Goal: Task Accomplishment & Management: Complete application form

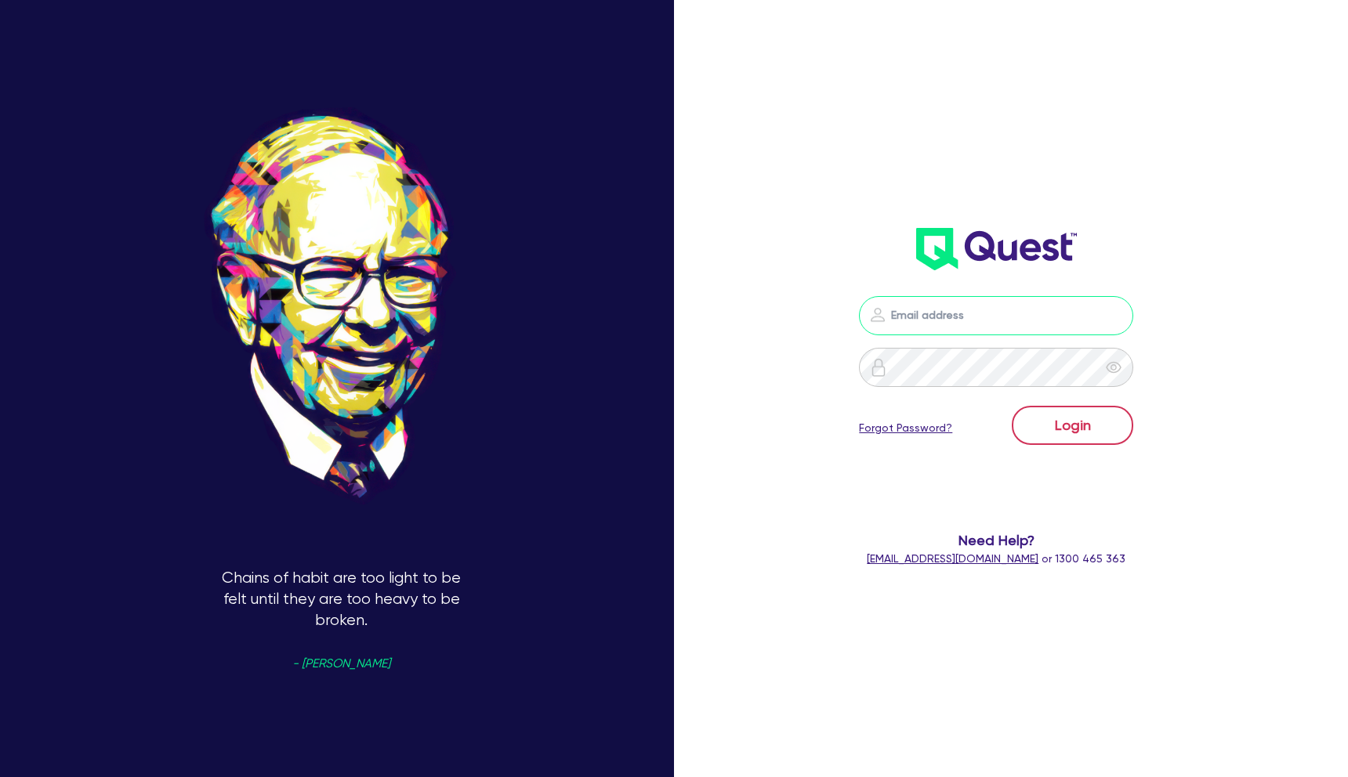
type input "[PERSON_NAME][EMAIL_ADDRESS][DOMAIN_NAME]"
click at [1066, 417] on button "Login" at bounding box center [1071, 425] width 121 height 39
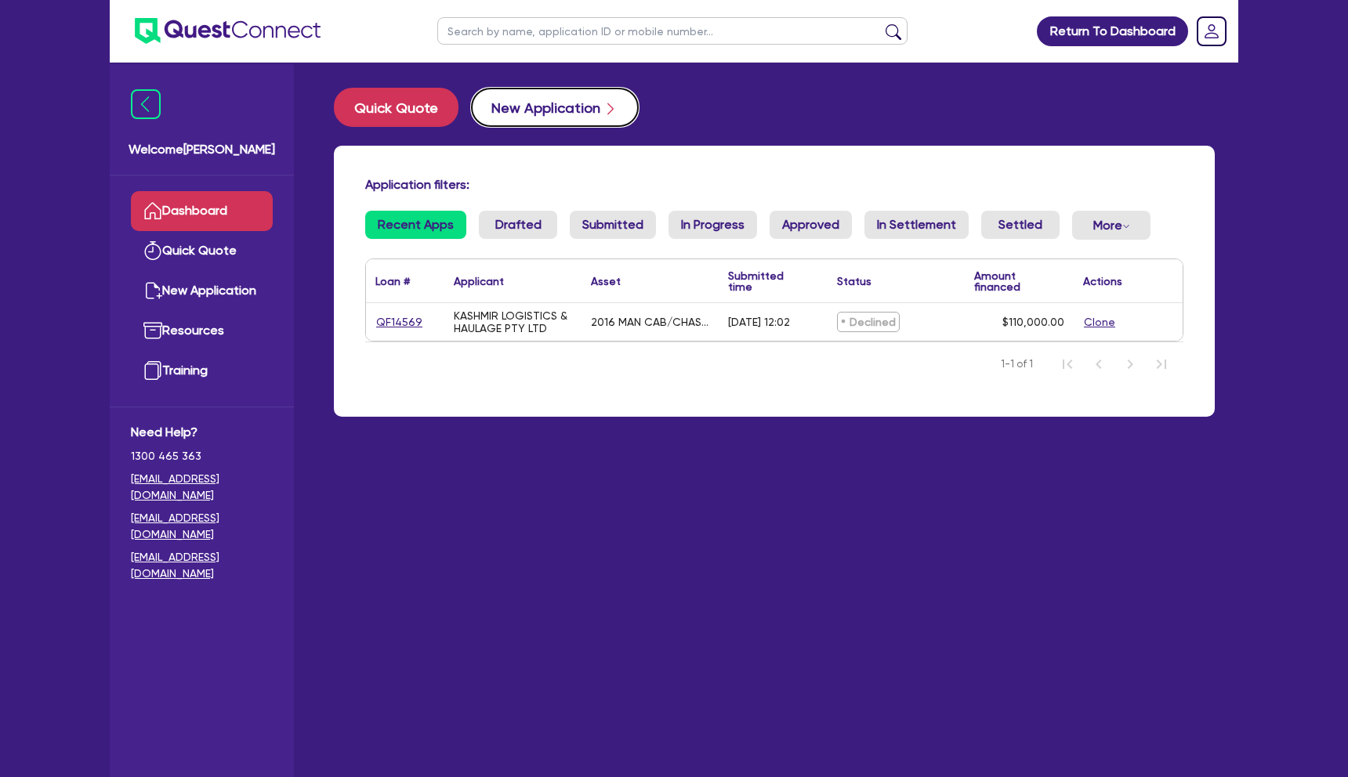
click at [505, 107] on button "New Application" at bounding box center [555, 107] width 168 height 39
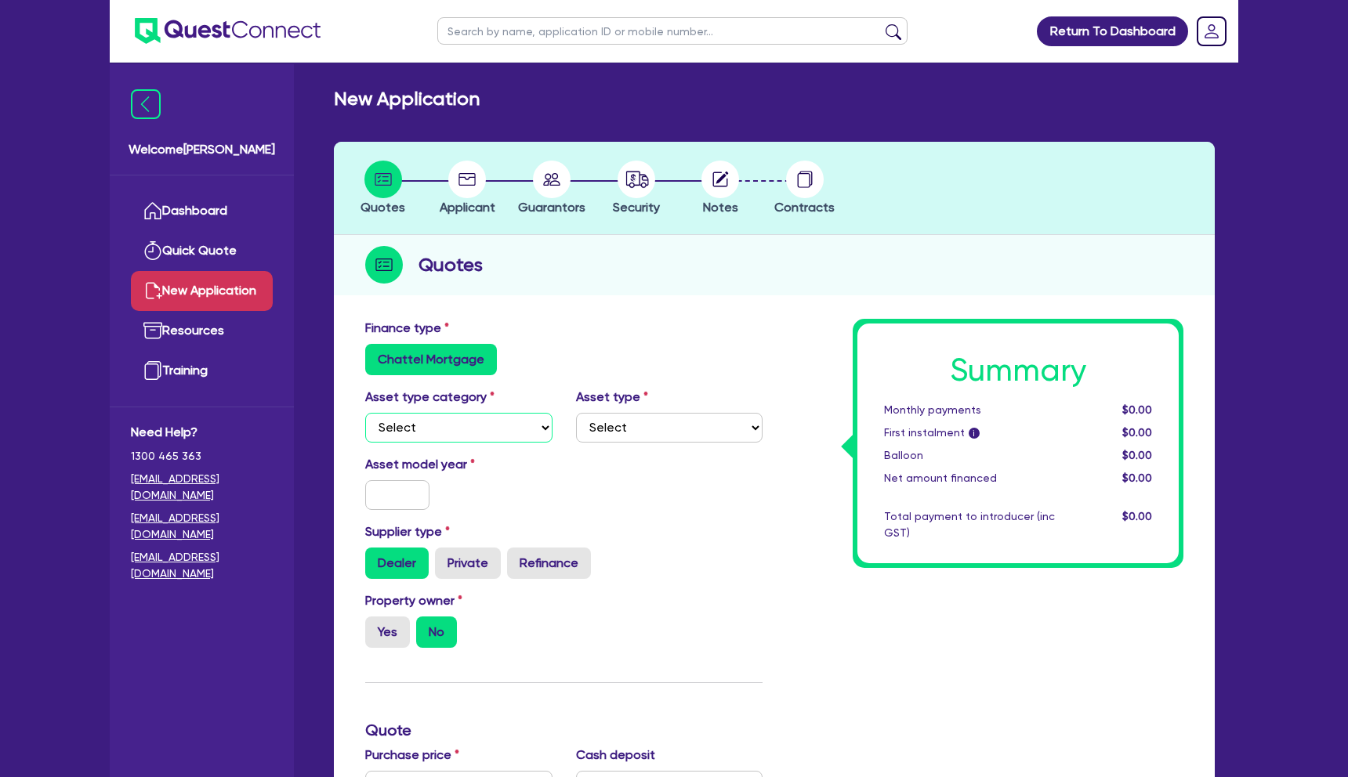
click at [442, 440] on select "Select Cars and light trucks Primary assets Secondary assets Tertiary assets" at bounding box center [458, 428] width 187 height 30
click at [365, 413] on select "Select Cars and light trucks Primary assets Secondary assets Tertiary assets" at bounding box center [458, 428] width 187 height 30
click at [484, 425] on select "Select Cars and light trucks Primary assets Secondary assets Tertiary assets" at bounding box center [458, 428] width 187 height 30
select select "CARS_AND_LIGHT_TRUCKS"
click at [365, 413] on select "Select Cars and light trucks Primary assets Secondary assets Tertiary assets" at bounding box center [458, 428] width 187 height 30
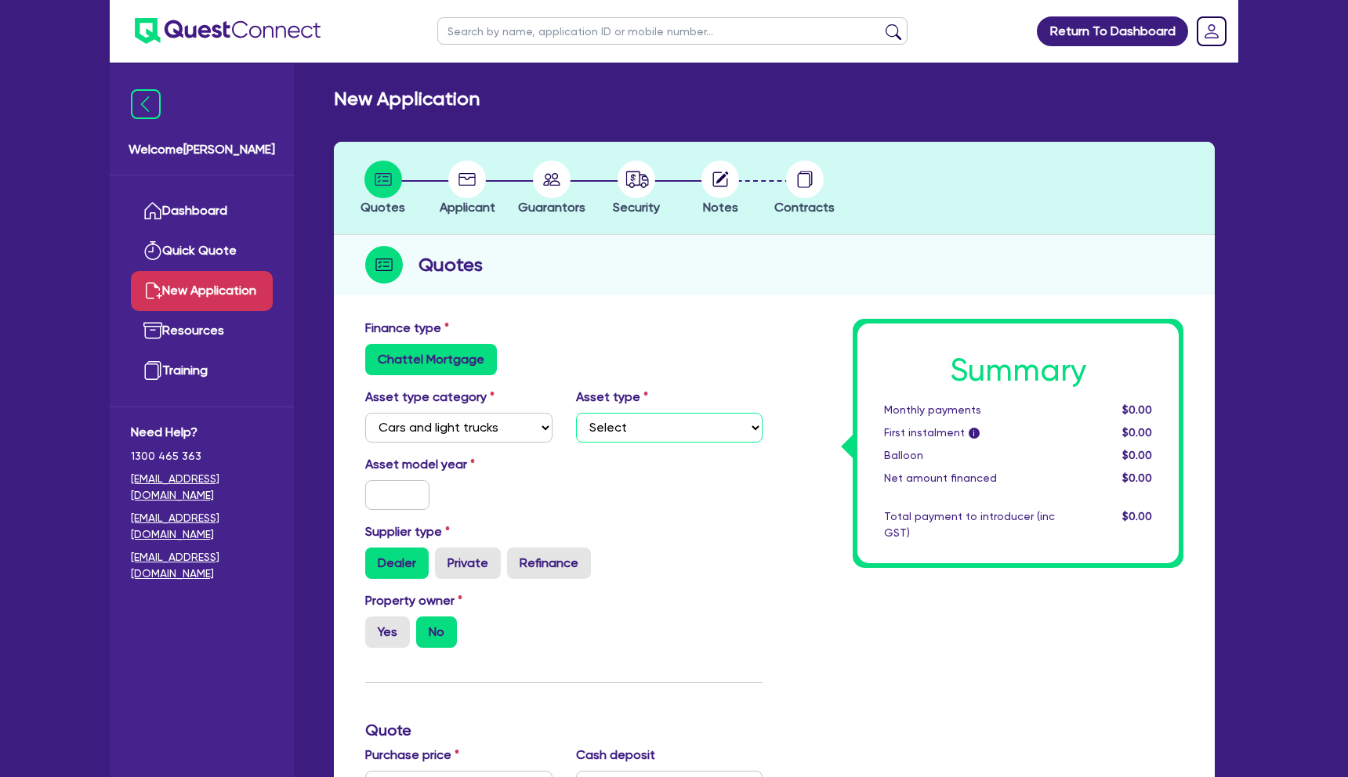
click at [616, 432] on select "Select Heavy trucks over 4.5 tonne Trailers Bus and coaches Yellow goods and ex…" at bounding box center [669, 428] width 187 height 30
select select "VANS_AND_UTES"
click at [576, 413] on select "Select Passenger vehicles Vans and utes Light trucks up to 4.5 tonne" at bounding box center [669, 428] width 187 height 30
click at [396, 501] on input "text" at bounding box center [397, 495] width 64 height 30
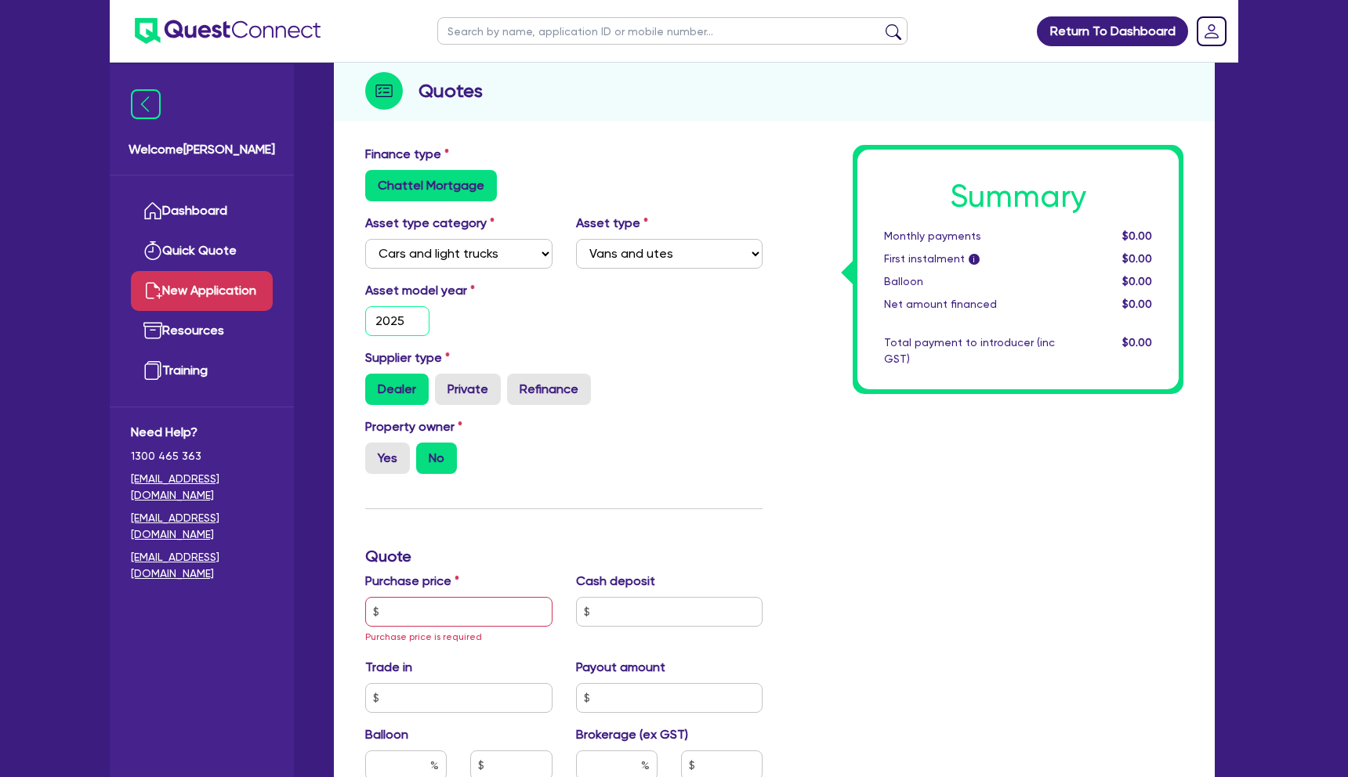
scroll to position [200, 0]
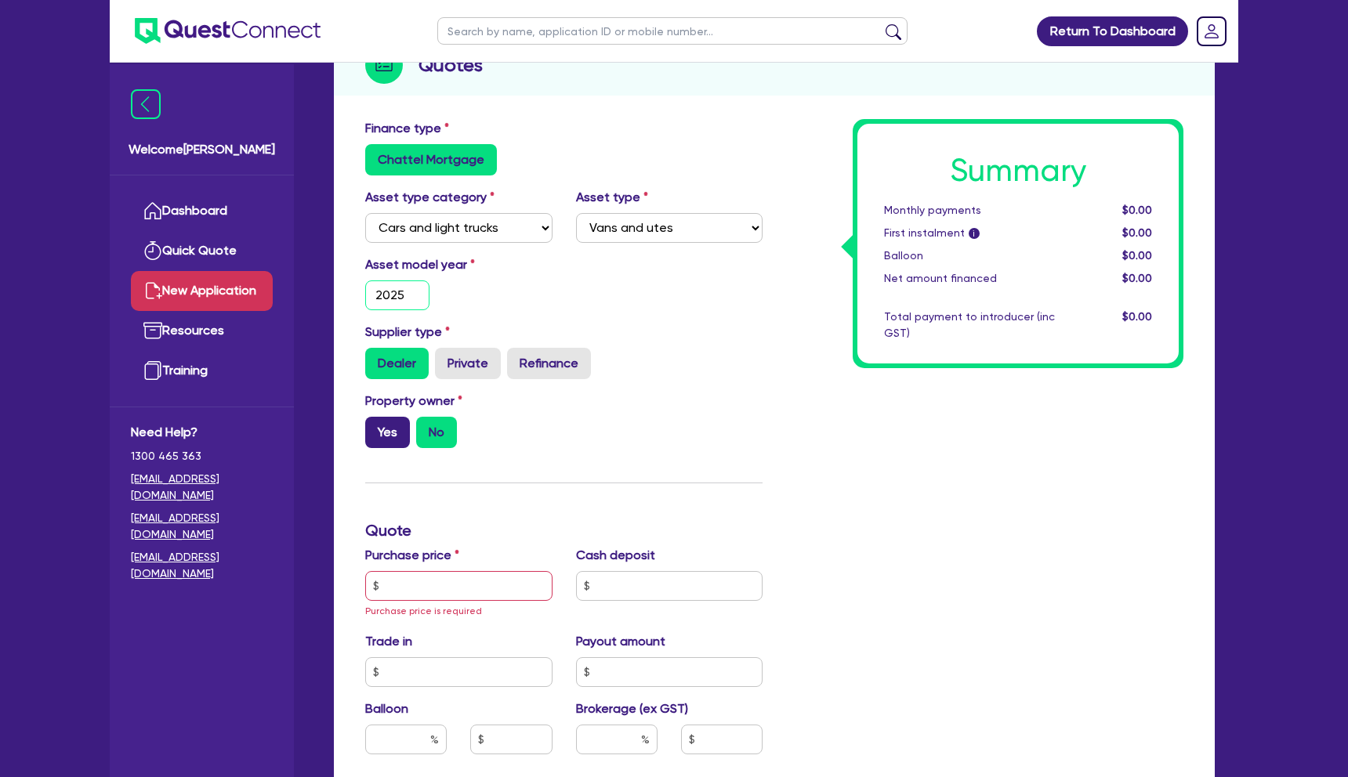
type input "2025"
click at [379, 429] on label "Yes" at bounding box center [387, 432] width 45 height 31
click at [375, 427] on input "Yes" at bounding box center [370, 422] width 10 height 10
radio input "true"
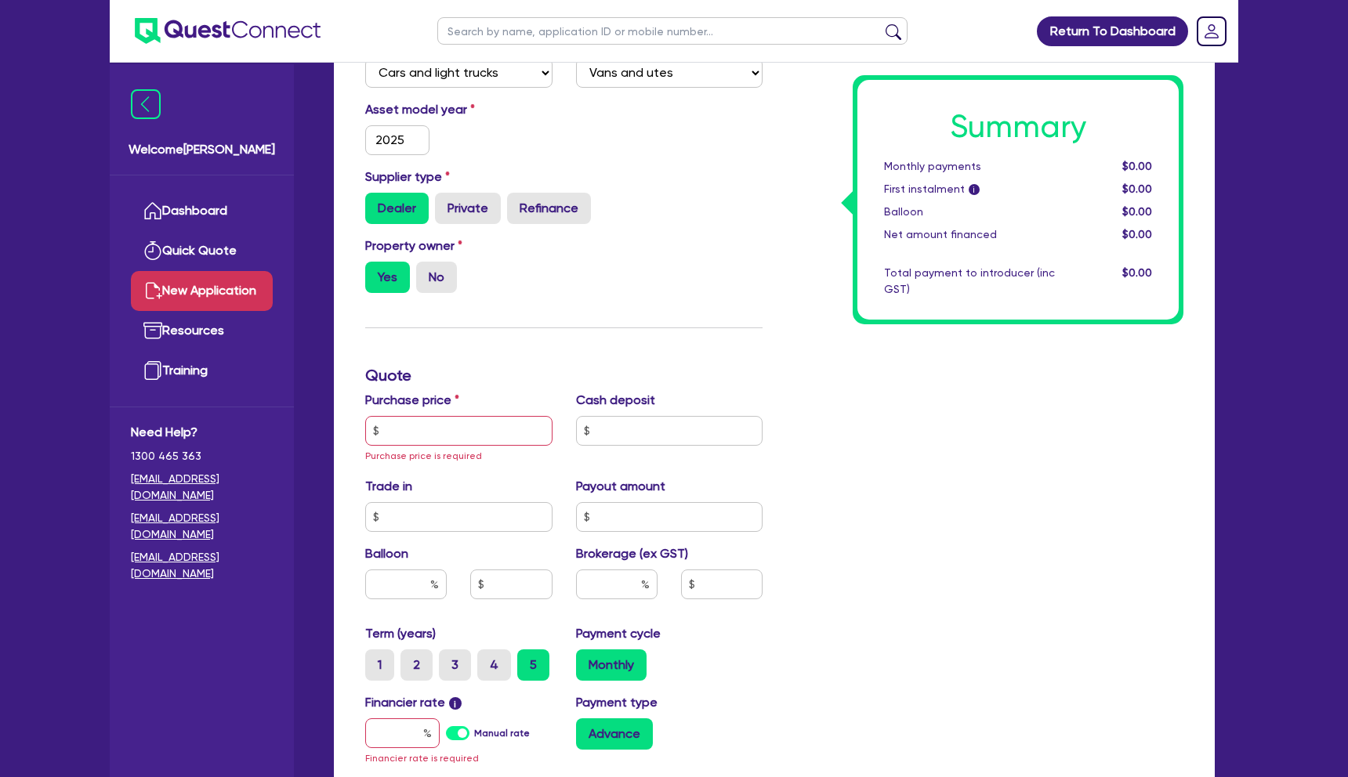
scroll to position [375, 0]
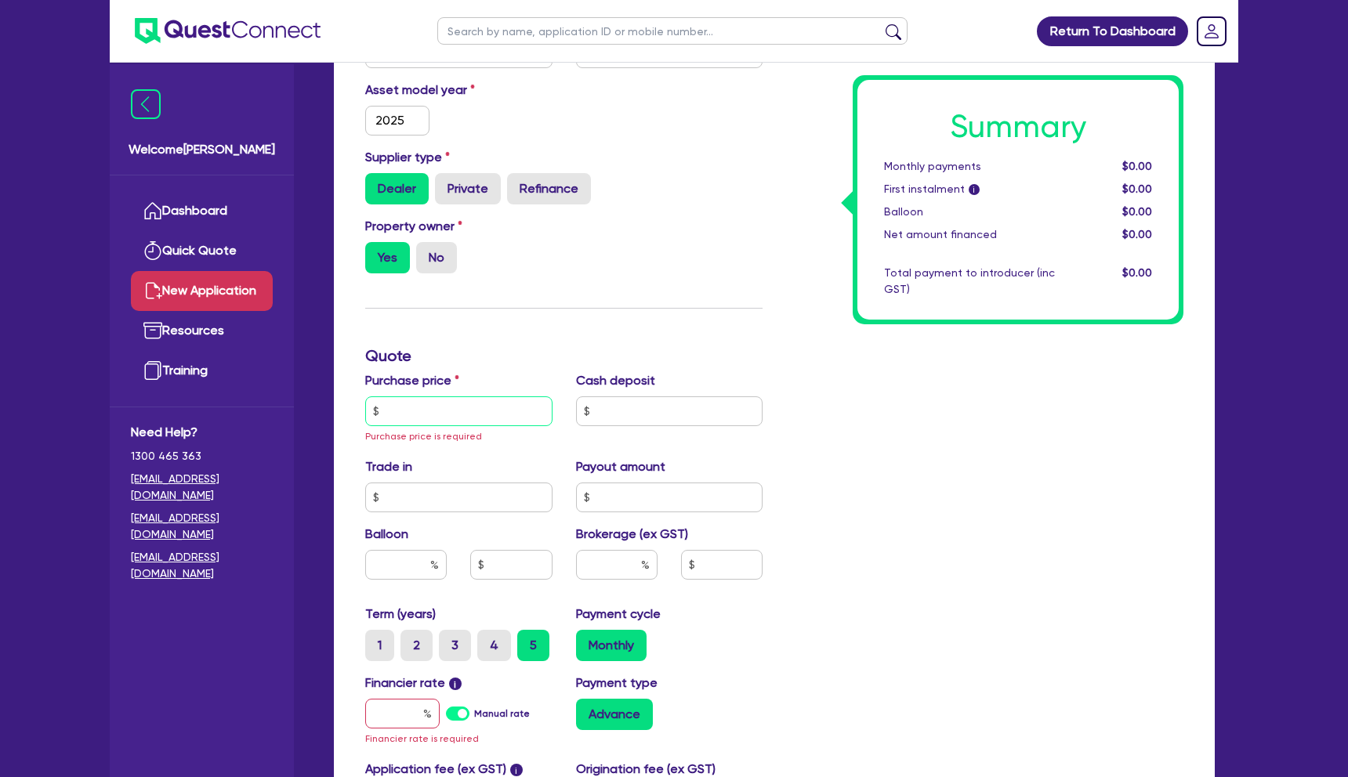
click at [430, 418] on input "text" at bounding box center [458, 411] width 187 height 30
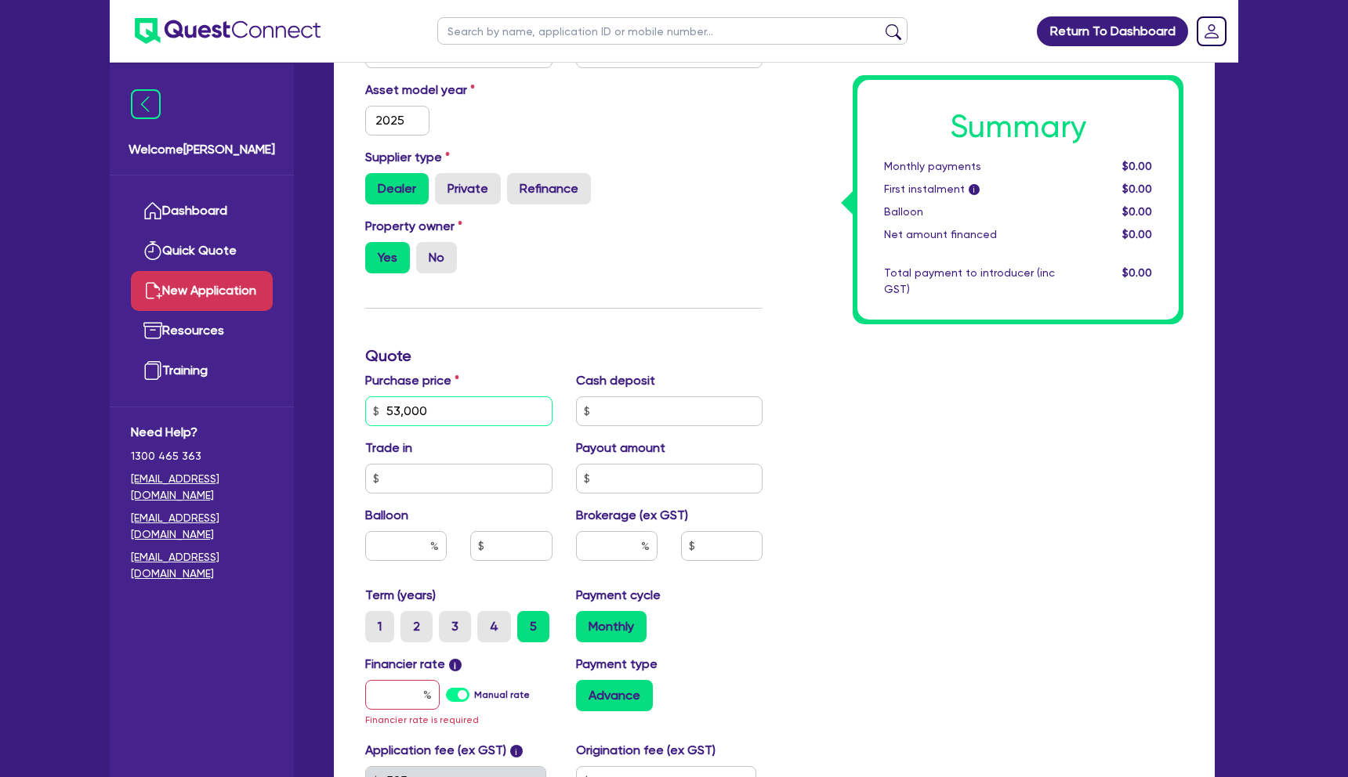
type input "53,000"
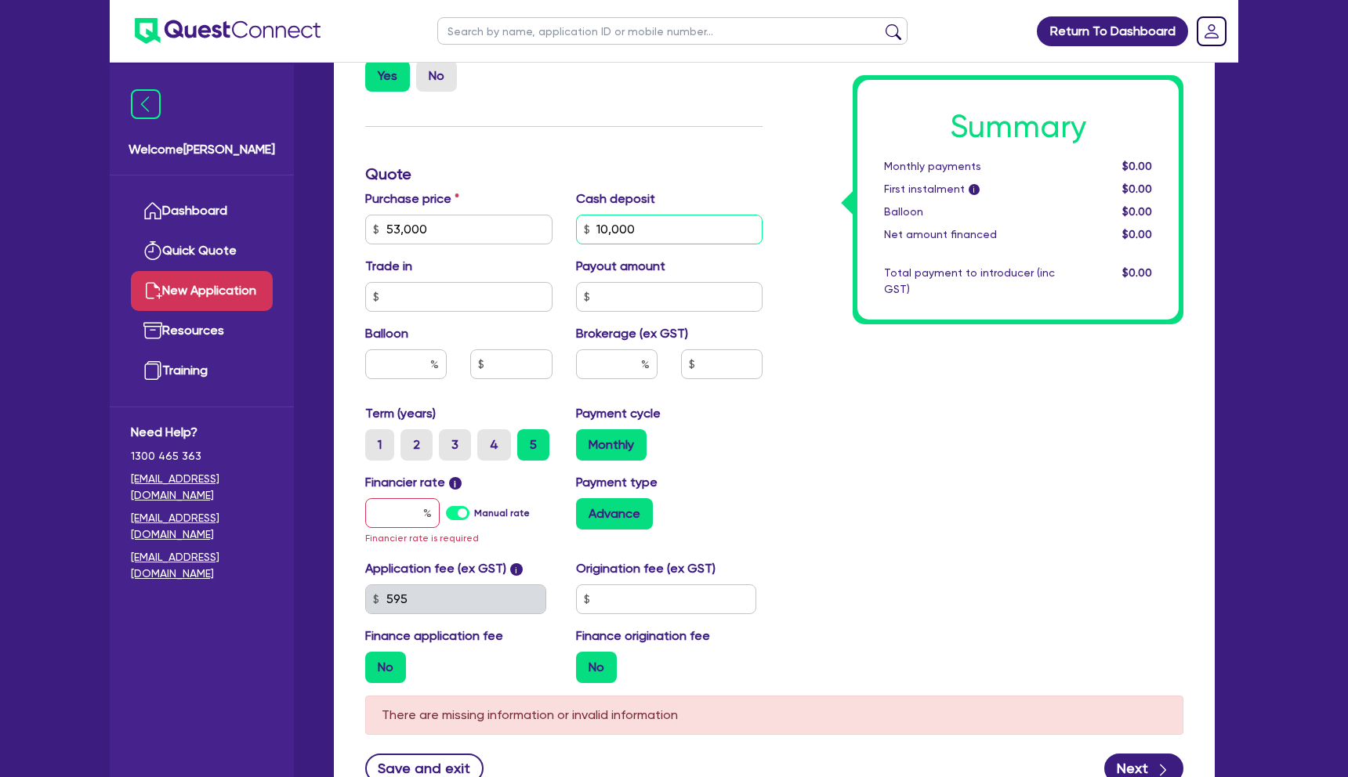
scroll to position [558, 0]
type input "10,000"
click at [618, 361] on input "text" at bounding box center [616, 363] width 81 height 30
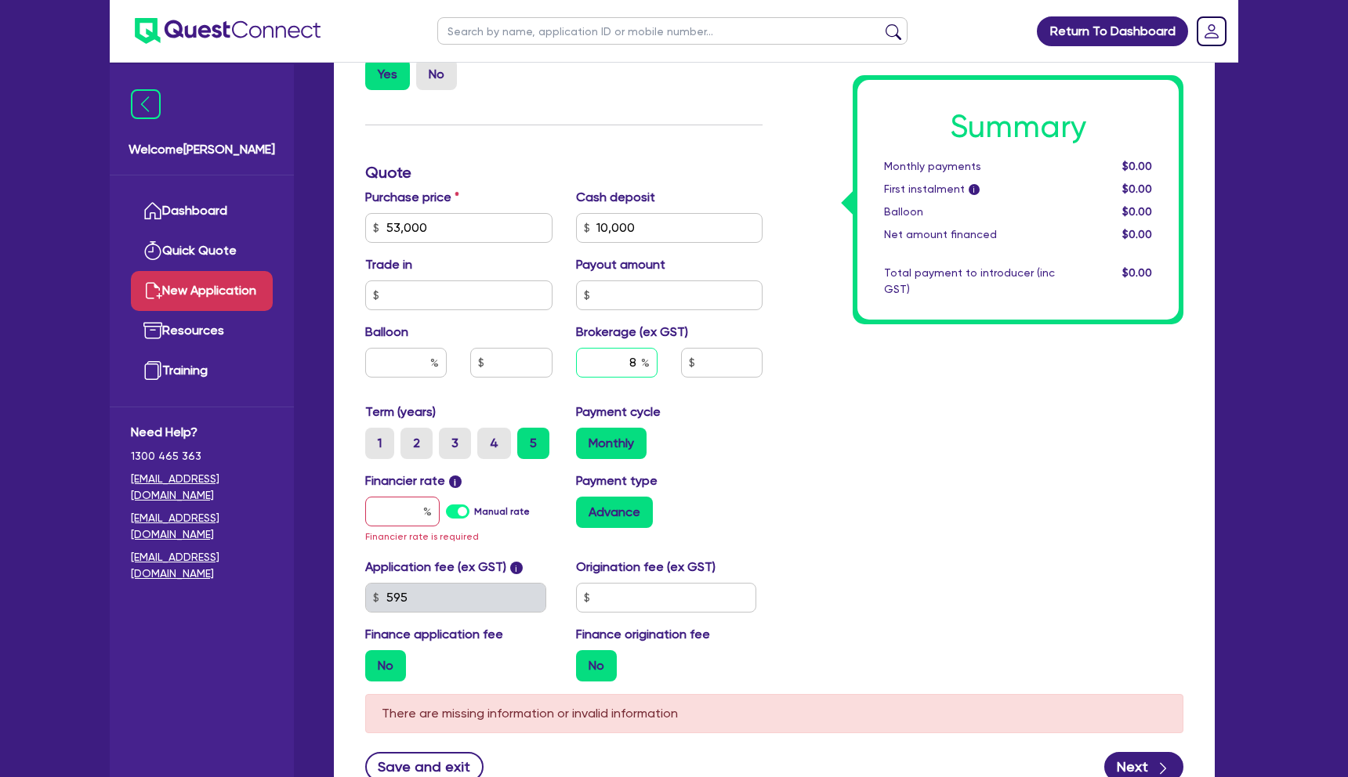
type input "8"
click at [698, 425] on div "Payment cycle Monthly" at bounding box center [669, 431] width 211 height 56
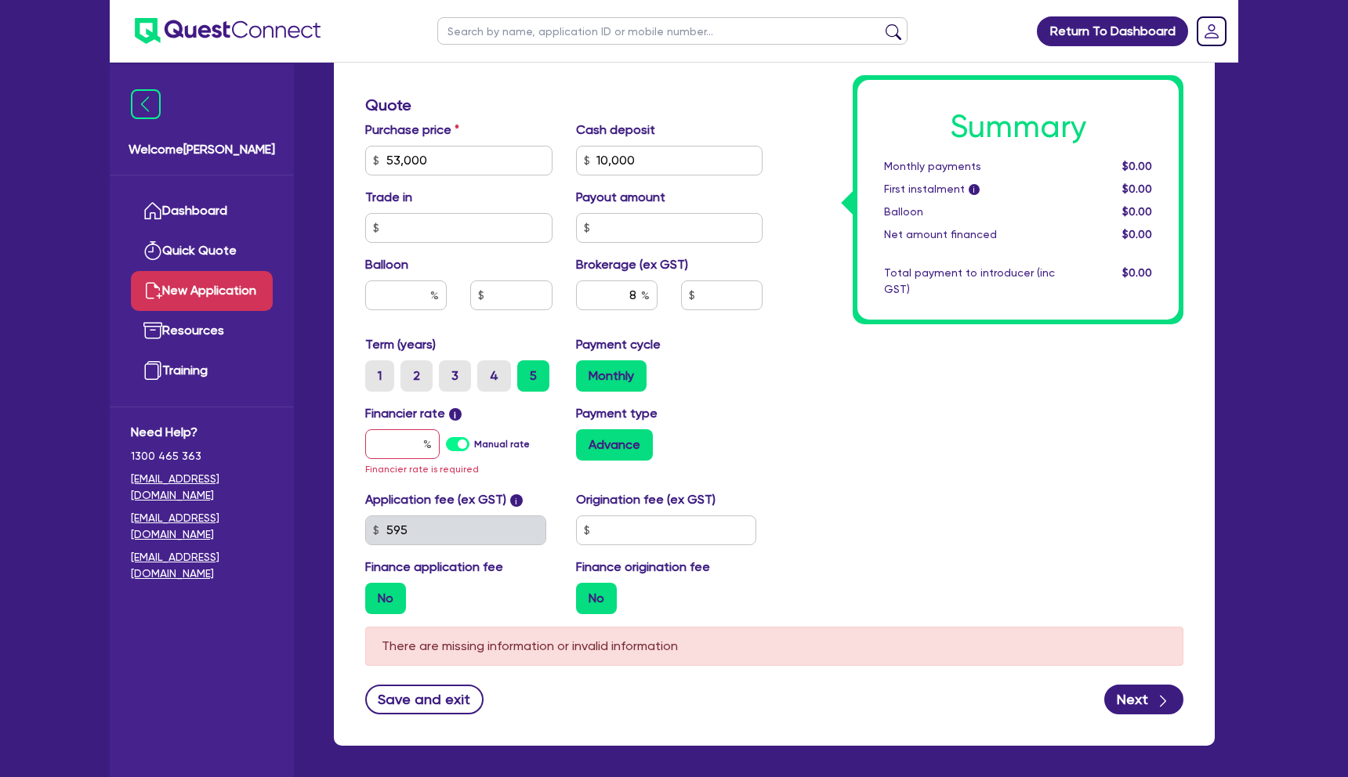
scroll to position [644, 0]
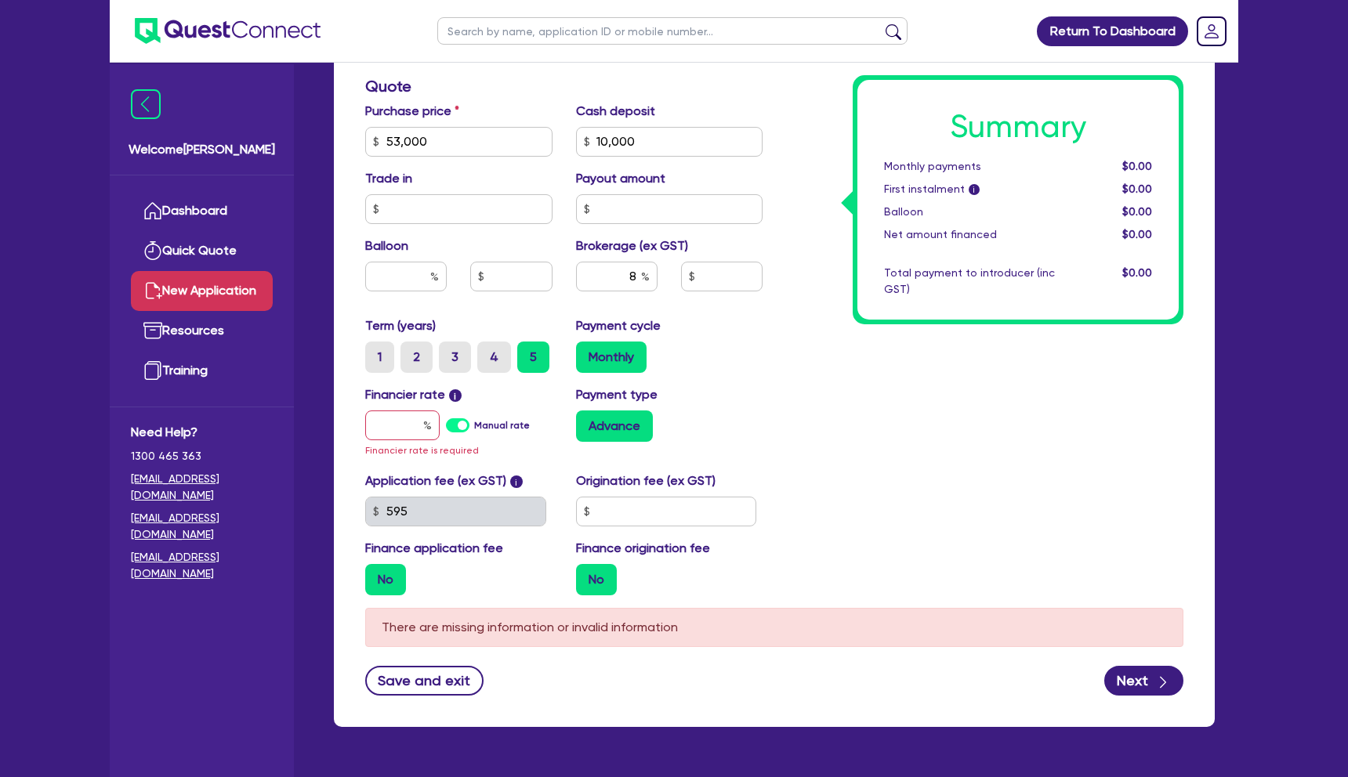
click at [474, 425] on label "Manual rate" at bounding box center [502, 425] width 56 height 14
click at [0, 0] on input "Manual rate" at bounding box center [0, 0] width 0 height 0
type input "3,440"
type input "17"
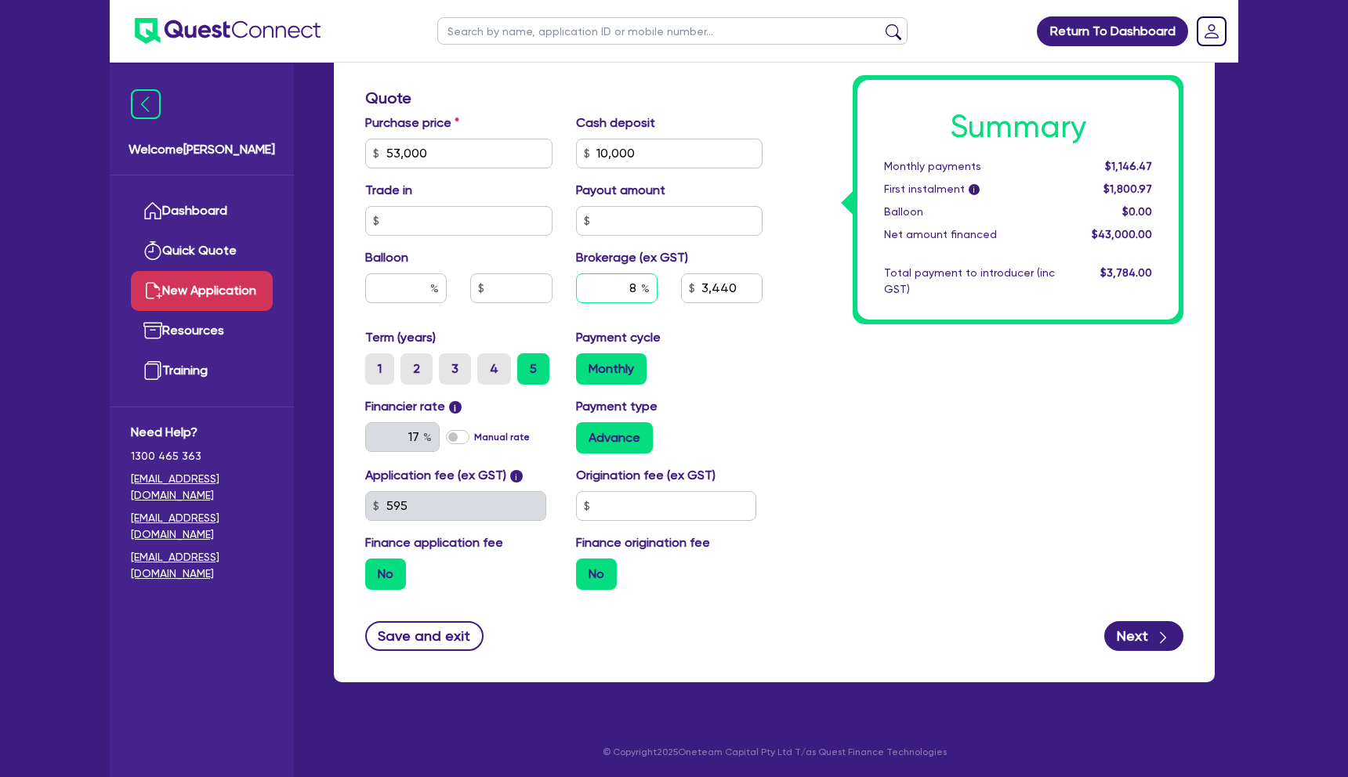
click at [639, 288] on input "8" at bounding box center [616, 288] width 81 height 30
type input "10"
click at [848, 488] on div "Summary Monthly payments $1,146.47 First instalment i $1,800.97 Balloon $0.00 N…" at bounding box center [984, 145] width 421 height 916
type input "4,300"
click at [404, 288] on input "text" at bounding box center [405, 288] width 81 height 30
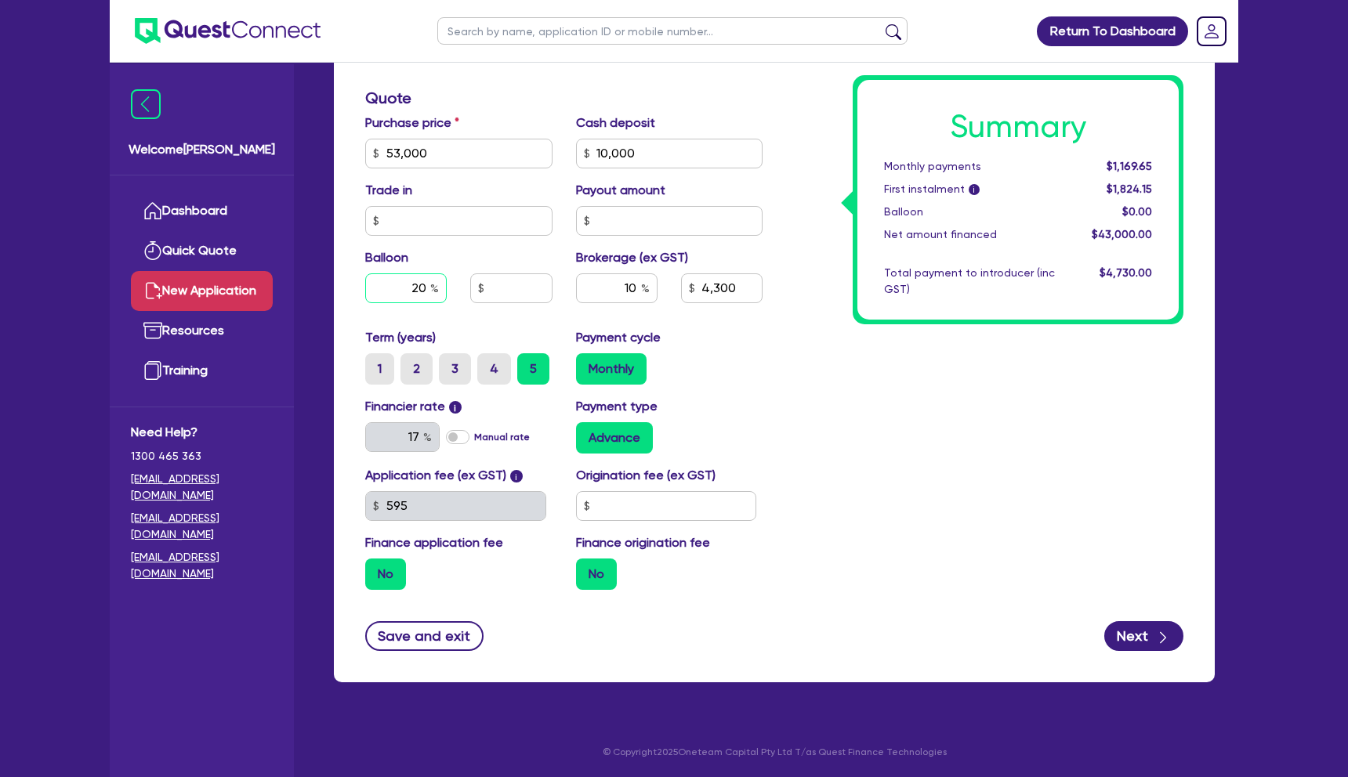
type input "20"
type input "4,300"
type input "10,600"
type input "4,300"
click at [796, 495] on div "Summary Monthly payments $1,169.65 First instalment i $1,824.15 Balloon $0.00 N…" at bounding box center [984, 145] width 421 height 916
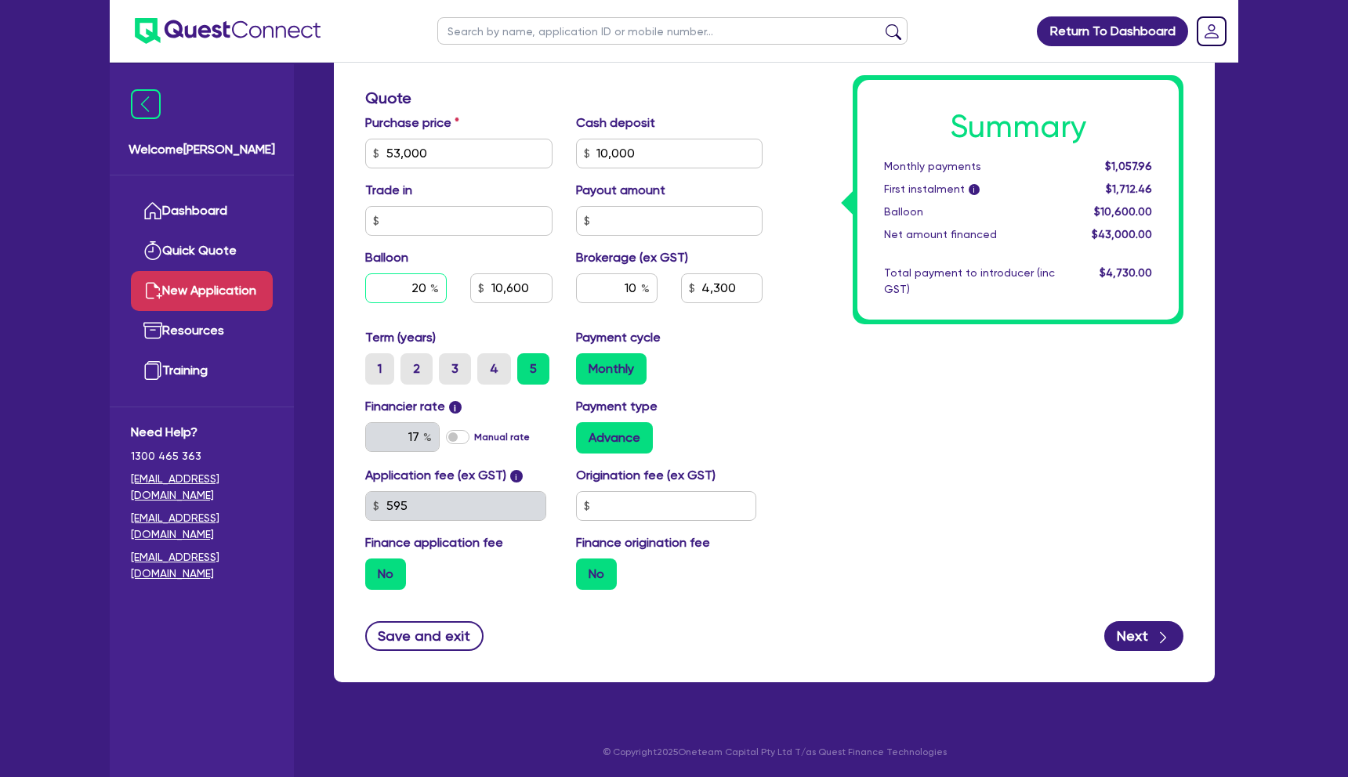
click at [423, 288] on input "20" at bounding box center [405, 288] width 81 height 30
type input "30"
type input "10,600"
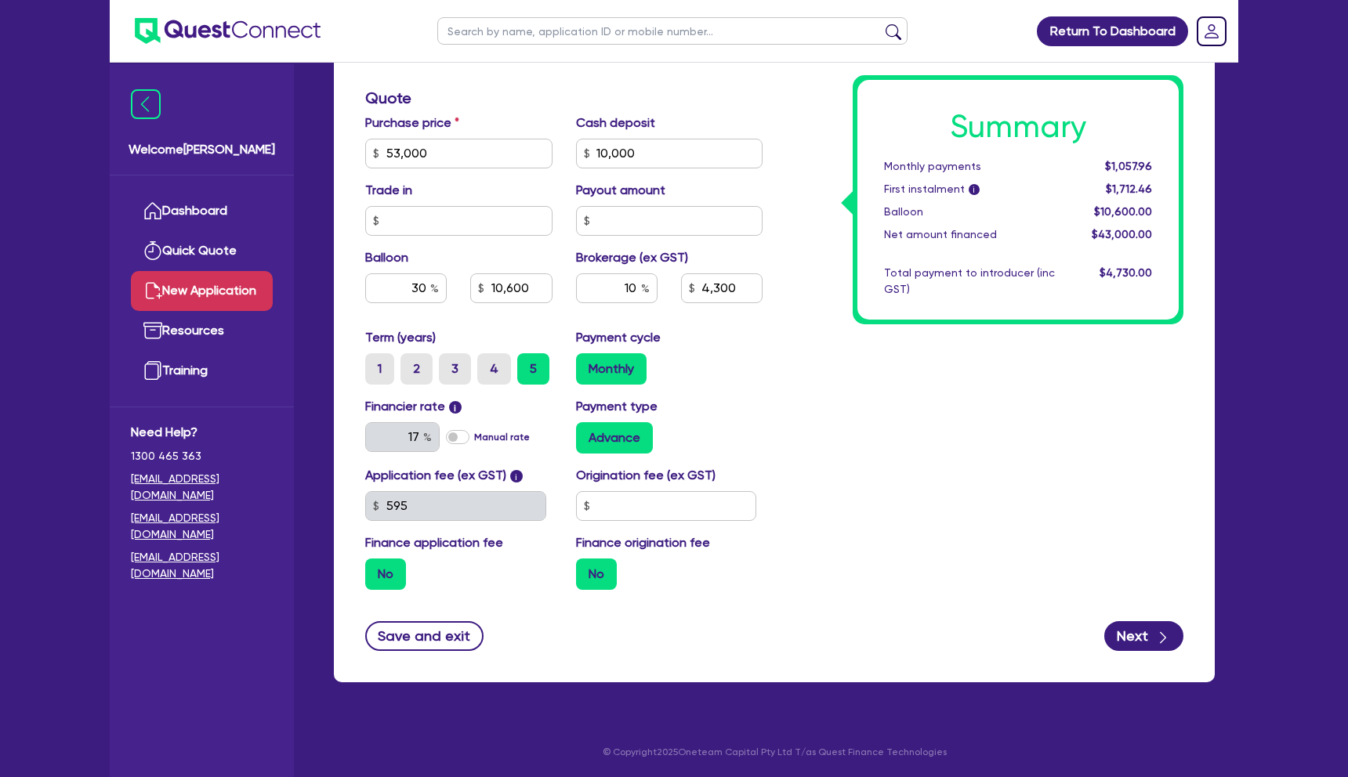
type input "4,300"
type input "15,900"
type input "4,300"
click at [843, 458] on div "Summary Monthly payments $1,002.12 First instalment i $1,656.62 Balloon $15,900…" at bounding box center [984, 145] width 421 height 916
click at [424, 292] on input "30" at bounding box center [405, 288] width 81 height 30
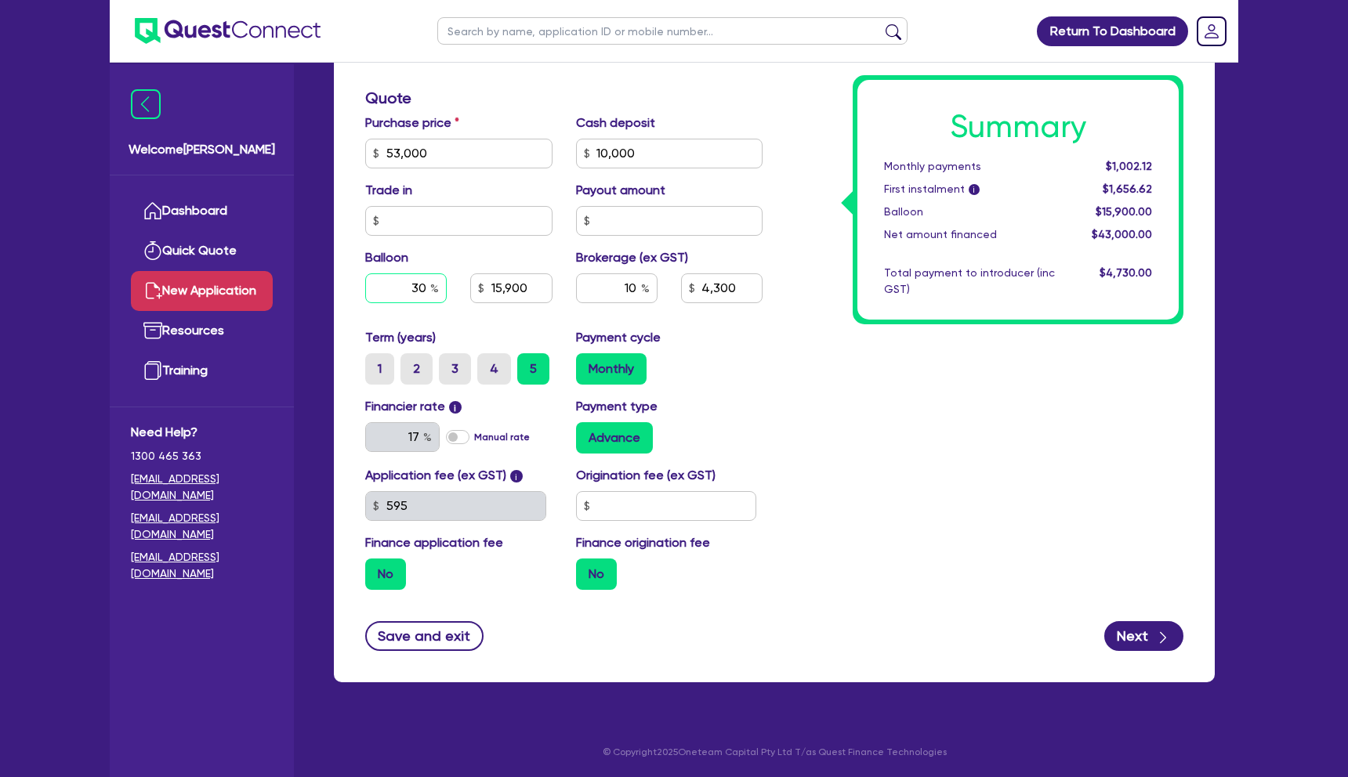
click at [424, 292] on input "30" at bounding box center [405, 288] width 81 height 30
type input "20"
type input "15,900"
type input "4,300"
type input "10,600"
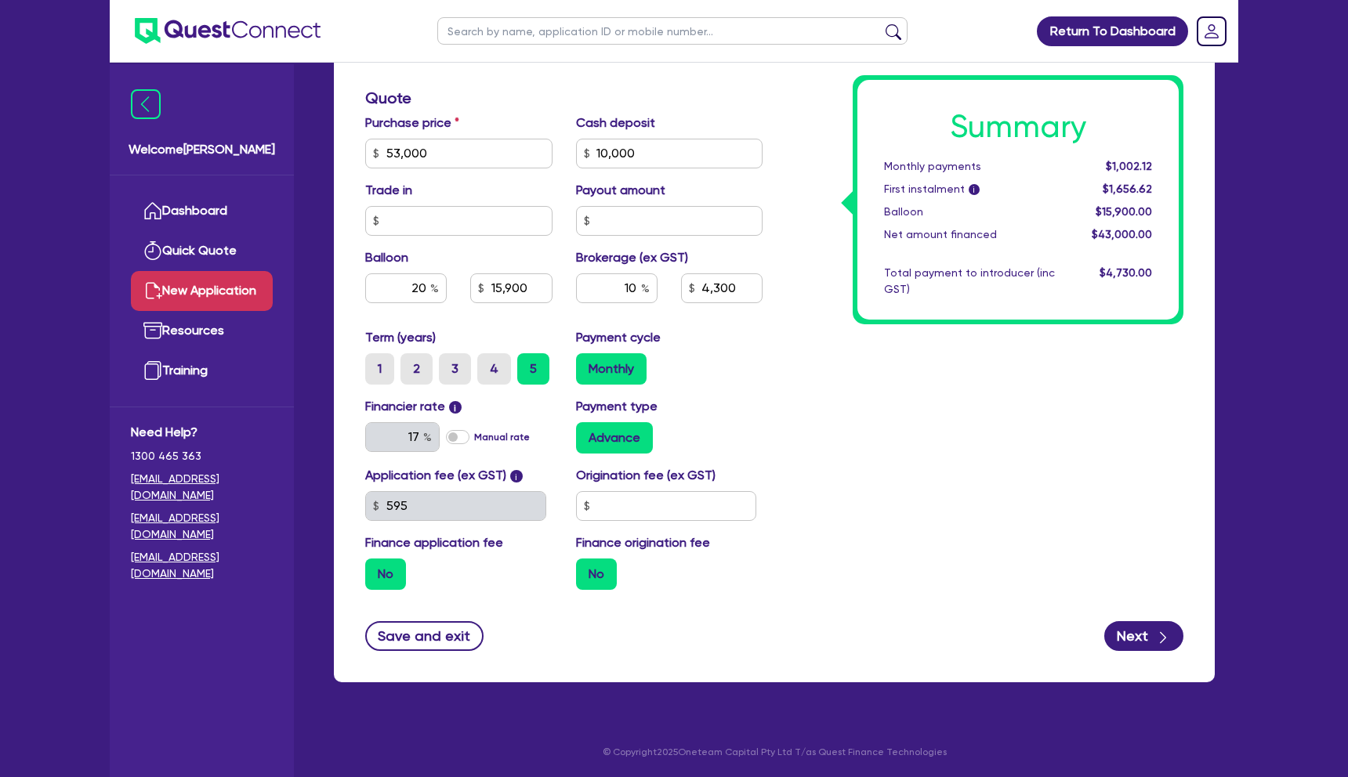
type input "4,300"
click at [773, 386] on div "Term (years) 1 2 3 4 5 Payment cycle Monthly" at bounding box center [563, 362] width 421 height 69
click at [689, 511] on input "text" at bounding box center [666, 506] width 181 height 30
type input "990"
type input "10,600"
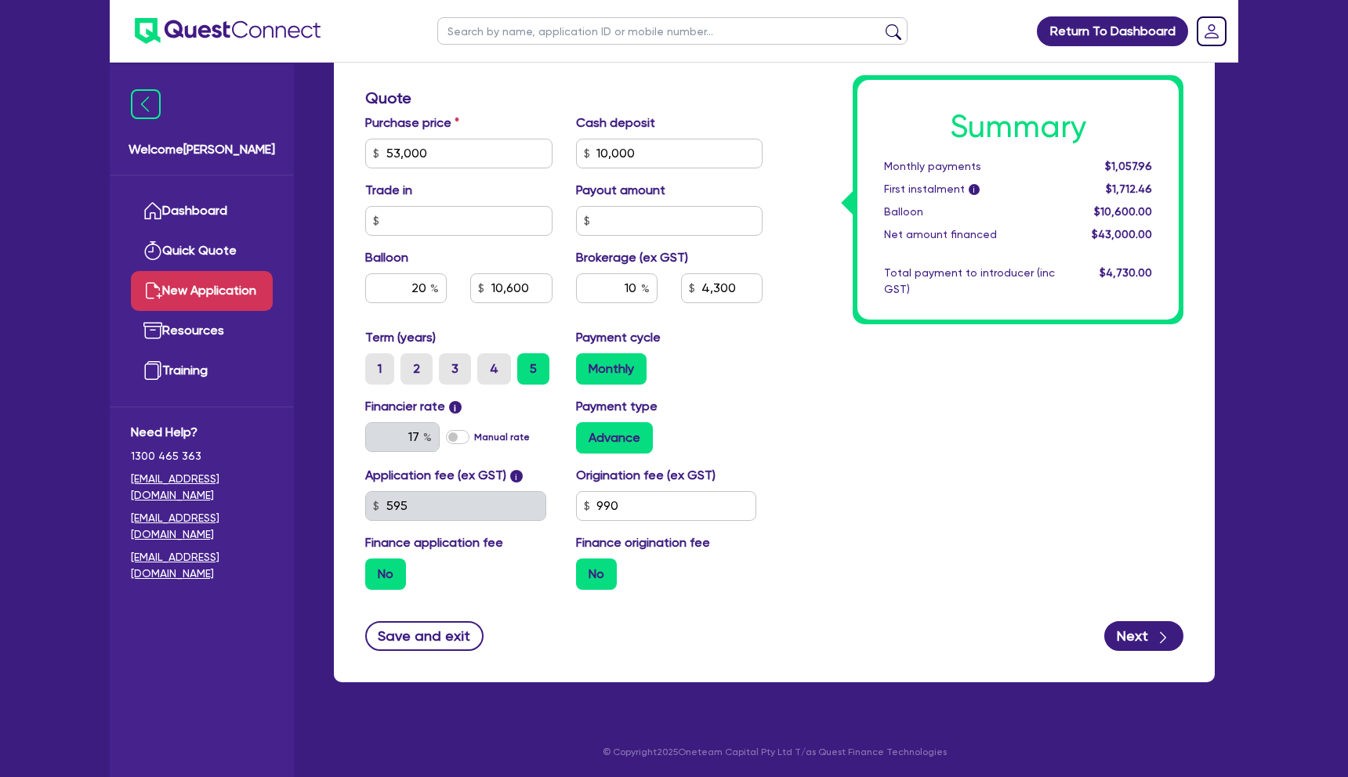
type input "4,300"
type input "10,600"
type input "4,300"
click at [838, 534] on div "Summary Monthly payments $1,057.96 First instalment i $1,712.46 Balloon $10,600…" at bounding box center [984, 145] width 421 height 916
click at [678, 504] on input "990" at bounding box center [666, 506] width 181 height 30
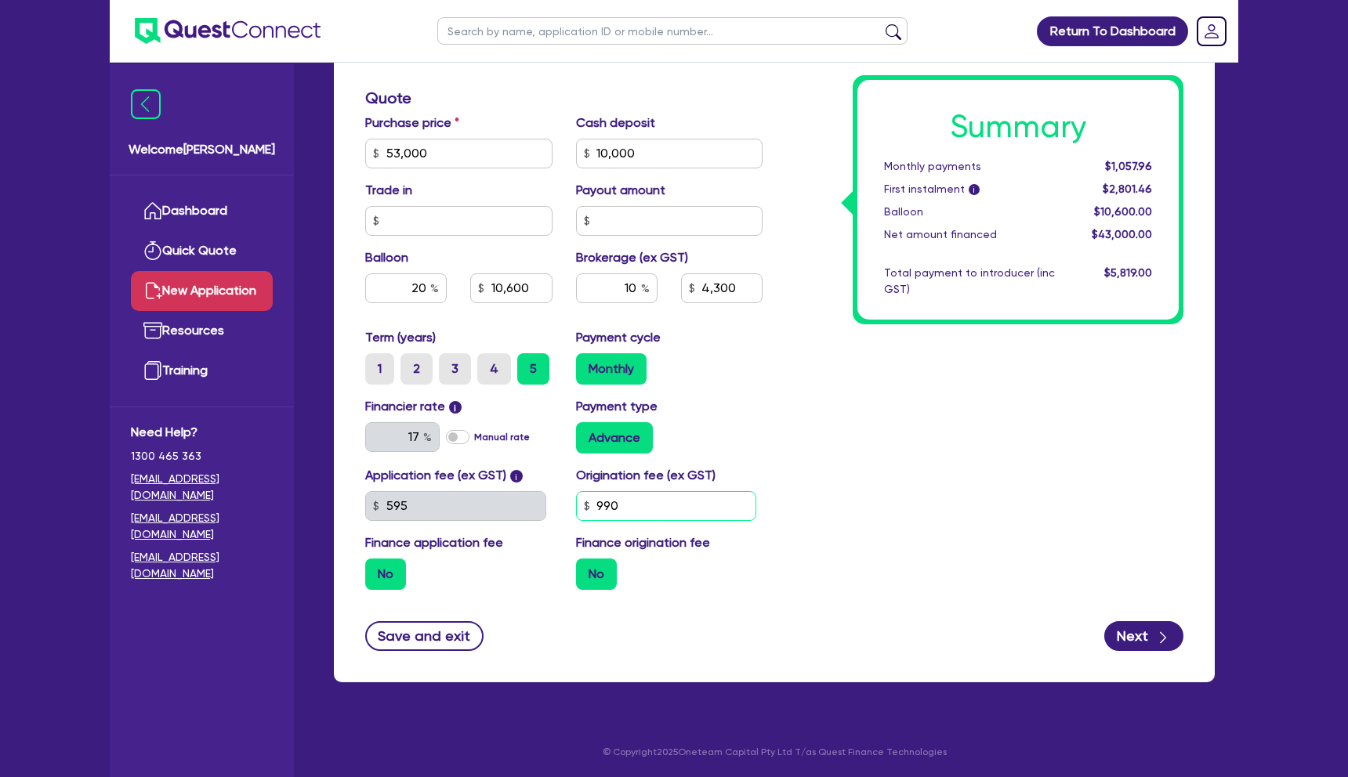
click at [678, 504] on input "990" at bounding box center [666, 506] width 181 height 30
type input "900"
type input "10,600"
type input "4,300"
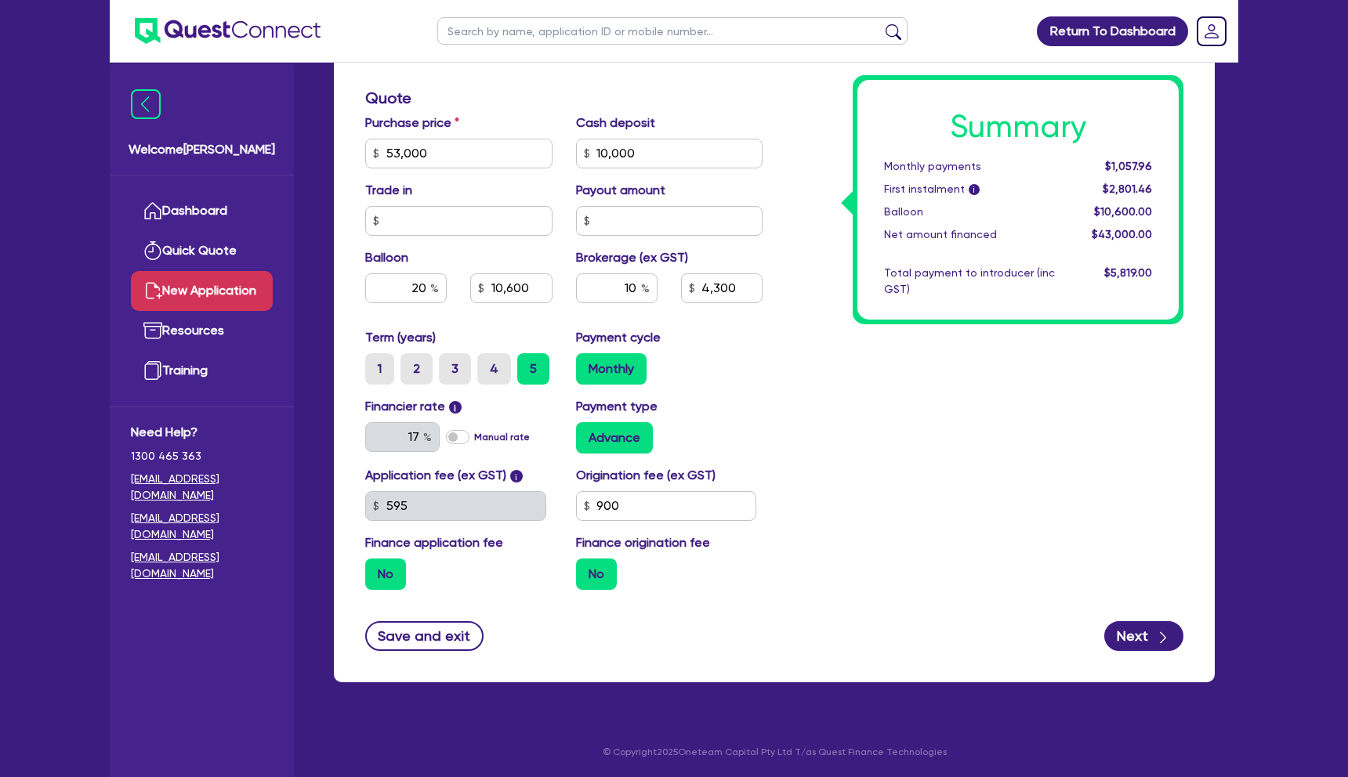
type input "10,600"
type input "4,300"
click at [885, 516] on div "Summary Monthly payments $1,057.96 First instalment i $2,801.46 Balloon $10,600…" at bounding box center [984, 145] width 421 height 916
click at [382, 574] on label "No" at bounding box center [385, 574] width 41 height 31
click at [375, 569] on input "No" at bounding box center [370, 564] width 10 height 10
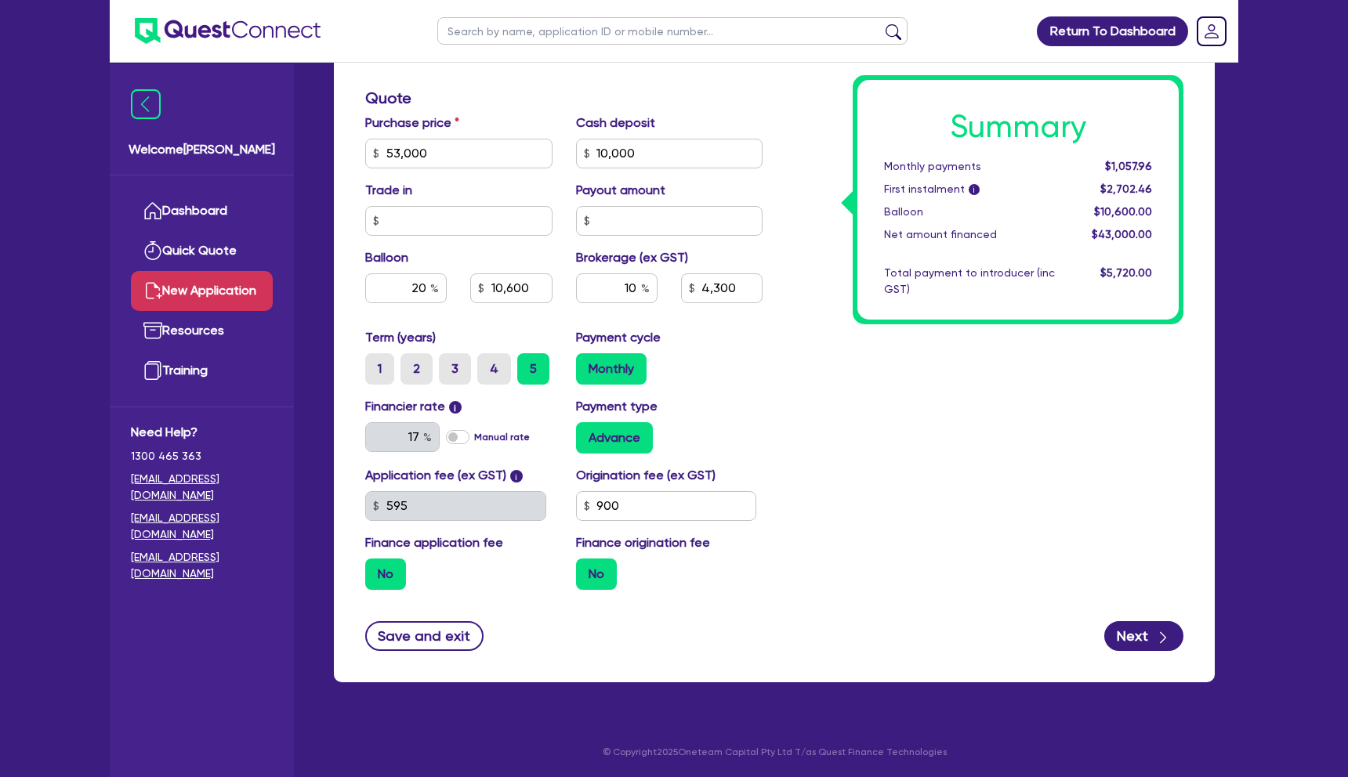
click at [600, 576] on label "No" at bounding box center [596, 574] width 41 height 31
click at [586, 569] on input "No" at bounding box center [581, 564] width 10 height 10
click at [644, 506] on input "900" at bounding box center [666, 506] width 181 height 30
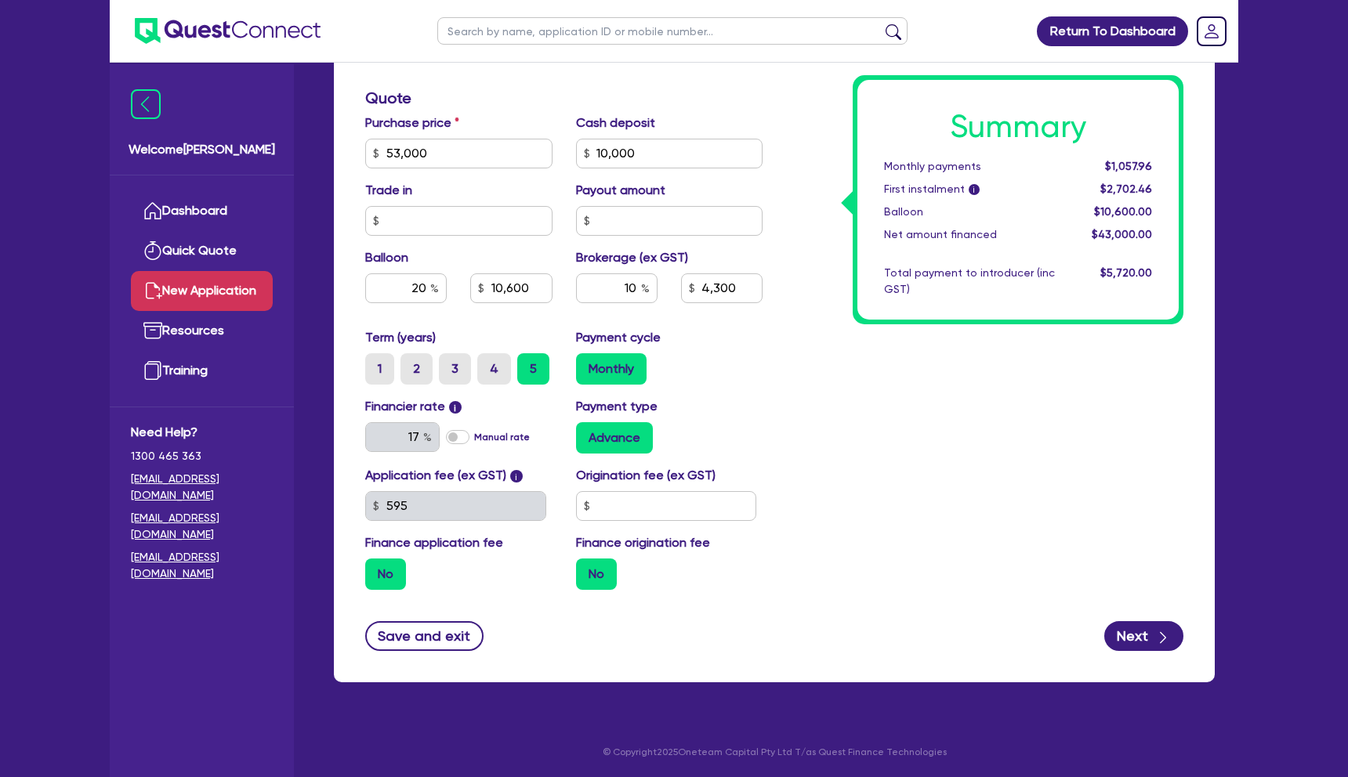
type input "10,600"
type input "4,300"
type input "10,600"
type input "4,300"
click at [986, 462] on div "Summary Monthly payments $1,057.96 First instalment i $1,712.46 Balloon $10,600…" at bounding box center [984, 145] width 421 height 916
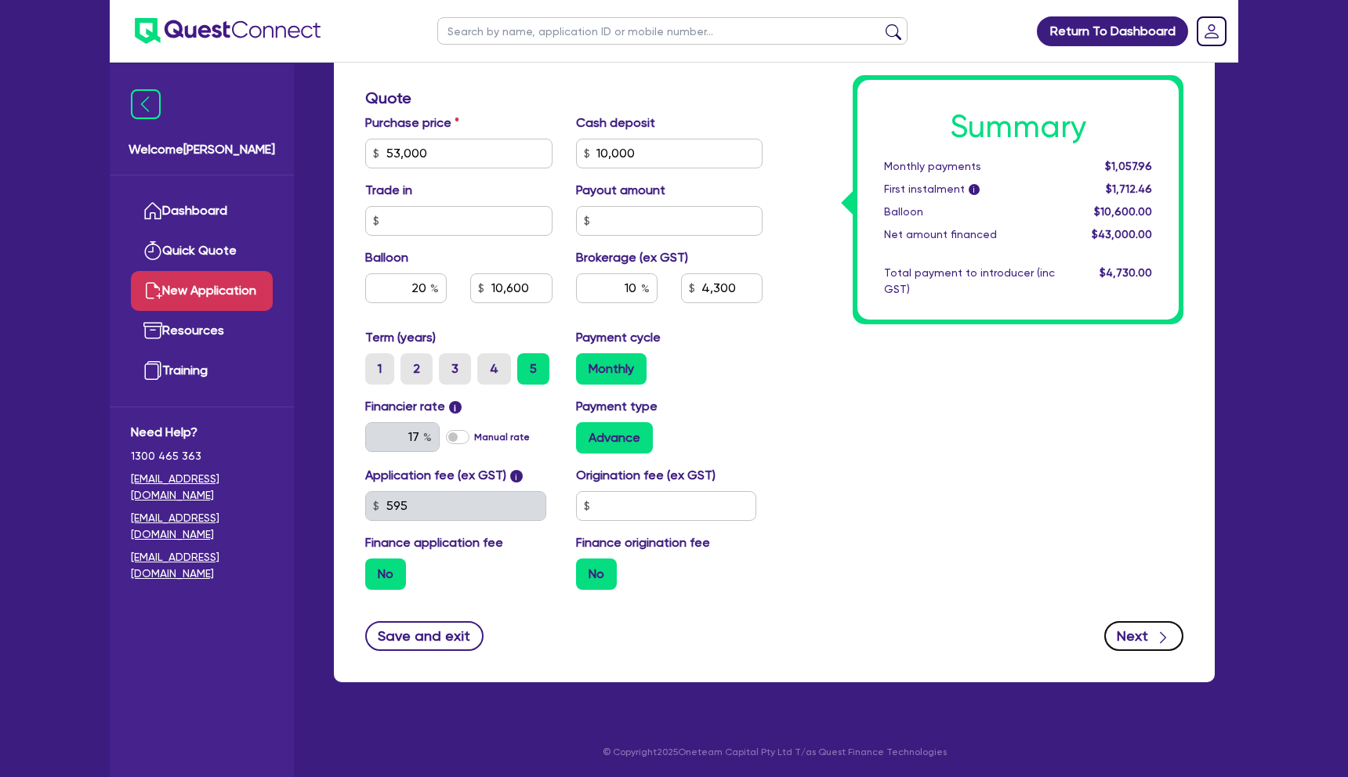
click at [1137, 635] on button "Next" at bounding box center [1143, 636] width 79 height 30
type input "10,600"
type input "4,300"
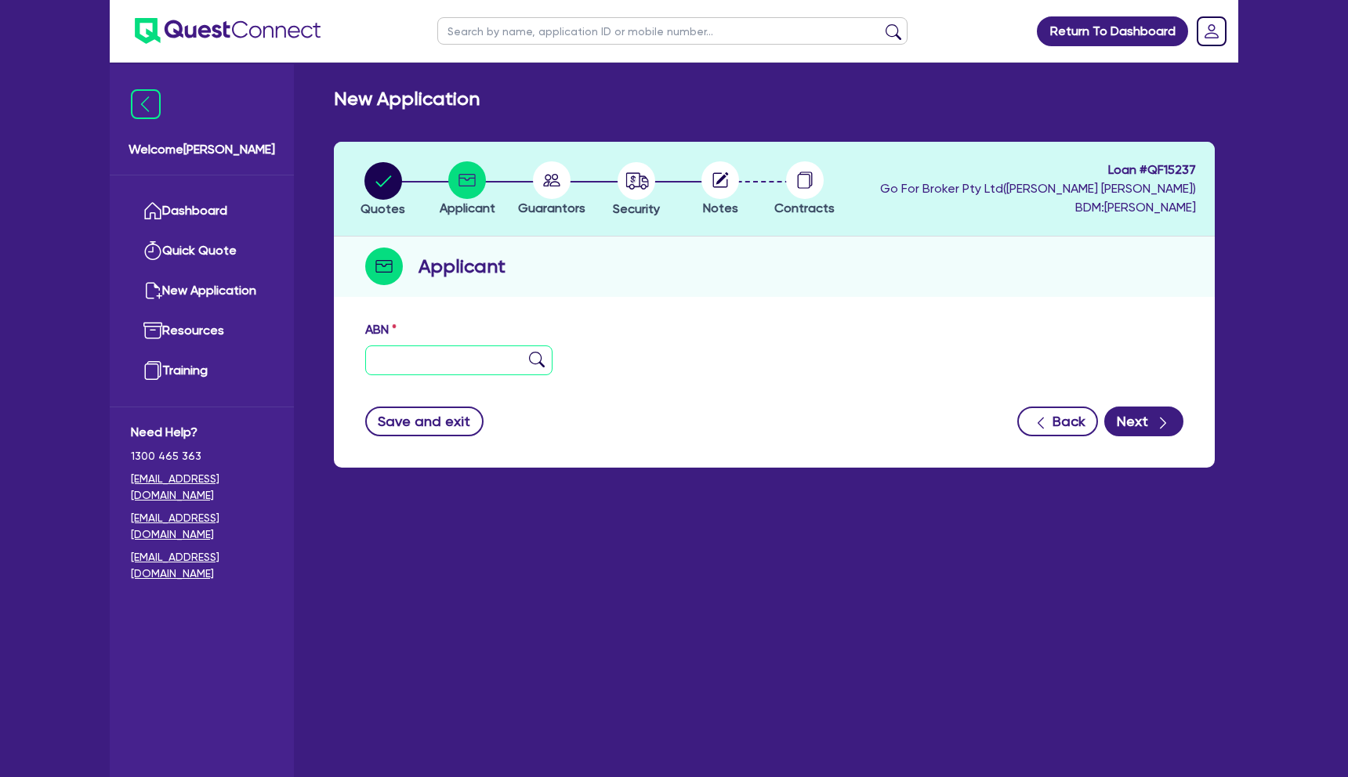
click at [512, 356] on input "text" at bounding box center [458, 361] width 187 height 30
paste input "52 639 225 728"
type input "52 639 225 728"
click at [1152, 429] on button "Next" at bounding box center [1143, 422] width 79 height 30
type input "MAXIMUM BUILDERS PTY LTD"
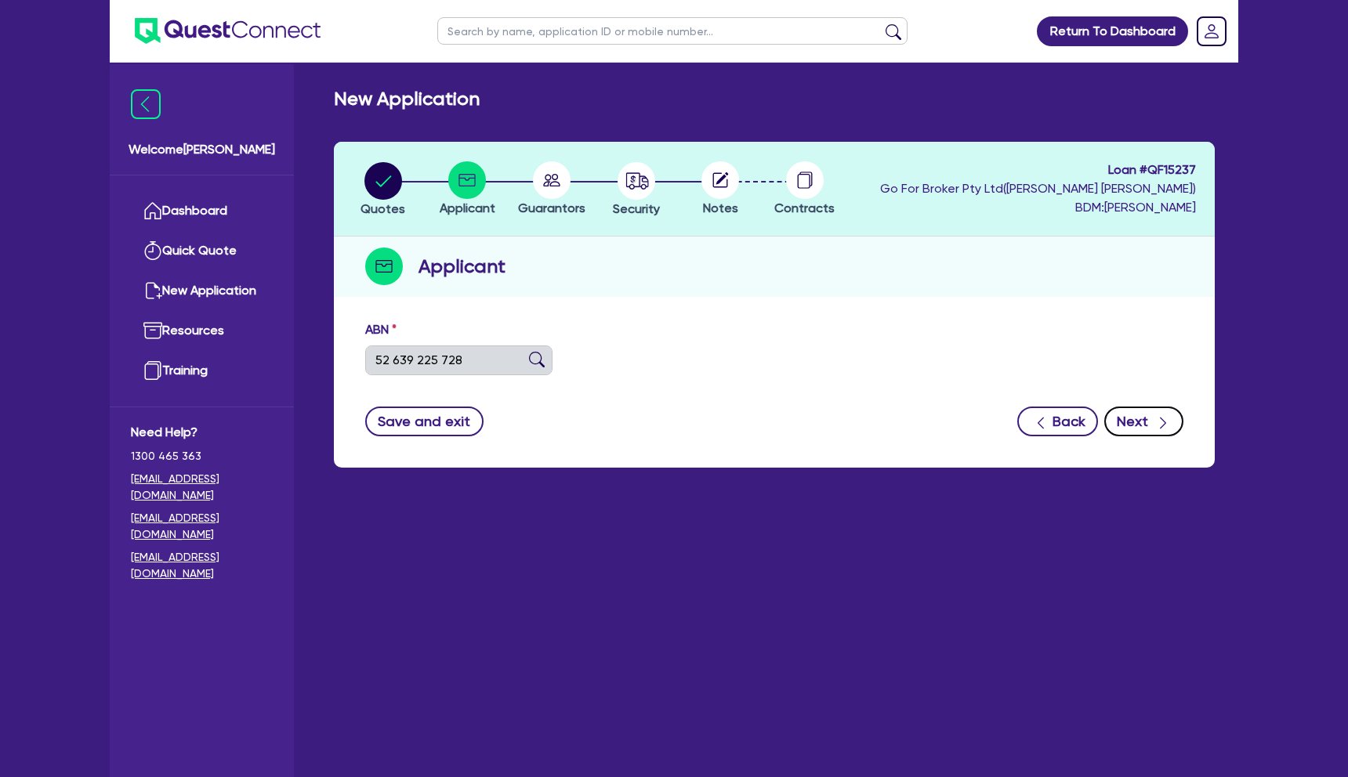
select select "COMPANY"
type input "19/02/2020"
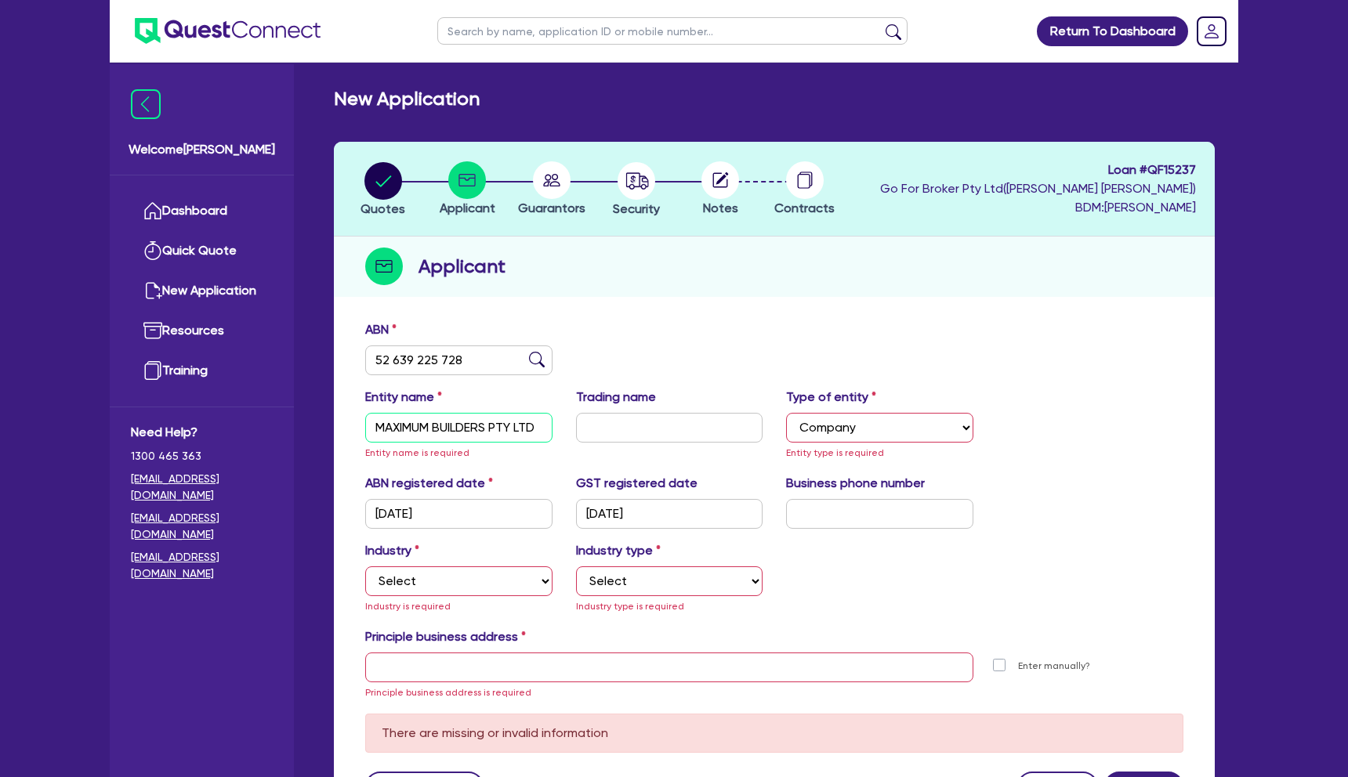
click at [504, 429] on input "MAXIMUM BUILDERS PTY LTD" at bounding box center [458, 428] width 187 height 30
click at [508, 424] on input "MAXIMUM BUILDERS PTY LTD" at bounding box center [458, 428] width 187 height 30
click at [825, 419] on select "Select Sole Trader Company Partnership Trust" at bounding box center [879, 428] width 187 height 30
click at [786, 413] on select "Select Sole Trader Company Partnership Trust" at bounding box center [879, 428] width 187 height 30
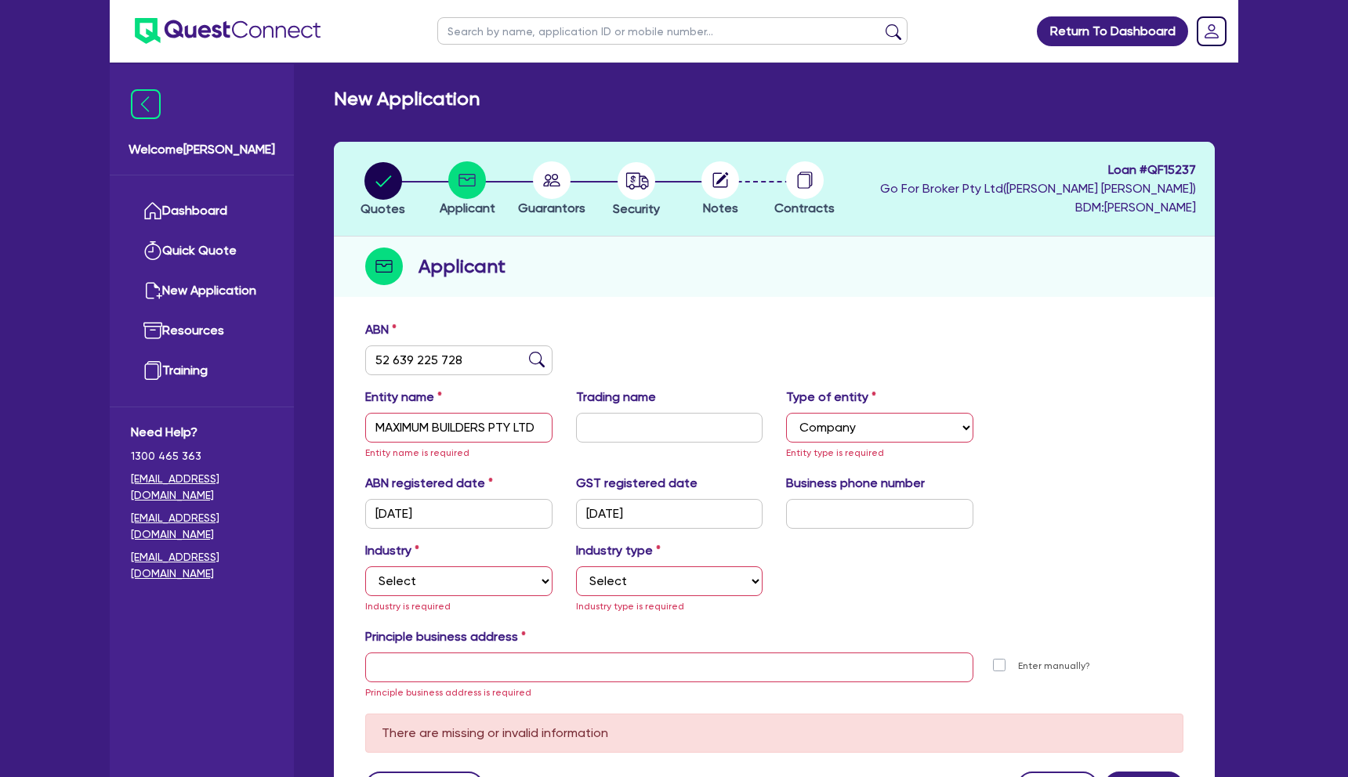
click at [532, 362] on img at bounding box center [537, 360] width 16 height 16
click at [534, 359] on img at bounding box center [537, 360] width 16 height 16
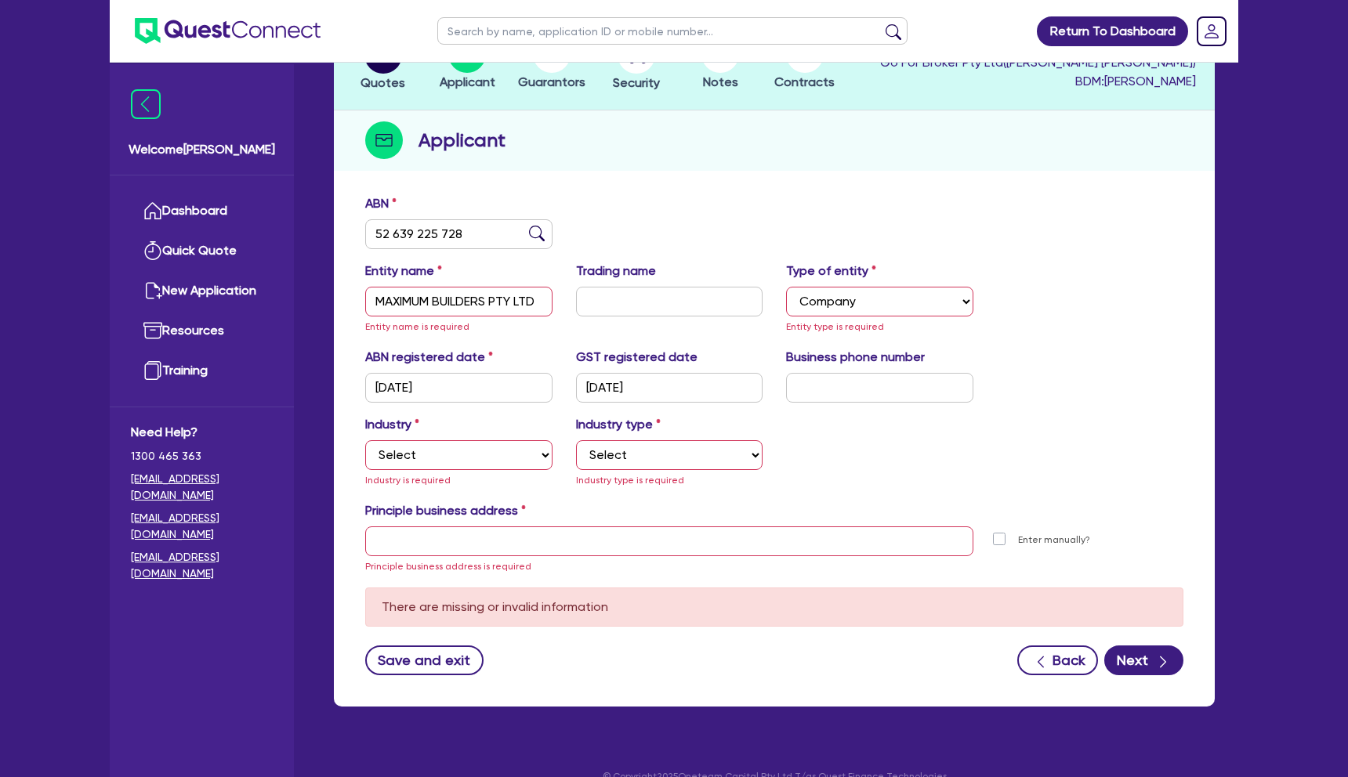
scroll to position [128, 0]
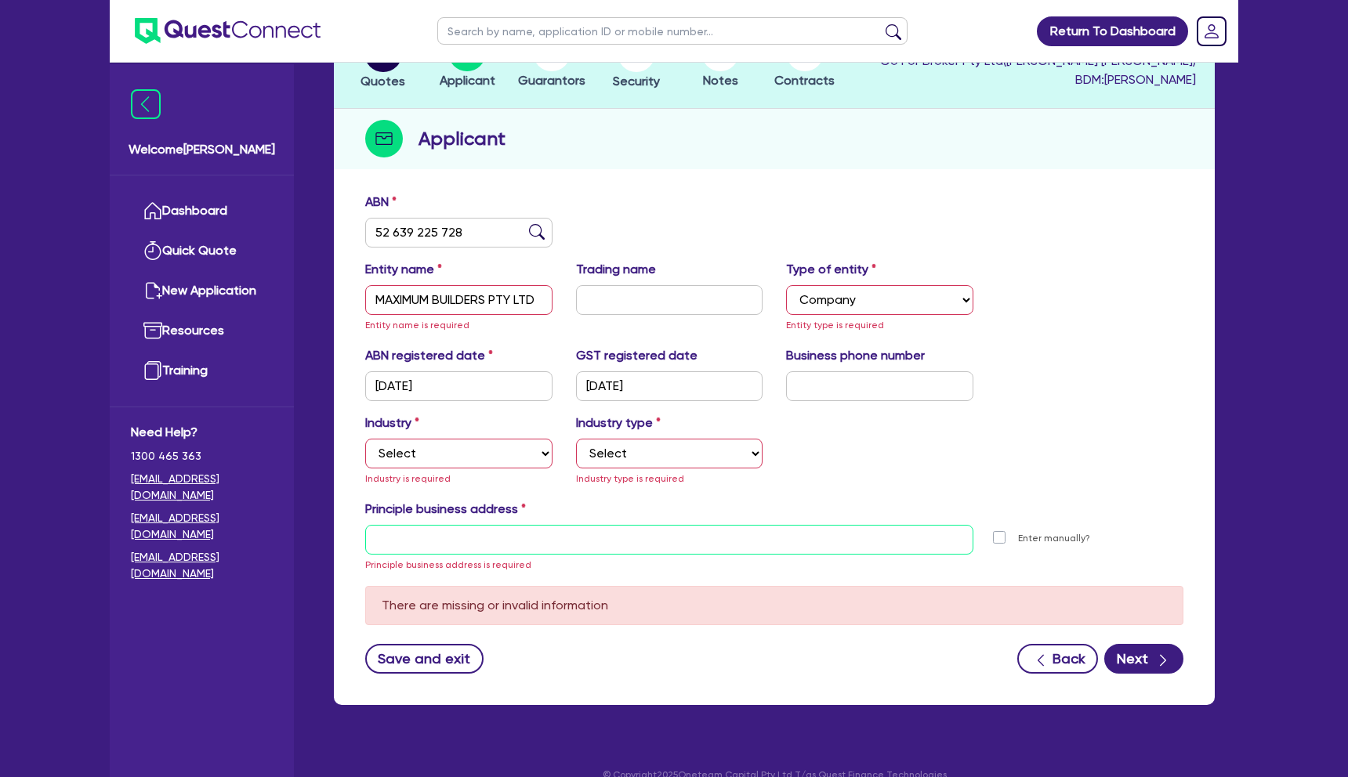
click at [588, 545] on input "text" at bounding box center [669, 540] width 608 height 30
click at [781, 539] on input "text" at bounding box center [669, 540] width 608 height 30
paste input "10 MINER COURT DECEPTION BAY QLD, 4508"
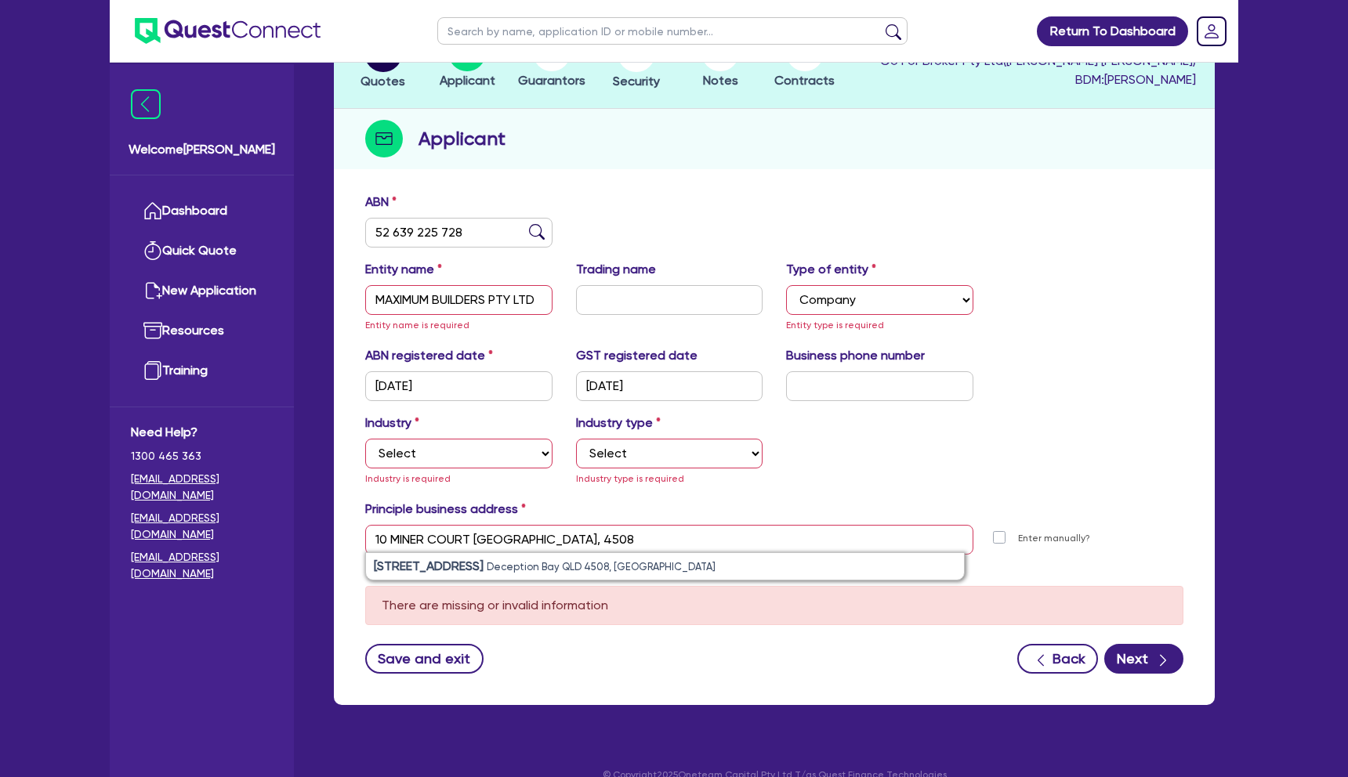
click at [766, 590] on div "There are missing or invalid information" at bounding box center [774, 605] width 818 height 39
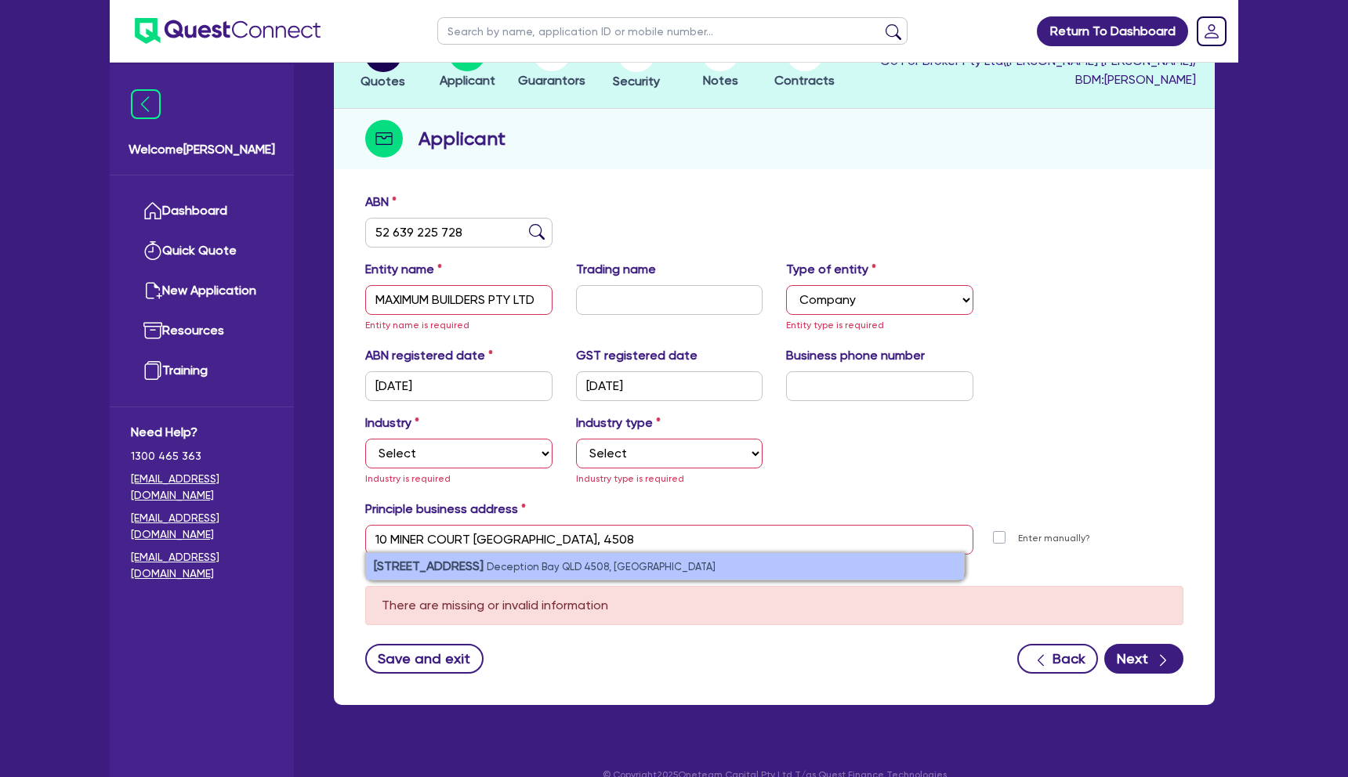
click at [758, 569] on li "10 Miner Court Deception Bay QLD 4508, Australia" at bounding box center [665, 566] width 598 height 27
type input "10 Miner Ct Deception Bay QLD 4508"
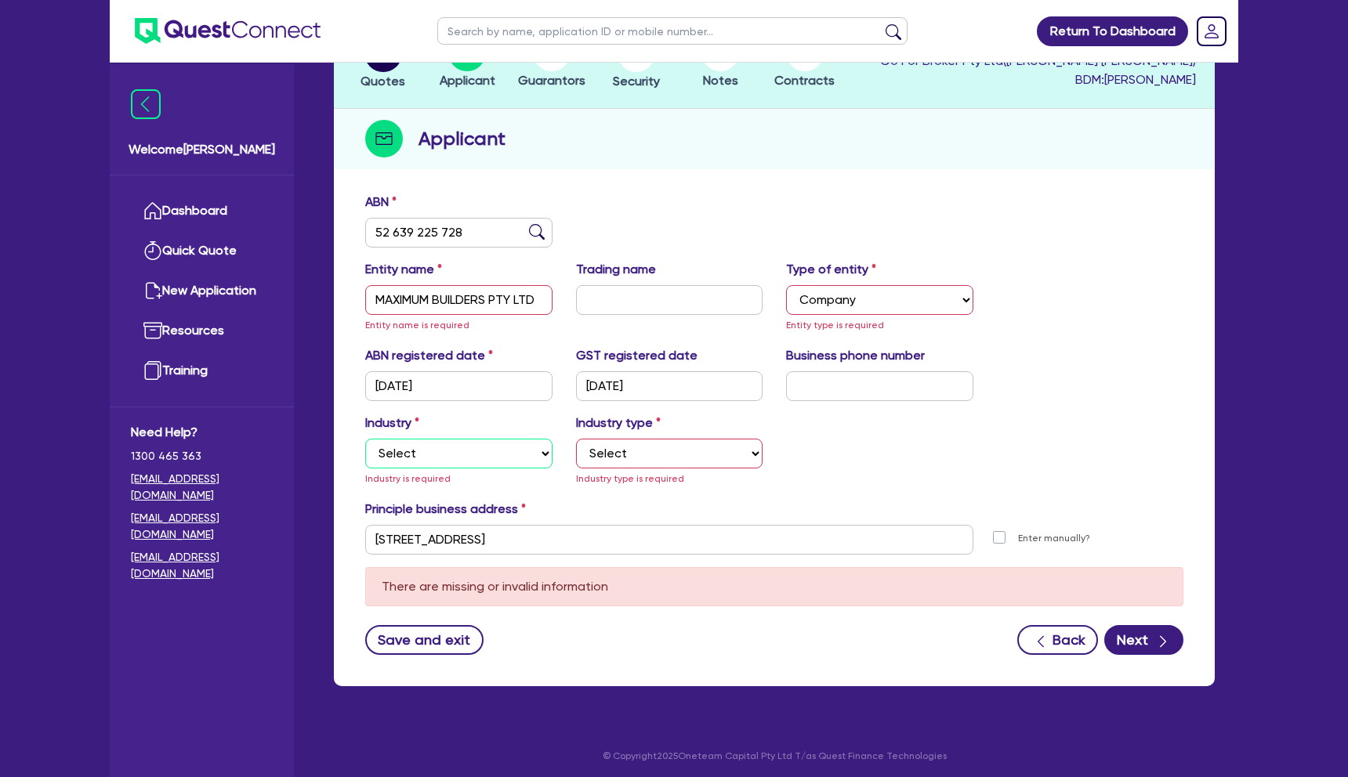
click at [533, 458] on select "Select Accomodation & Food Services Administrative & Support Services Agricultu…" at bounding box center [458, 454] width 187 height 30
select select "BUILDING_CONSTRUCTION"
click at [365, 439] on select "Select Accomodation & Food Services Administrative & Support Services Agricultu…" at bounding box center [458, 454] width 187 height 30
click at [642, 443] on select "Select Trades People Providing Services Direct to Consumers Trades People Provi…" at bounding box center [669, 454] width 187 height 30
select select "BUSINESSES_CONSTRUCTION_SERVICES"
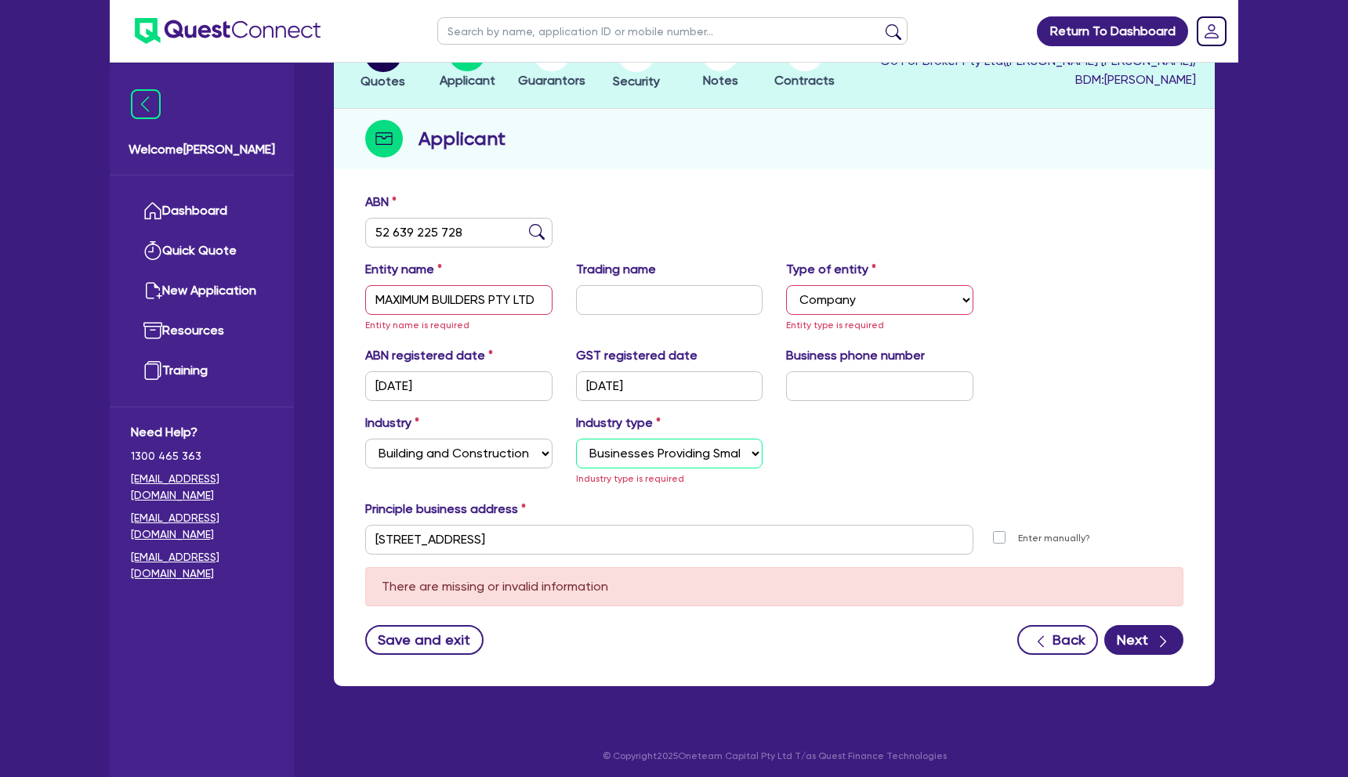
click at [576, 453] on select "Select Trades People Providing Services Direct to Consumers Trades People Provi…" at bounding box center [669, 454] width 187 height 30
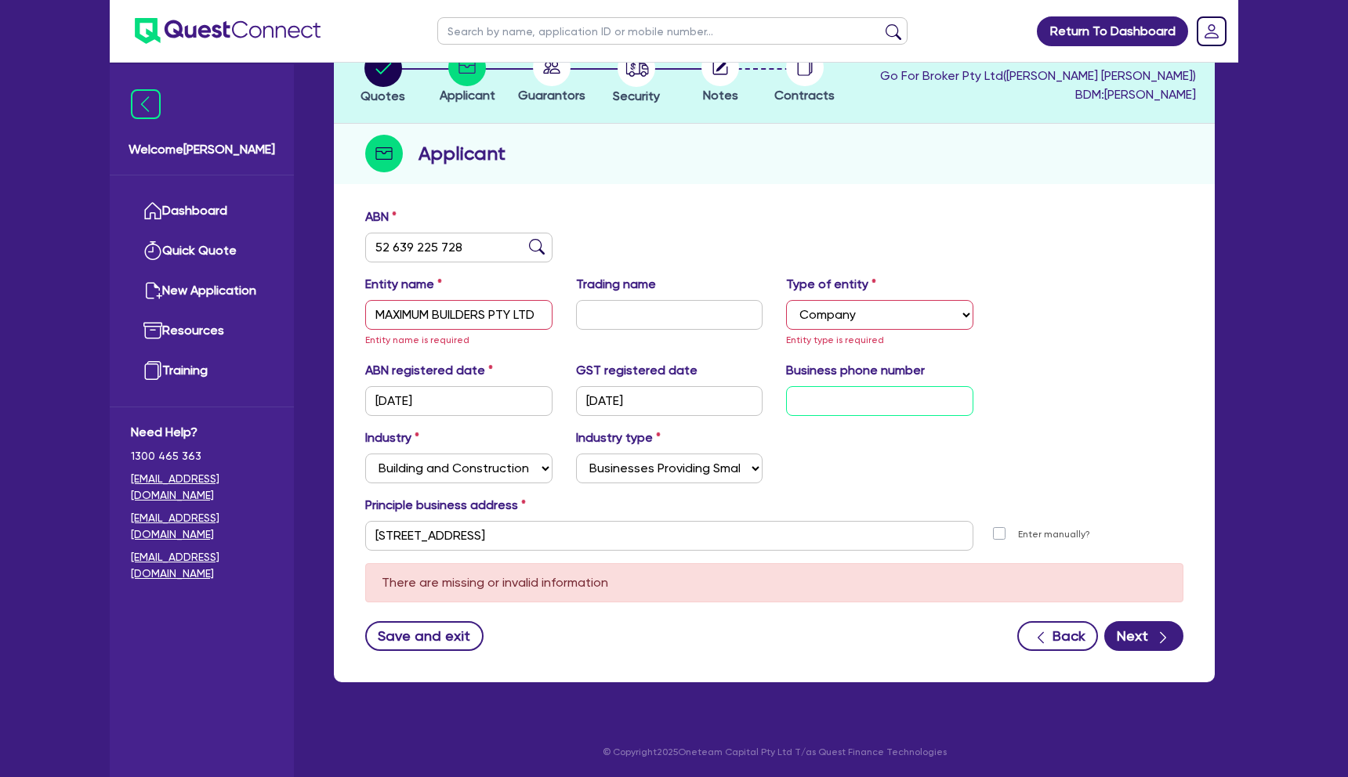
click at [852, 398] on input "text" at bounding box center [879, 401] width 187 height 30
paste input "4 1343 9050"
type input "04 1343 9050"
click at [870, 480] on div "Industry Select Accomodation & Food Services Administrative & Support Services …" at bounding box center [773, 462] width 841 height 67
click at [908, 305] on select "Select Sole Trader Company Partnership Trust" at bounding box center [879, 315] width 187 height 30
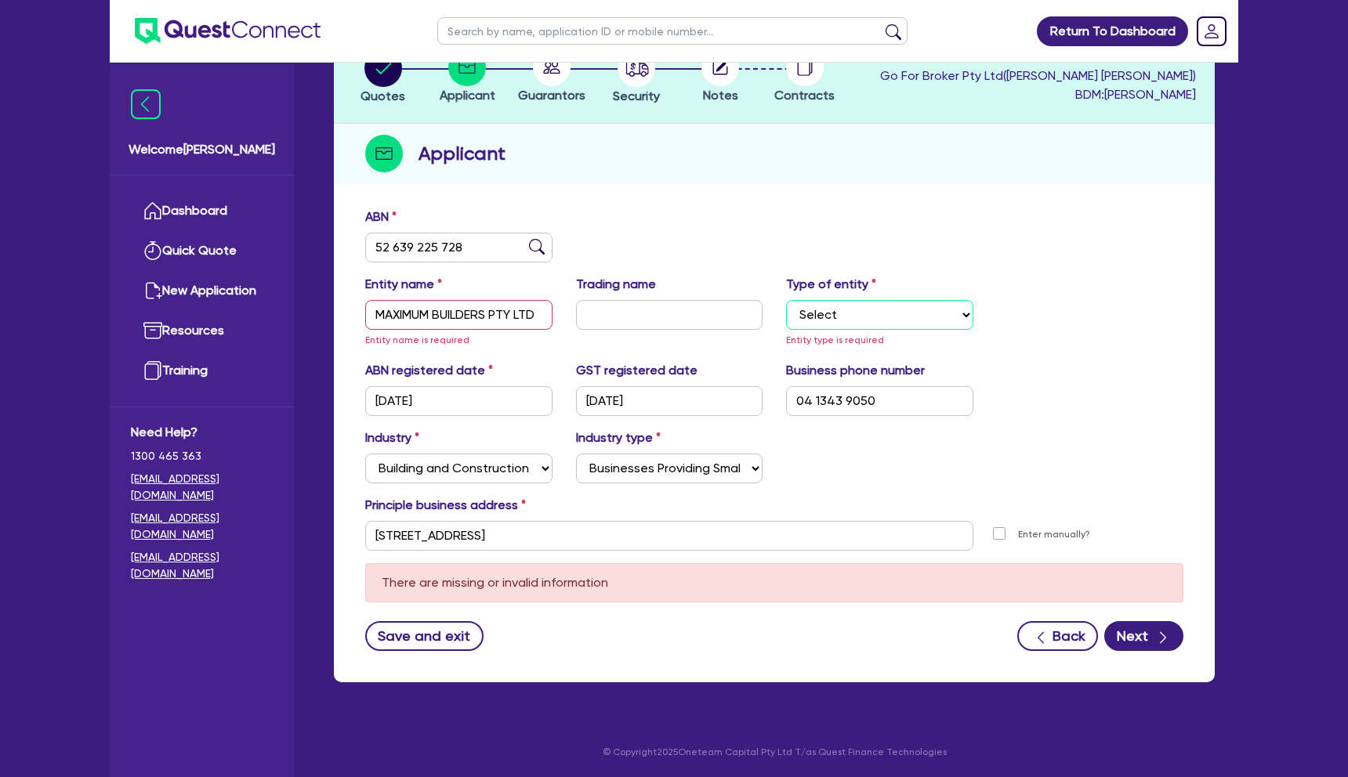
click at [786, 300] on select "Select Sole Trader Company Partnership Trust" at bounding box center [879, 315] width 187 height 30
click at [888, 316] on select "Select Sole Trader Company Partnership Trust" at bounding box center [879, 315] width 187 height 30
select select "COMPANY"
click at [786, 300] on select "Select Sole Trader Company Partnership Trust" at bounding box center [879, 315] width 187 height 30
click at [537, 313] on input "MAXIMUM BUILDERS PTY LTD" at bounding box center [458, 315] width 187 height 30
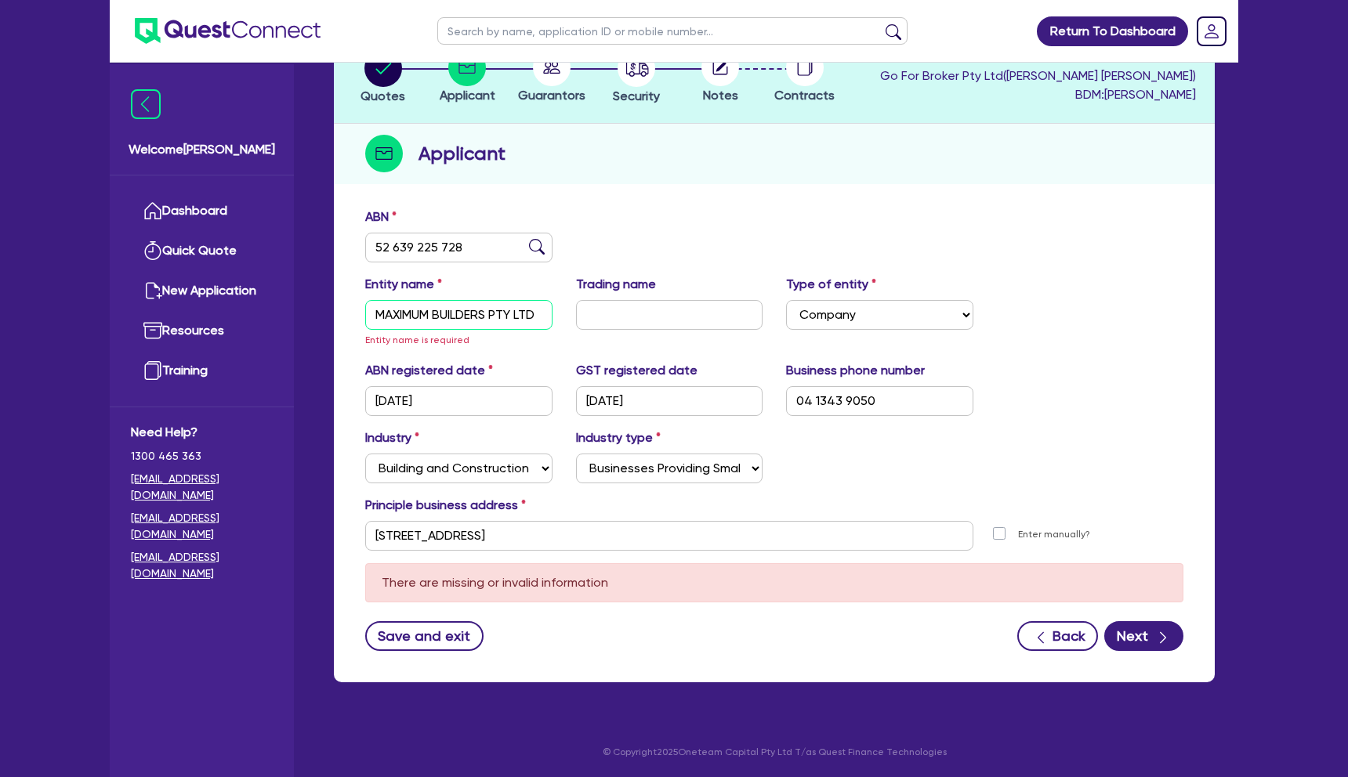
click at [537, 313] on input "MAXIMUM BUILDERS PTY LTD" at bounding box center [458, 315] width 187 height 30
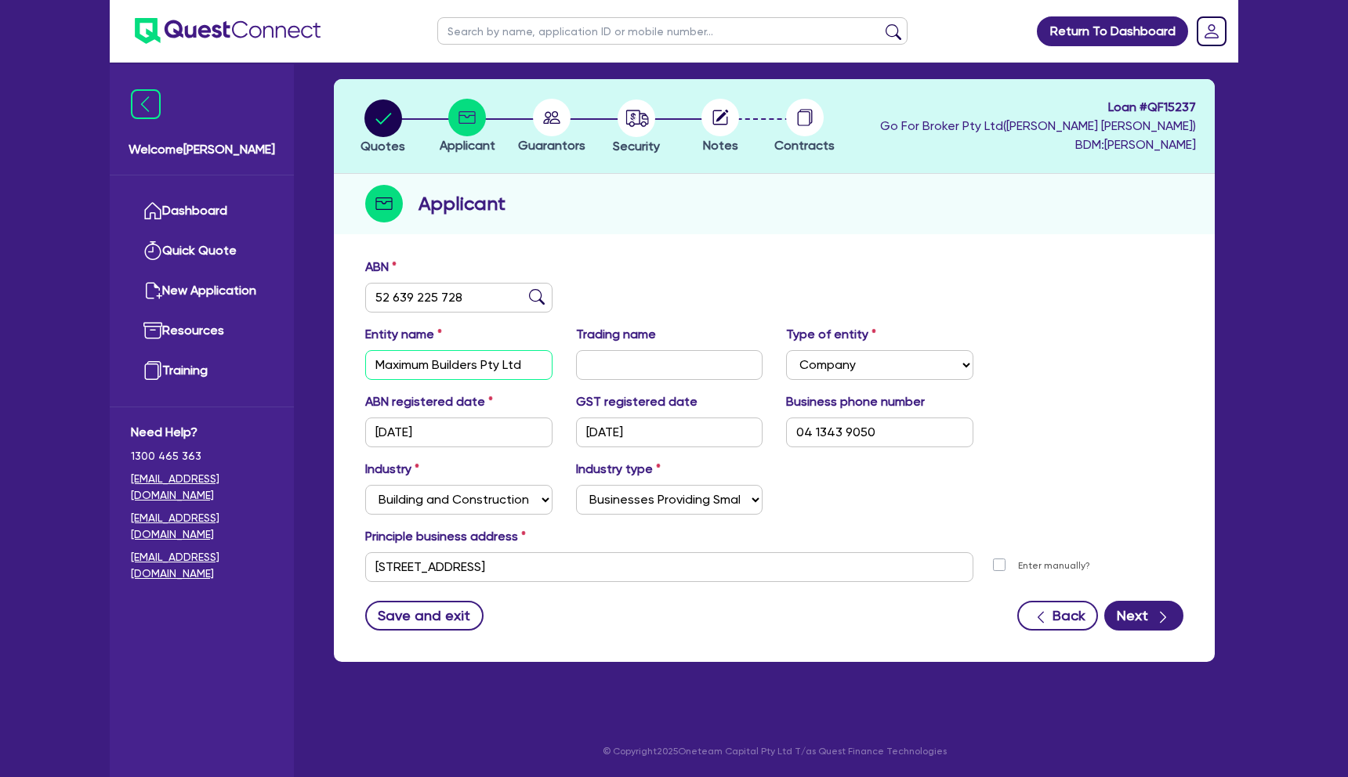
type input "Maximum Builders Pty Ltd"
click at [618, 381] on div "Entity name Maximum Builders Pty Ltd Trading name Type of entity Select Sole Tr…" at bounding box center [773, 358] width 841 height 67
click at [624, 367] on input "text" at bounding box center [669, 365] width 187 height 30
type input "Maximum Builders"
click at [1032, 295] on div "ABN 52 639 225 728" at bounding box center [773, 291] width 841 height 67
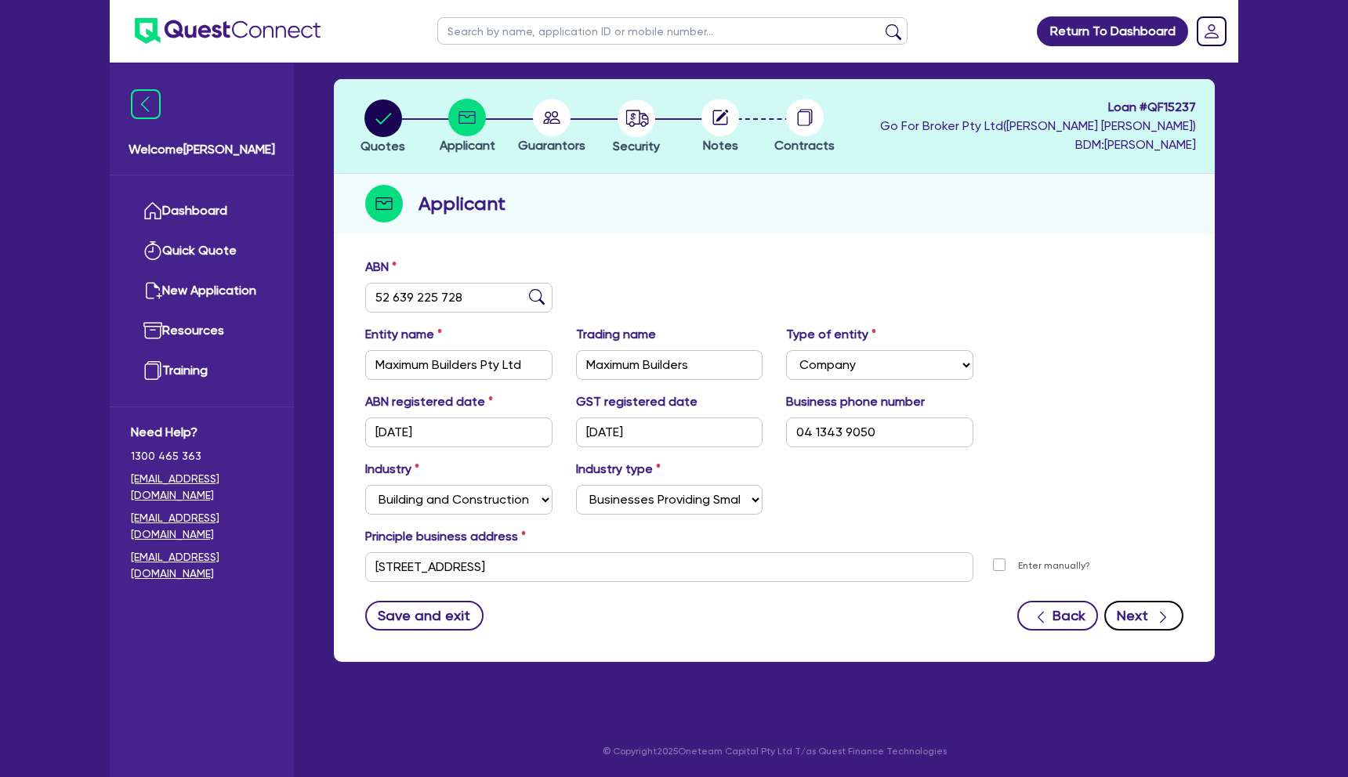
click at [1152, 624] on button "Next" at bounding box center [1143, 616] width 79 height 30
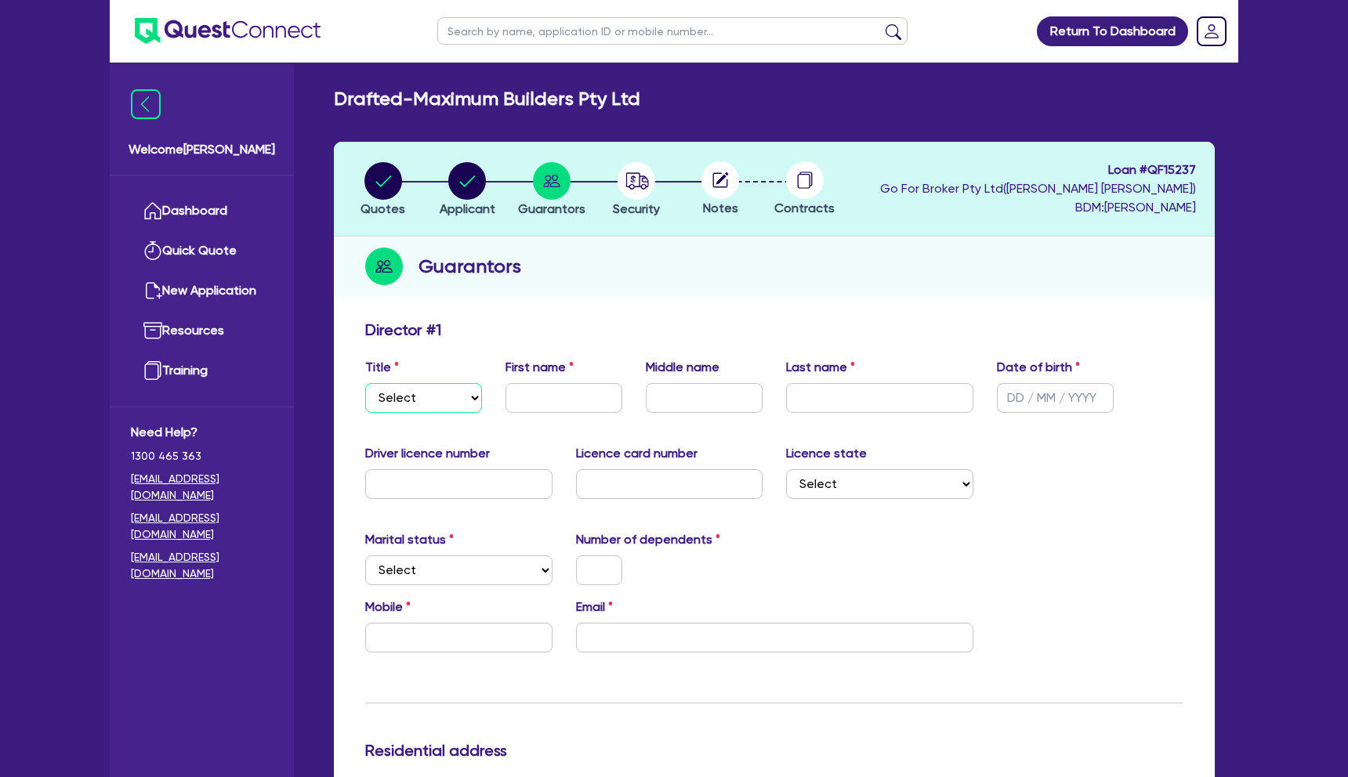
click at [432, 402] on select "Select Mr Mrs Ms Miss Dr" at bounding box center [423, 398] width 117 height 30
select select "MR"
click at [365, 383] on select "Select Mr Mrs Ms Miss Dr" at bounding box center [423, 398] width 117 height 30
click at [538, 393] on input "text" at bounding box center [563, 398] width 117 height 30
type input "Innocent"
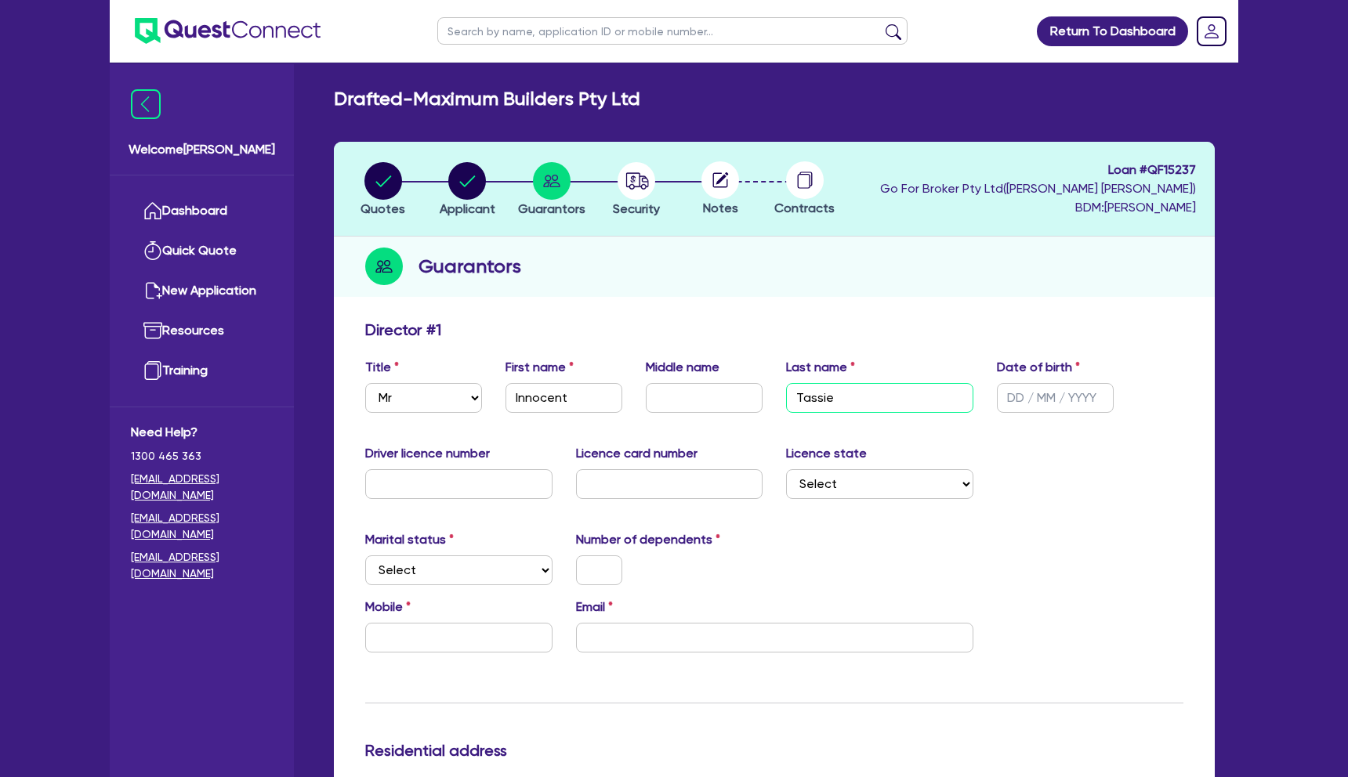
type input "Tassie"
type input "08/03/1979"
click at [476, 488] on input "text" at bounding box center [458, 484] width 187 height 30
type input "097005603"
click at [730, 479] on input "text" at bounding box center [669, 484] width 187 height 30
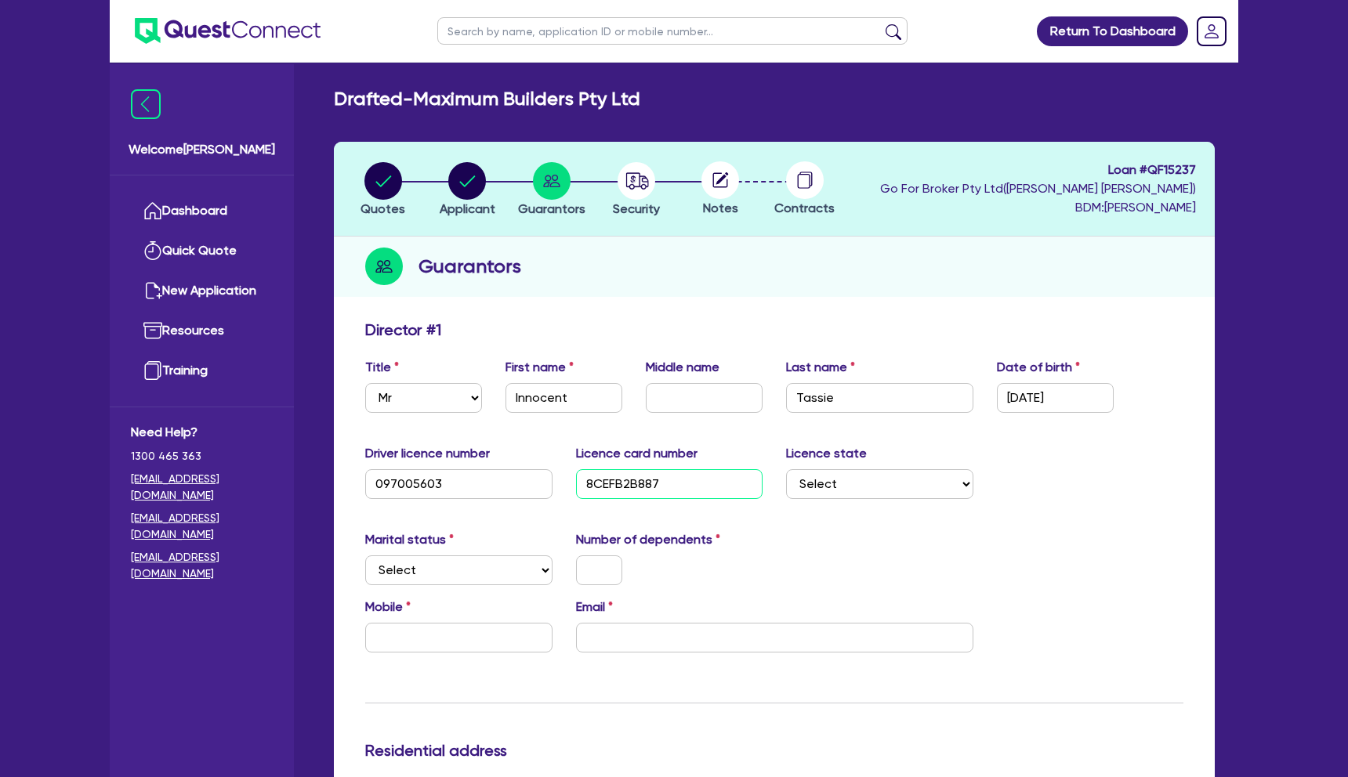
type input "8CEFB2B887"
click at [919, 483] on select "Select NSW VIC QLD TAS ACT SA NT WA" at bounding box center [879, 484] width 187 height 30
select select "QLD"
click at [786, 469] on select "Select NSW VIC QLD TAS ACT SA NT WA" at bounding box center [879, 484] width 187 height 30
click at [539, 566] on select "Select Single Married De Facto / Partner" at bounding box center [458, 571] width 187 height 30
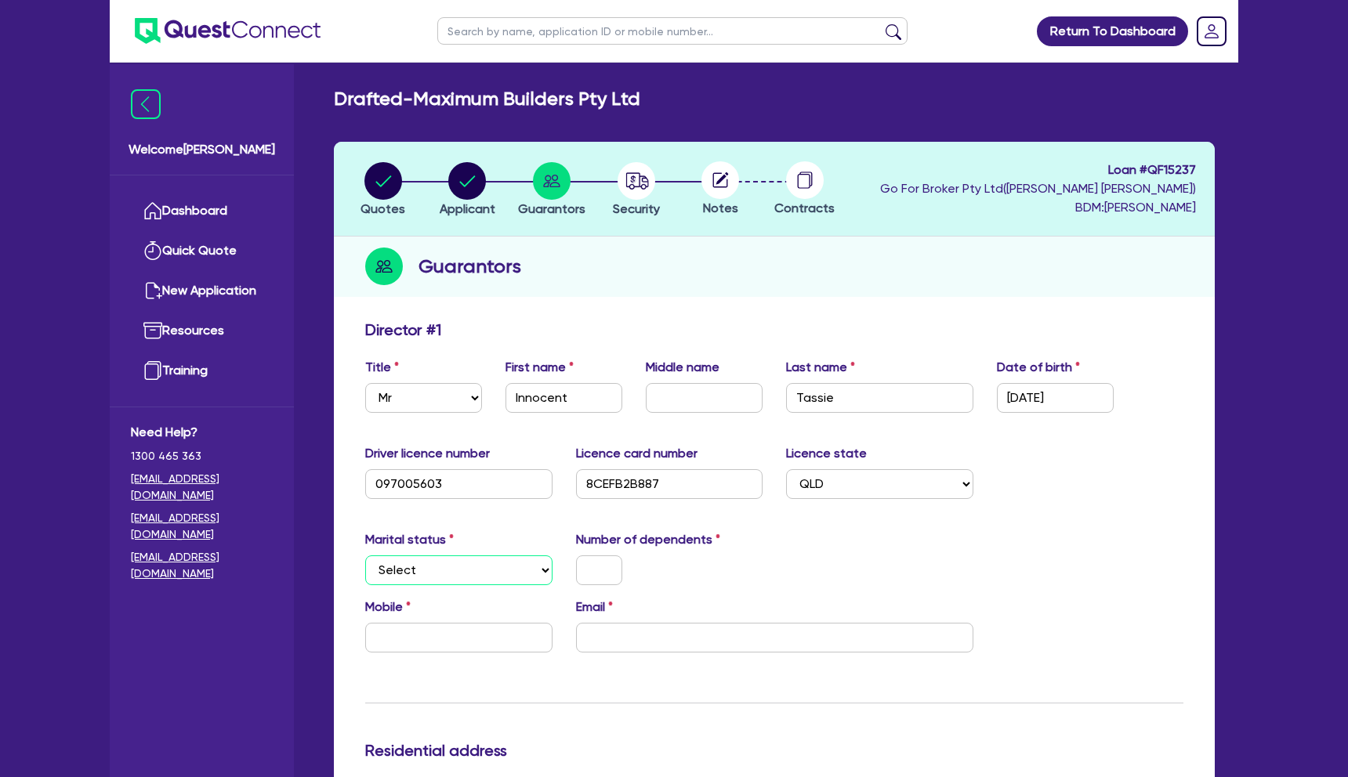
select select "SINGLE"
click at [365, 556] on select "Select Single Married De Facto / Partner" at bounding box center [458, 571] width 187 height 30
click at [594, 575] on input "text" at bounding box center [599, 571] width 46 height 30
click at [674, 588] on div "Marital status Select Single Married De Facto / Partner Number of dependents 1" at bounding box center [773, 563] width 841 height 67
click at [495, 642] on input "text" at bounding box center [458, 638] width 187 height 30
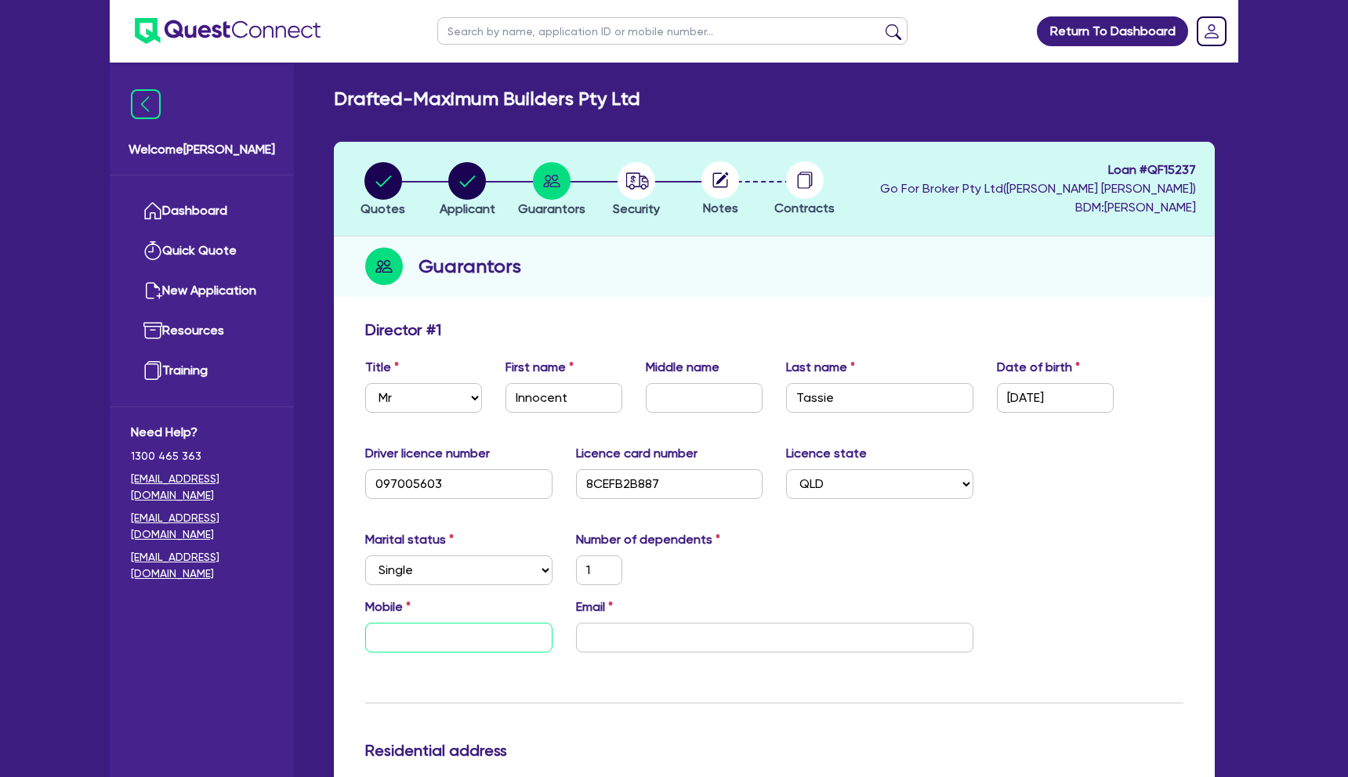
paste input "6141 343 905"
type input "1"
type input "6141 343 905"
click at [694, 641] on input "email" at bounding box center [774, 638] width 397 height 30
click at [387, 639] on input "6141 343 905" at bounding box center [458, 638] width 187 height 30
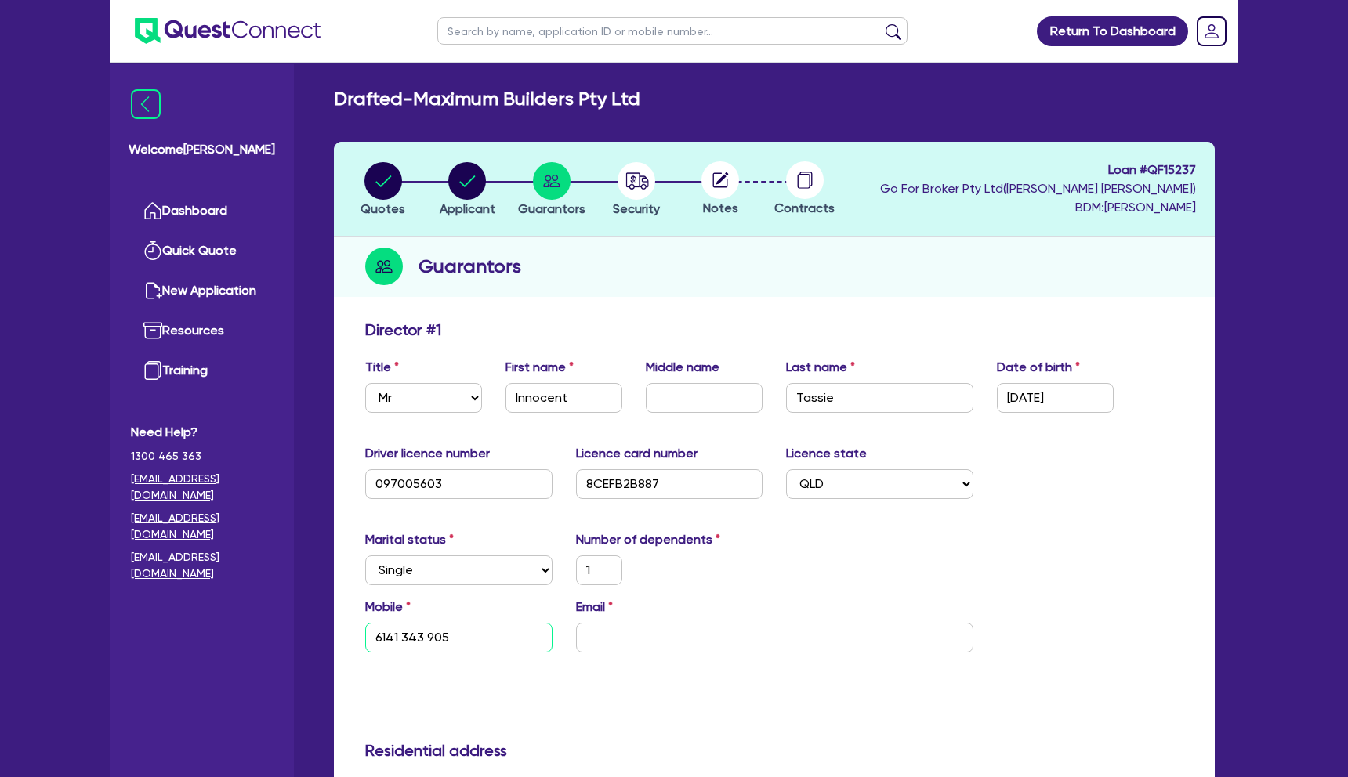
type input "1"
type input "6413 439 05"
type input "1"
type input "4134 390 5"
type input "1"
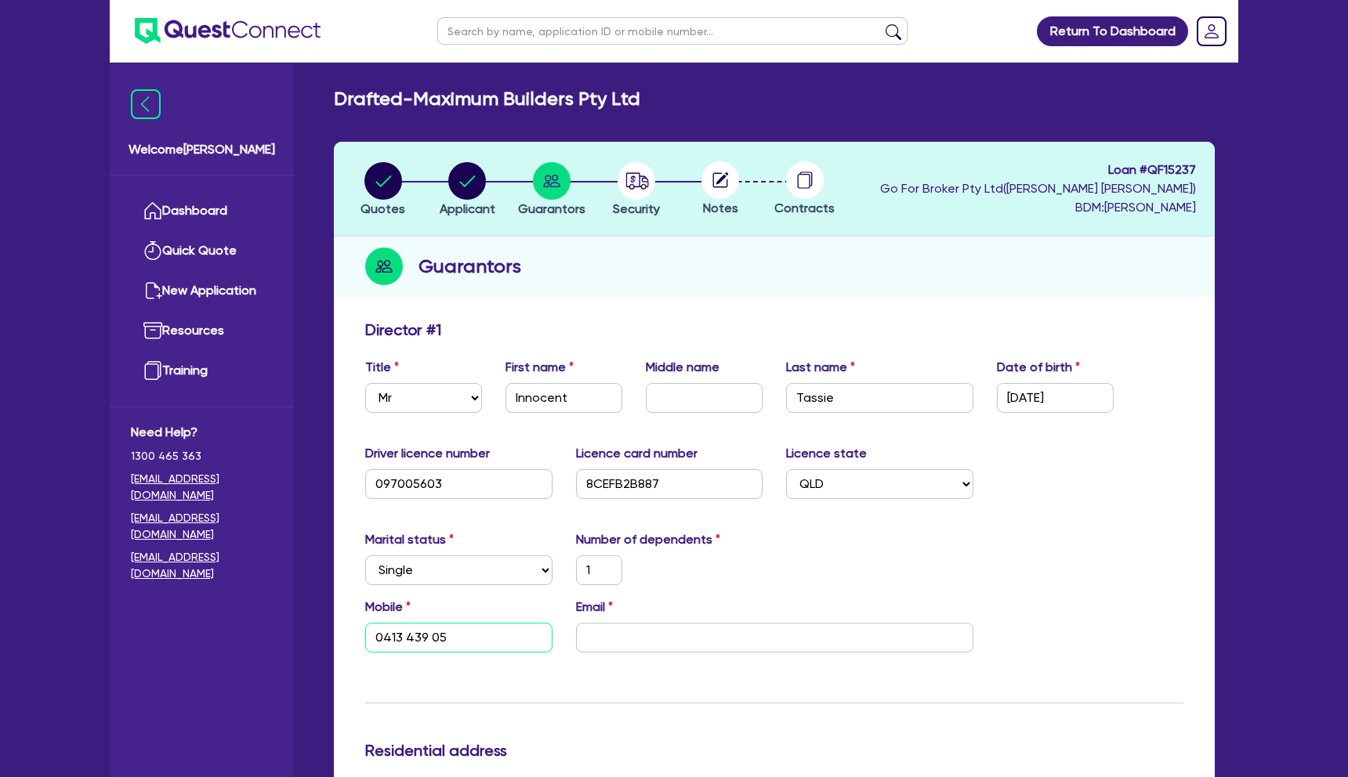
type input "0413 439 05"
click at [603, 641] on input "email" at bounding box center [774, 638] width 397 height 30
paste input "Tasie4innocent@yahoo.com"
type input "1"
type input "0413 439 05"
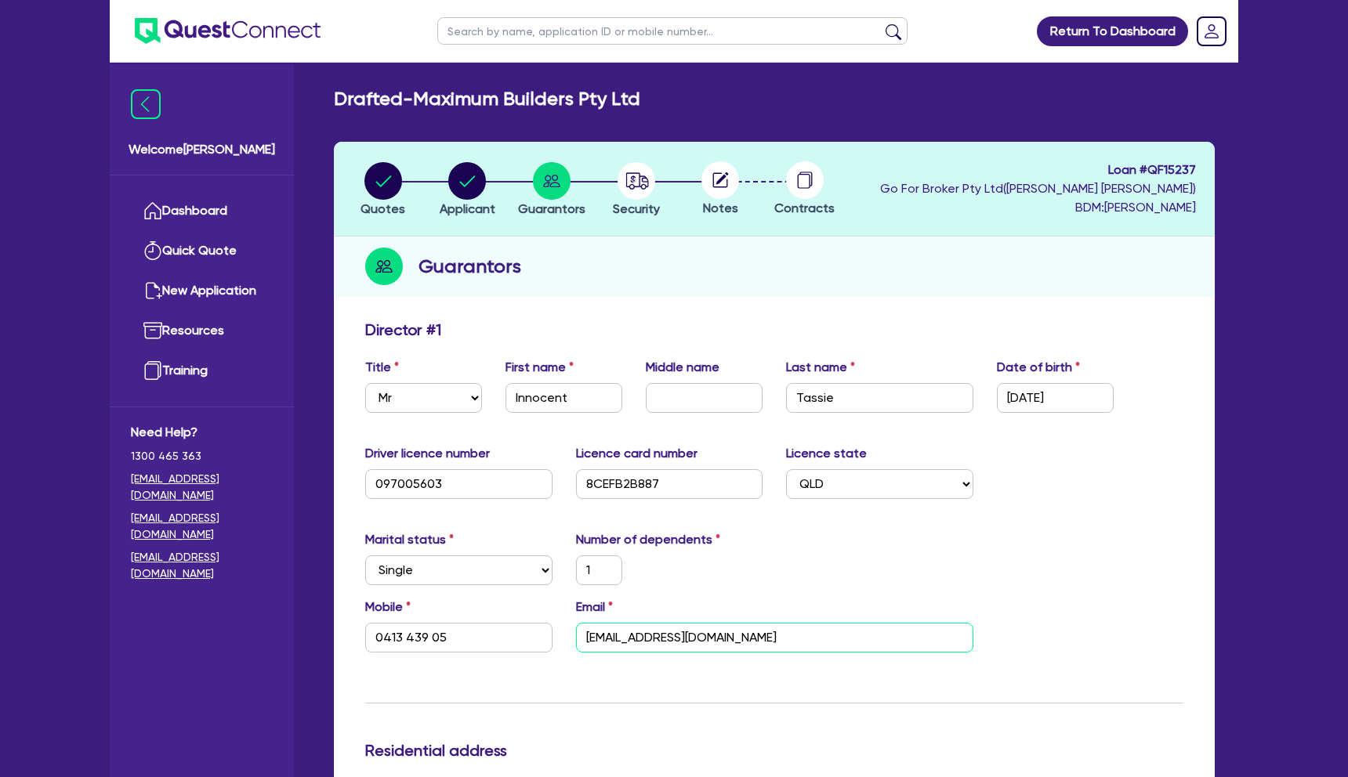
type input "Tasie4innocent@yahoo.com"
click at [993, 572] on div "Marital status Select Single Married De Facto / Partner Number of dependents 1" at bounding box center [773, 563] width 841 height 67
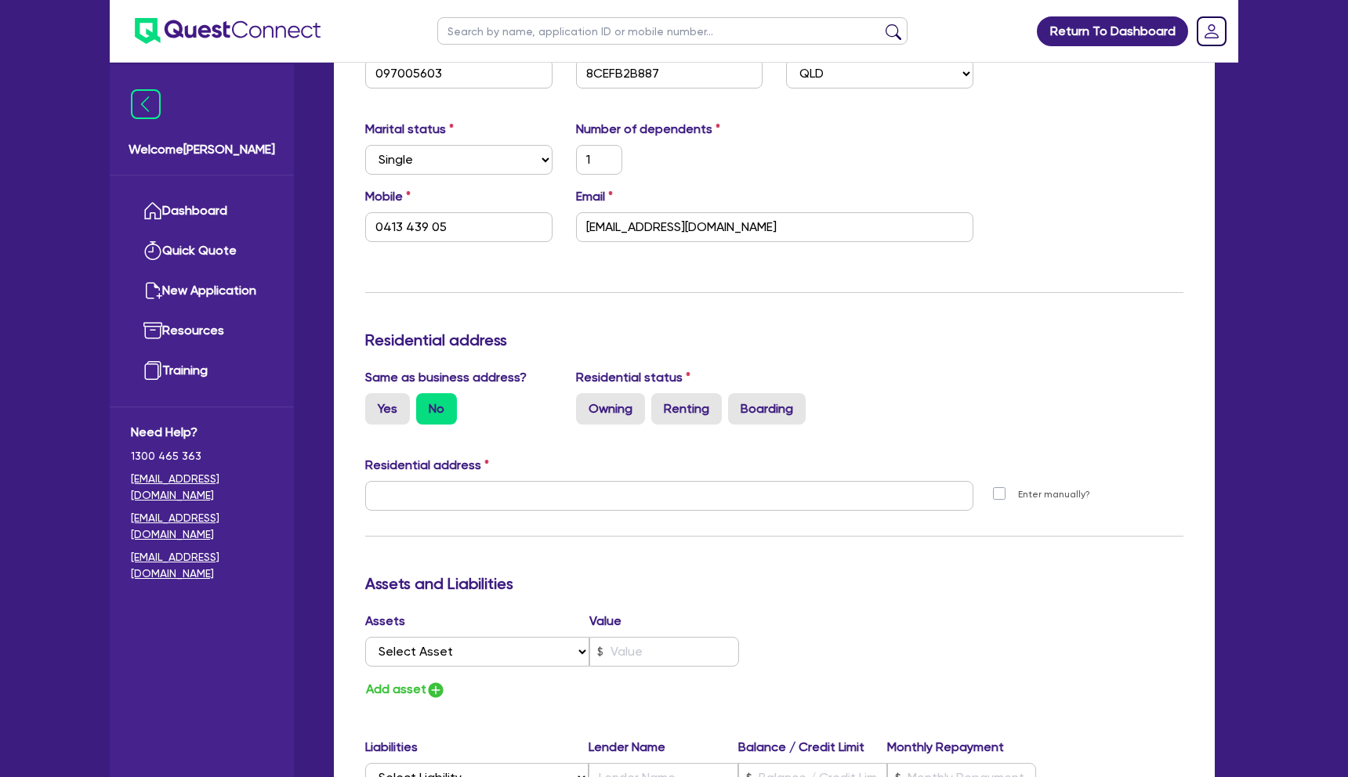
scroll to position [426, 0]
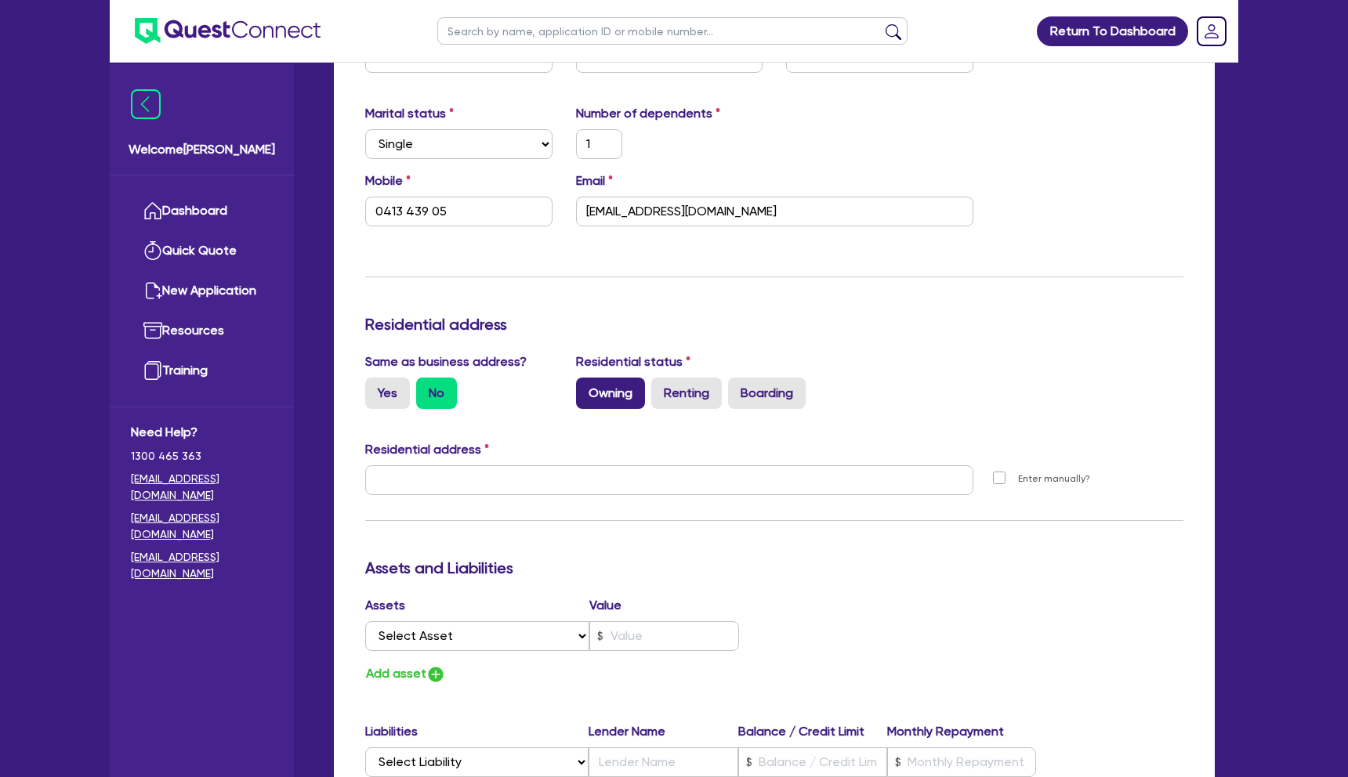
click at [620, 404] on label "Owning" at bounding box center [610, 393] width 69 height 31
click at [586, 388] on input "Owning" at bounding box center [581, 383] width 10 height 10
radio input "true"
type input "1"
type input "0413 439 05"
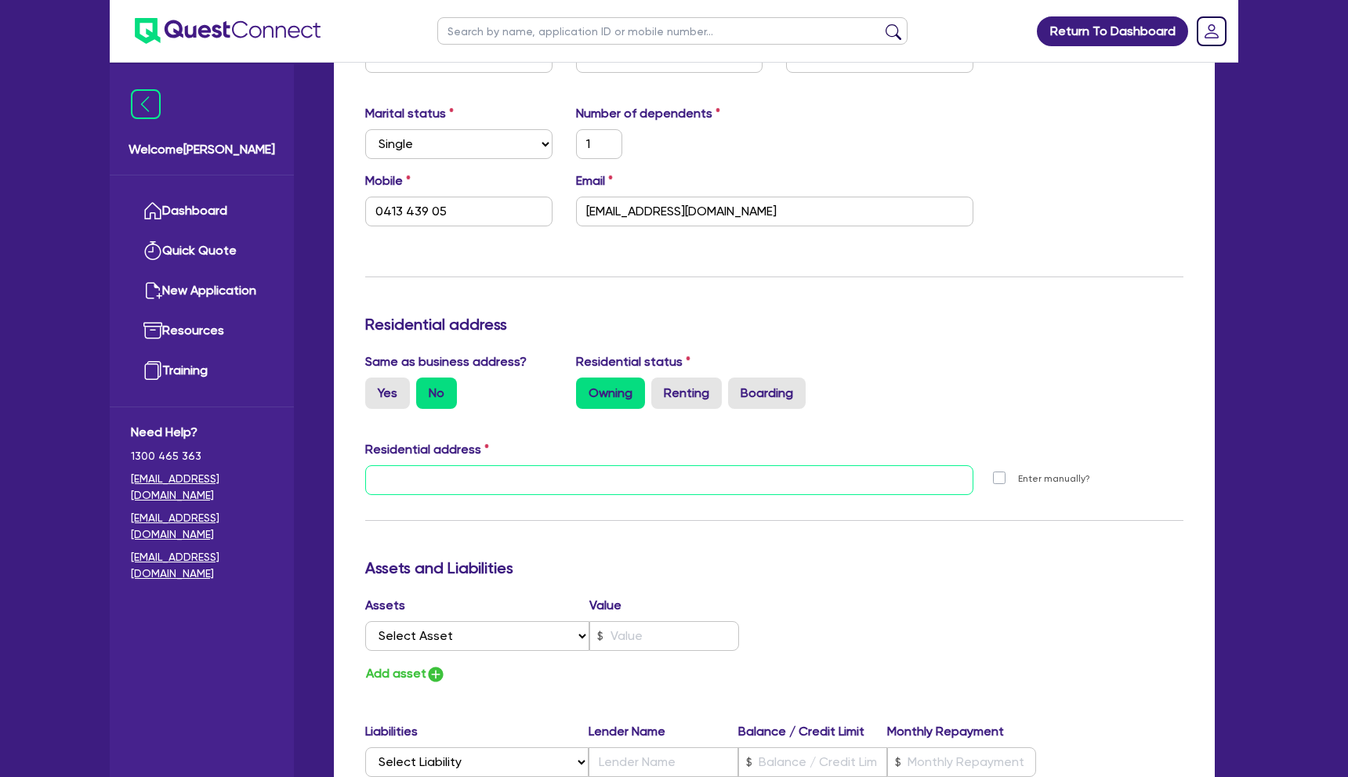
click at [476, 487] on input "text" at bounding box center [669, 480] width 608 height 30
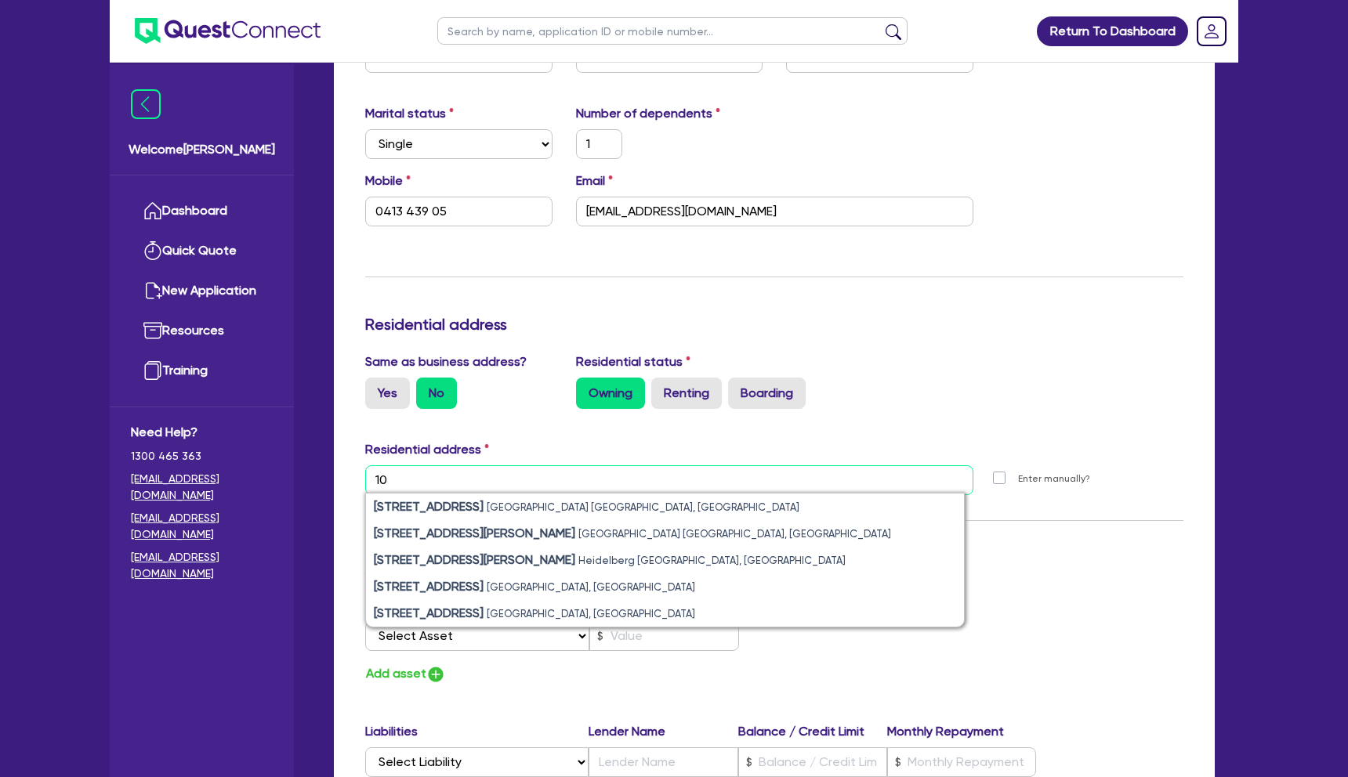
type input "10"
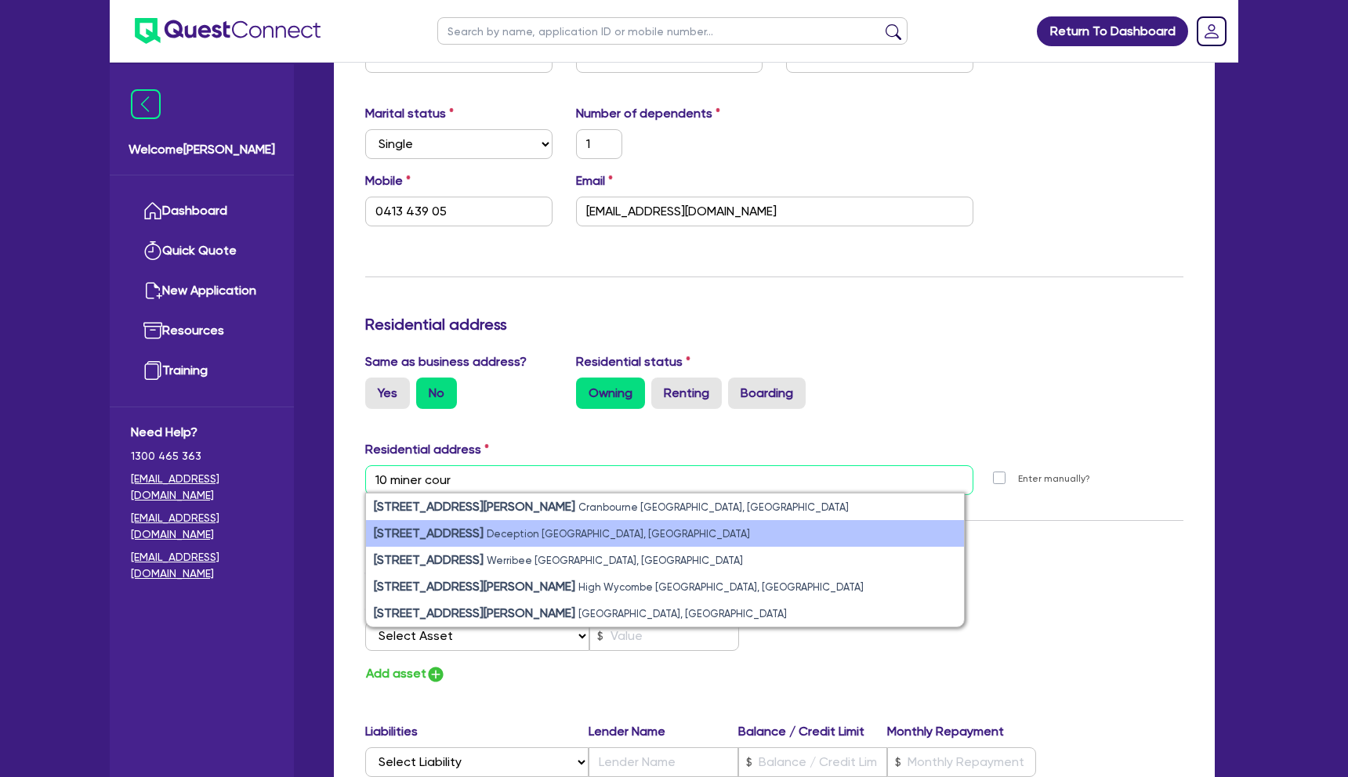
type input "10 miner cour"
click at [606, 531] on li "10 Miner Court Deception Bay QLD, Australia" at bounding box center [665, 533] width 598 height 27
type input "1"
type input "0413 439 05"
type input "10 Miner Ct Deception Bay QLD 4508"
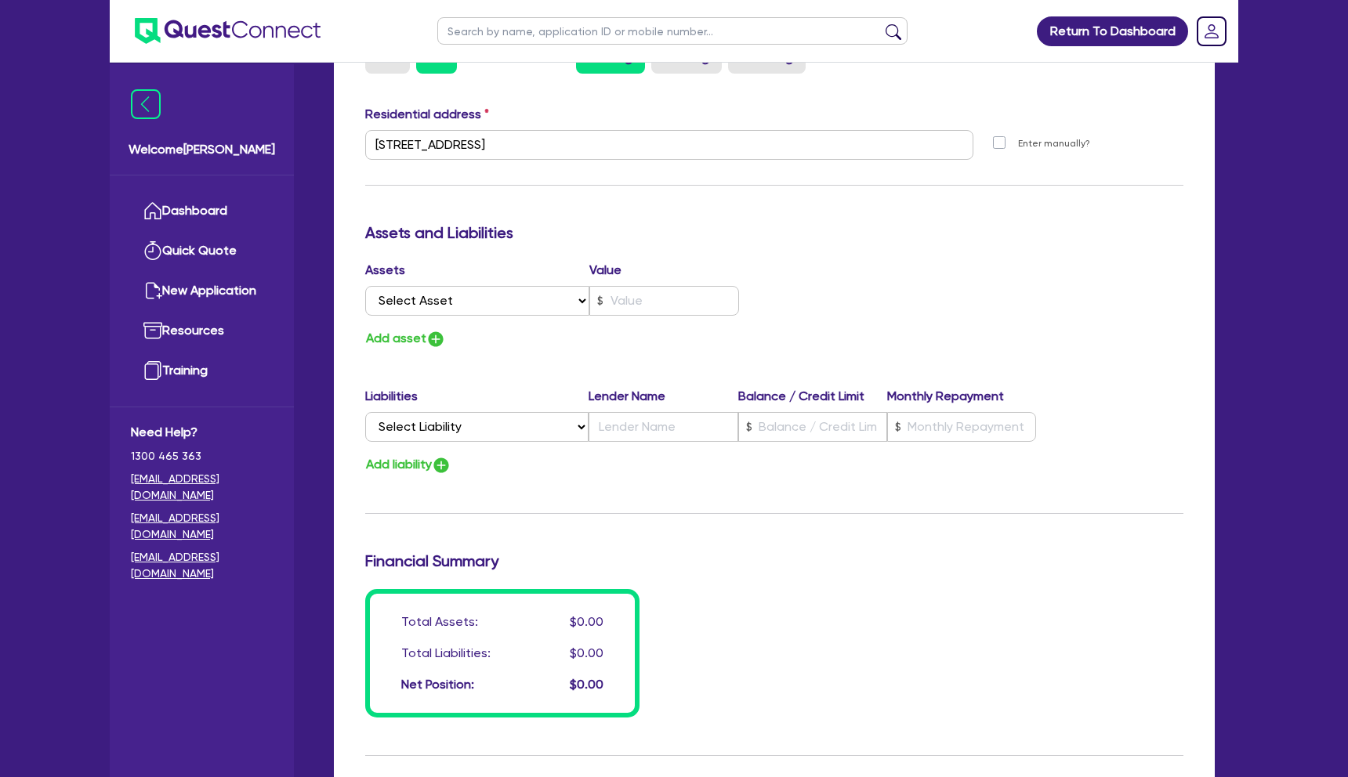
scroll to position [759, 0]
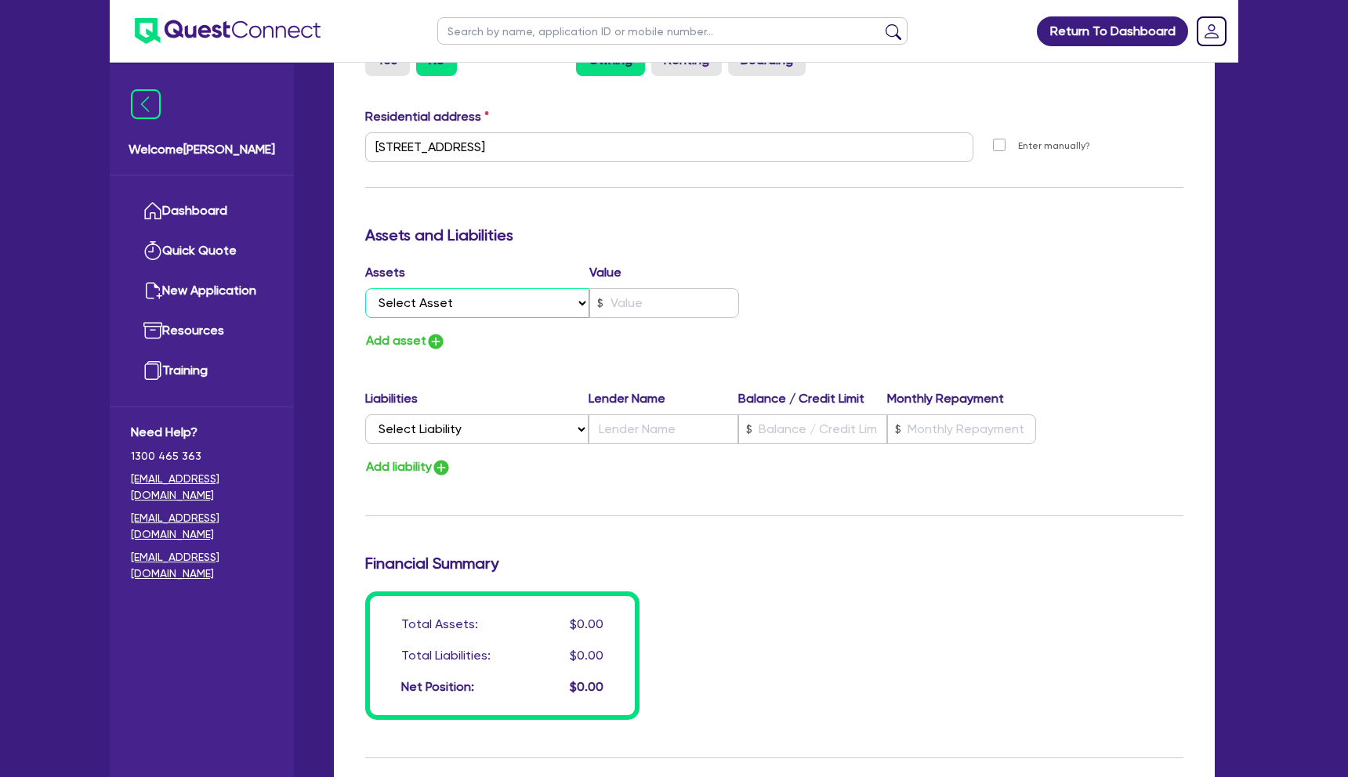
click at [577, 304] on select "Select Asset Cash Property Investment property Vehicle Truck Trailer Equipment …" at bounding box center [477, 303] width 224 height 30
select select "PROPERTY"
click at [365, 288] on select "Select Asset Cash Property Investment property Vehicle Truck Trailer Equipment …" at bounding box center [477, 303] width 224 height 30
type input "1"
type input "0413 439 05"
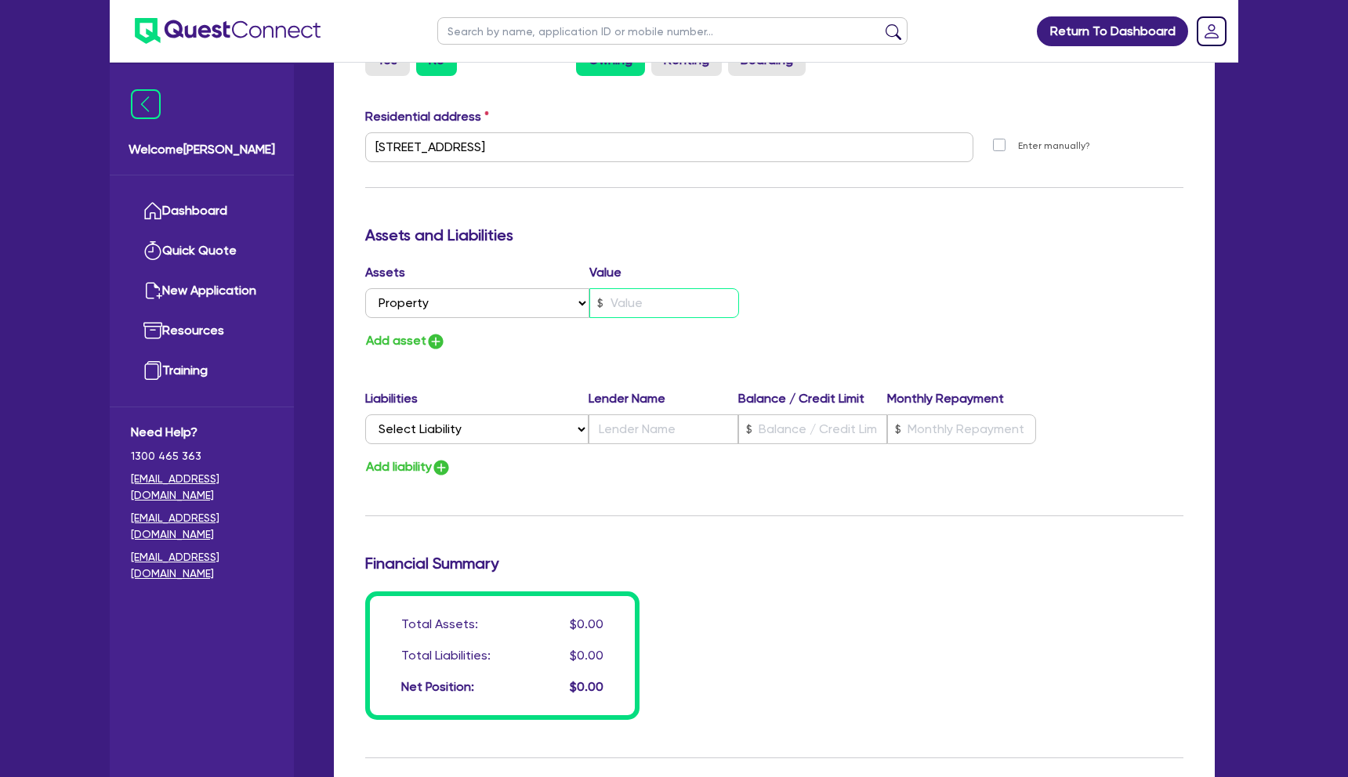
click at [610, 302] on input "text" at bounding box center [664, 303] width 150 height 30
click at [440, 346] on img "button" at bounding box center [435, 341] width 19 height 19
type input "1"
type input "0413 439 05"
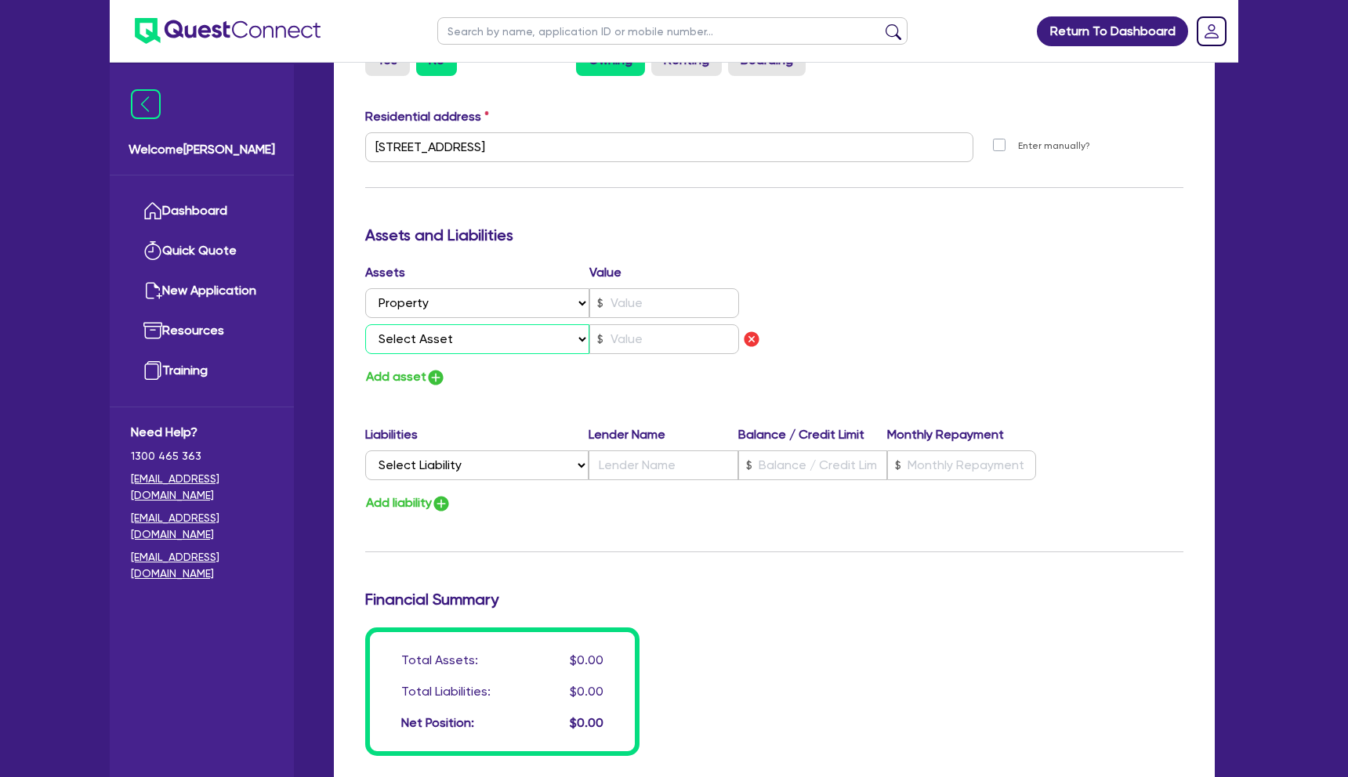
click at [475, 341] on select "Select Asset Cash Property Investment property Vehicle Truck Trailer Equipment …" at bounding box center [477, 339] width 224 height 30
select select "PROPERTY"
click at [365, 324] on select "Select Asset Cash Property Investment property Vehicle Truck Trailer Equipment …" at bounding box center [477, 339] width 224 height 30
type input "1"
type input "0413 439 05"
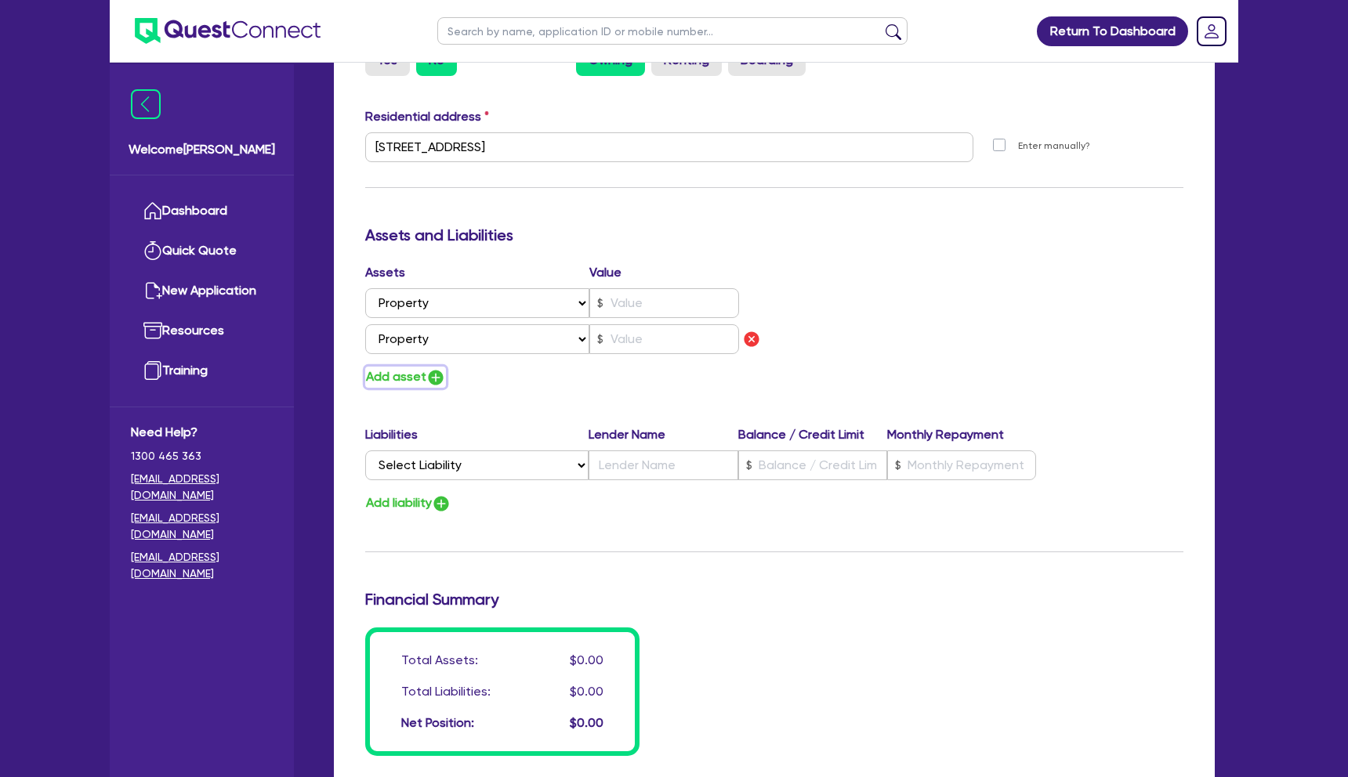
click at [411, 382] on button "Add asset" at bounding box center [405, 377] width 81 height 21
type input "1"
type input "0413 439 05"
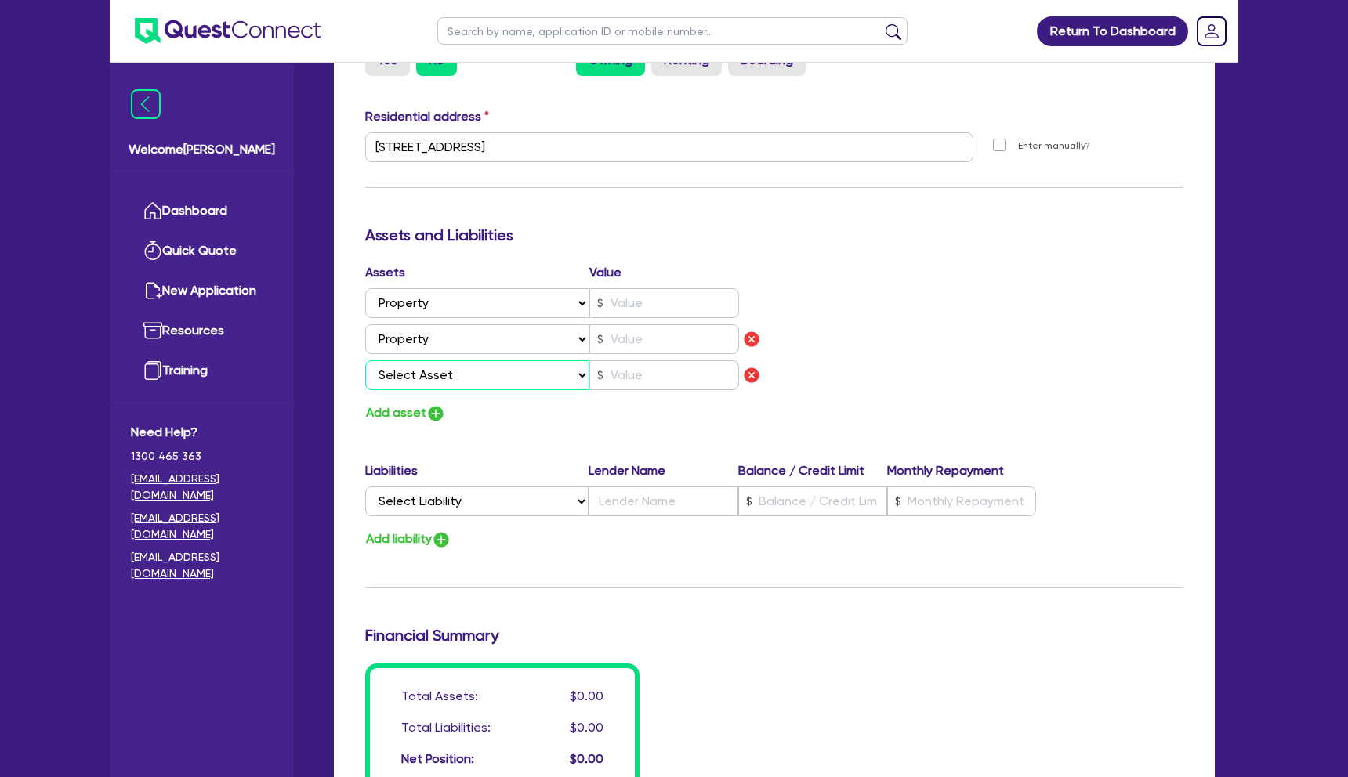
click at [434, 376] on select "Select Asset Cash Property Investment property Vehicle Truck Trailer Equipment …" at bounding box center [477, 375] width 224 height 30
select select "VEHICLE"
click at [365, 360] on select "Select Asset Cash Property Investment property Vehicle Truck Trailer Equipment …" at bounding box center [477, 375] width 224 height 30
type input "1"
type input "0413 439 05"
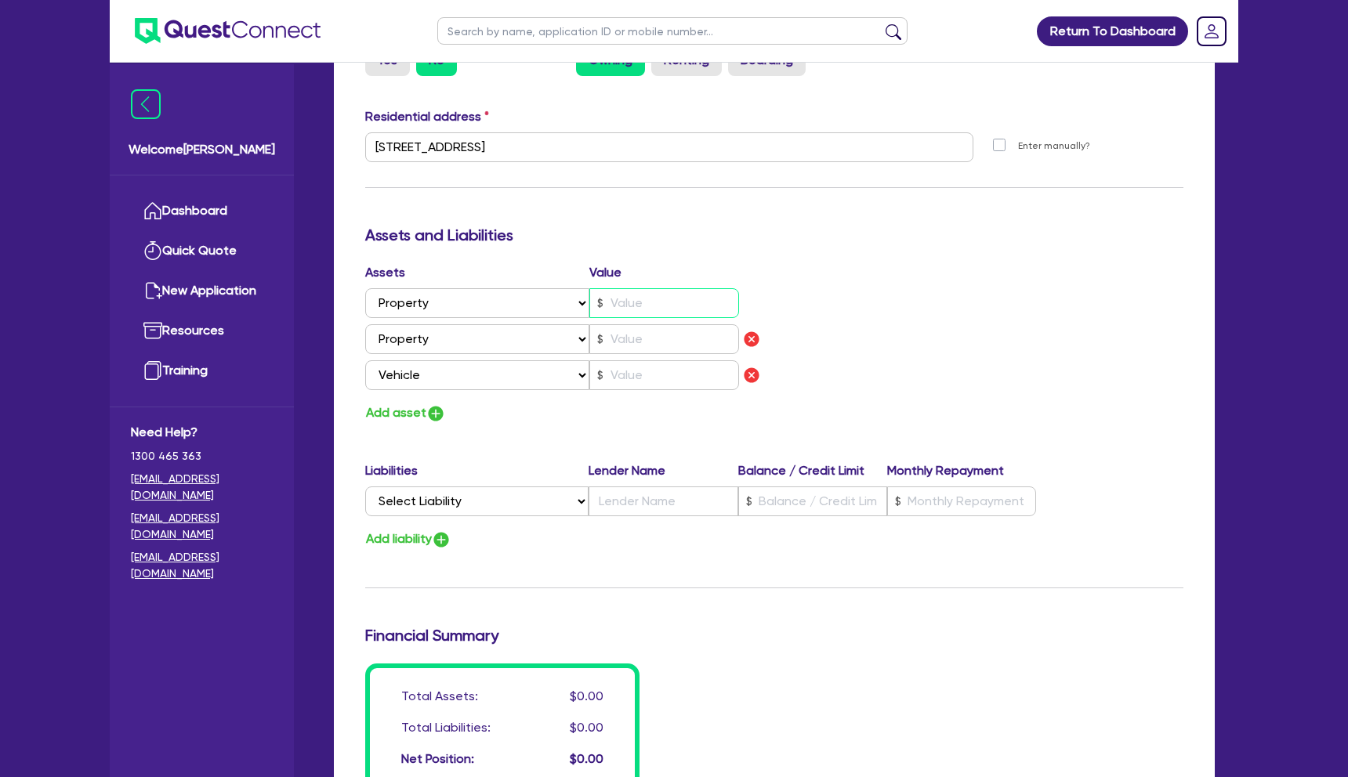
click at [609, 306] on input "text" at bounding box center [664, 303] width 150 height 30
type input "1"
type input "0413 439 05"
type input "8"
type input "1"
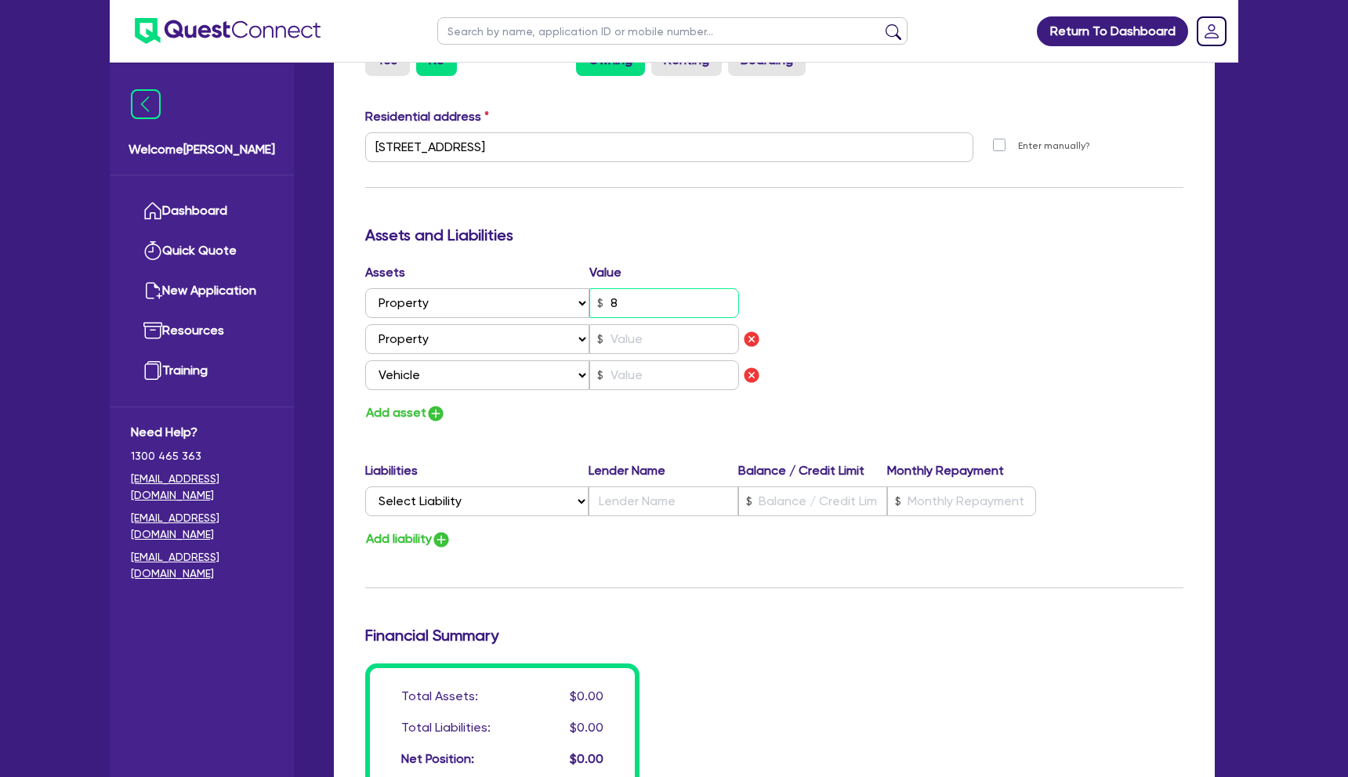
type input "0413 439 05"
type input "85"
type input "1"
type input "0413 439 05"
type input "850"
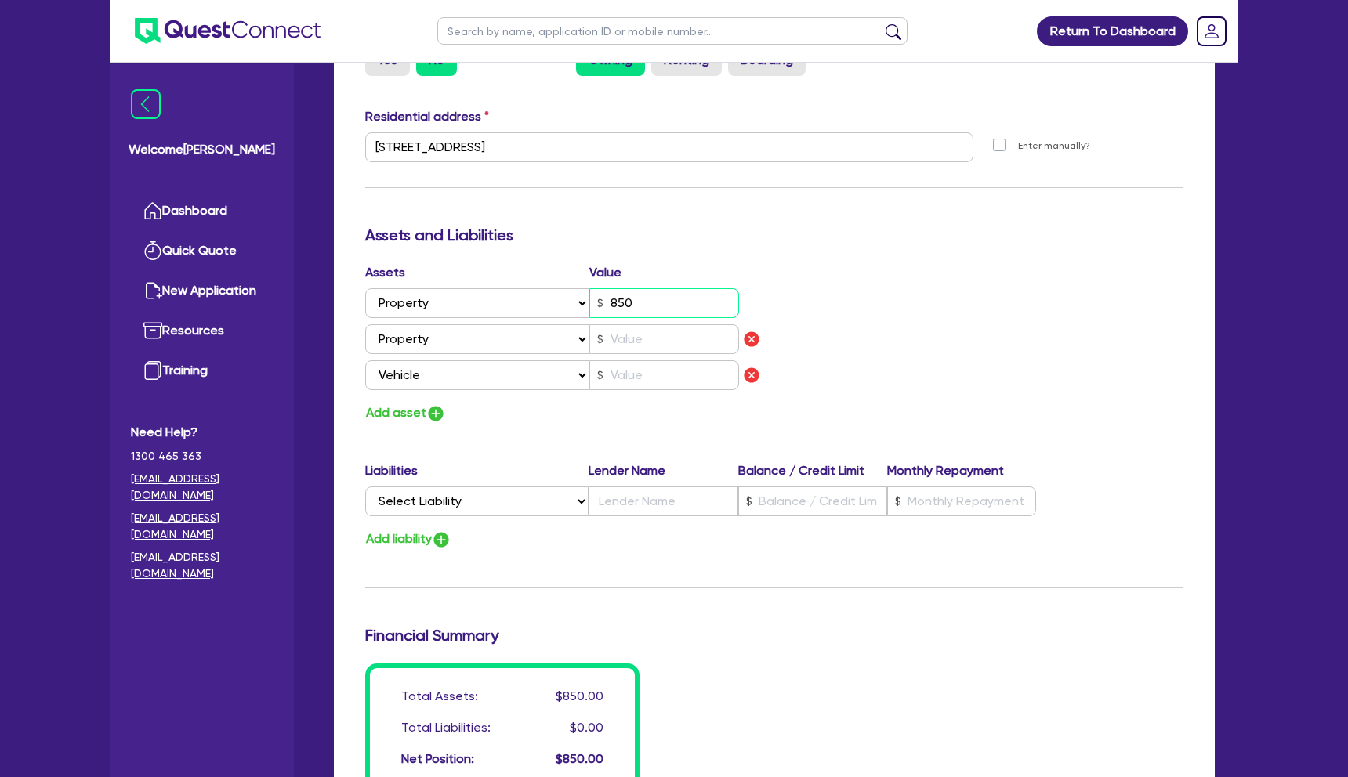
type input "1"
type input "0413 439 05"
type input "8,500"
type input "1"
type input "0413 439 05"
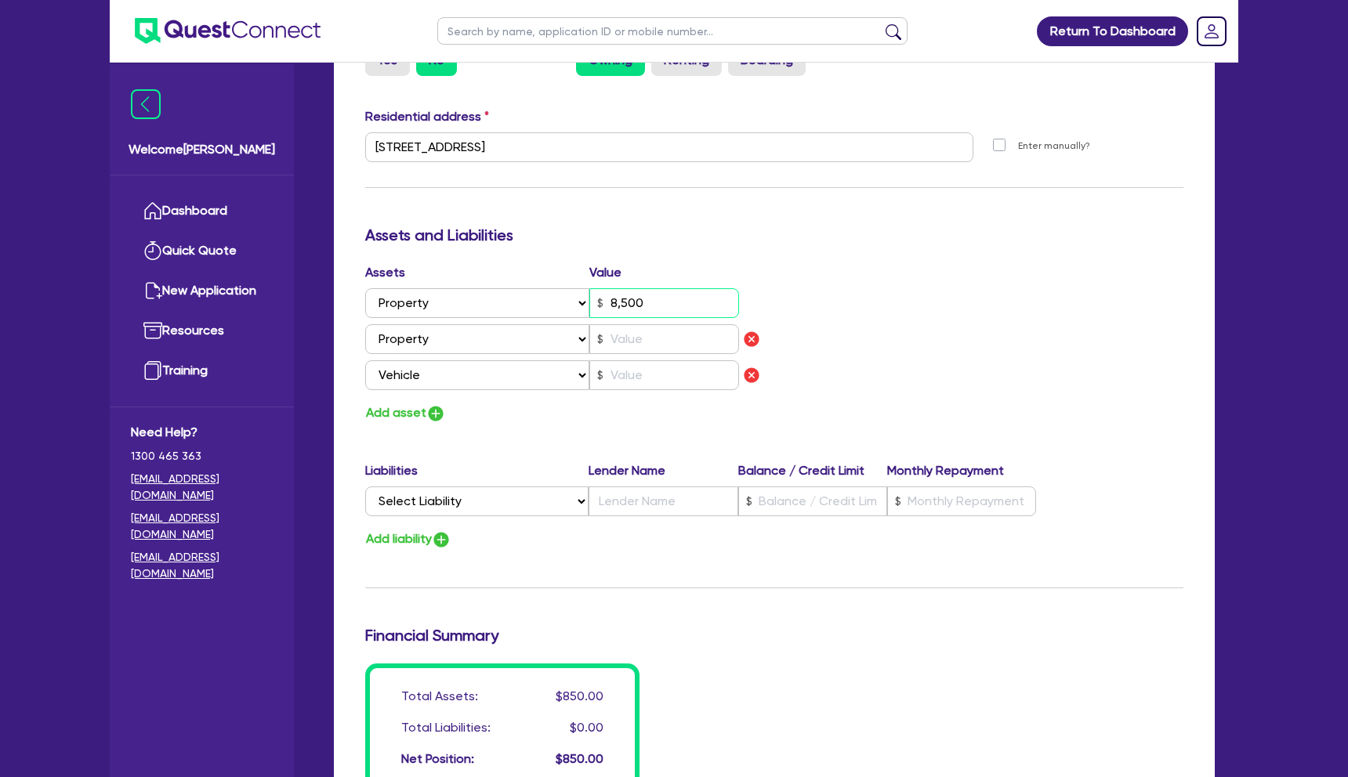
type input "85,000"
type input "1"
type input "0413 439 05"
type input "850,000"
click at [535, 499] on select "Select Liability Credit card Mortgage Investment property loan Vehicle loan Tru…" at bounding box center [476, 502] width 223 height 30
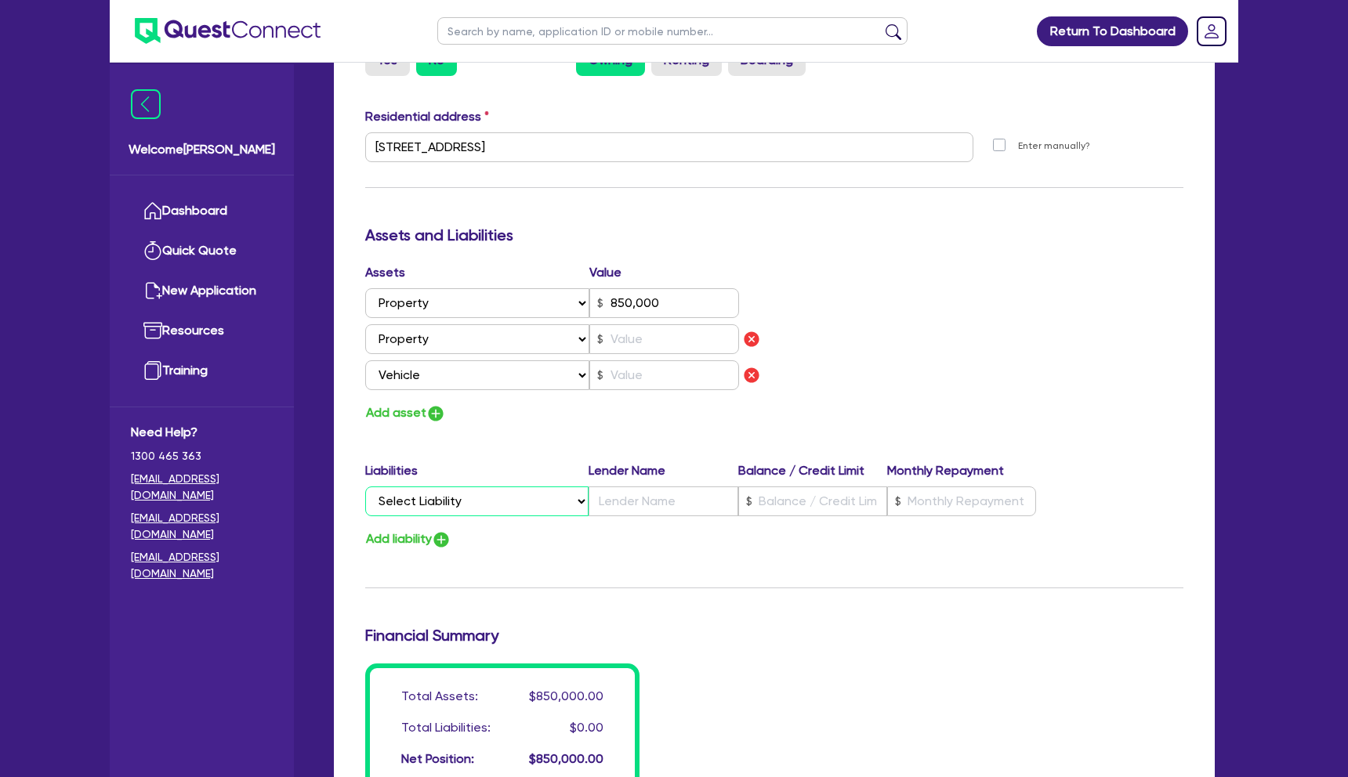
select select "MORTGAGE"
click at [365, 487] on select "Select Liability Credit card Mortgage Investment property loan Vehicle loan Tru…" at bounding box center [476, 502] width 223 height 30
type input "1"
type input "0413 439 05"
type input "850,000"
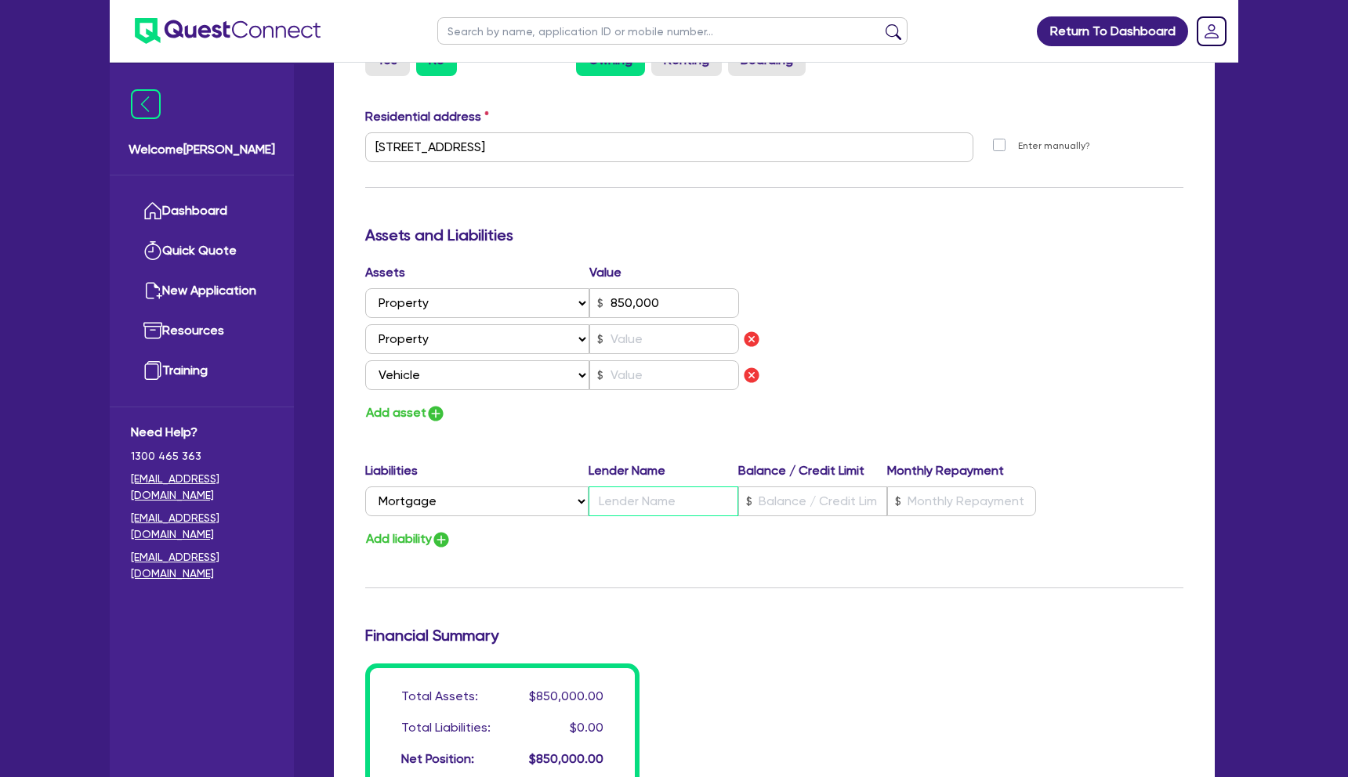
click at [682, 507] on input "text" at bounding box center [662, 502] width 149 height 30
type input "1"
type input "0413 439 05"
type input "850,000"
type input "R"
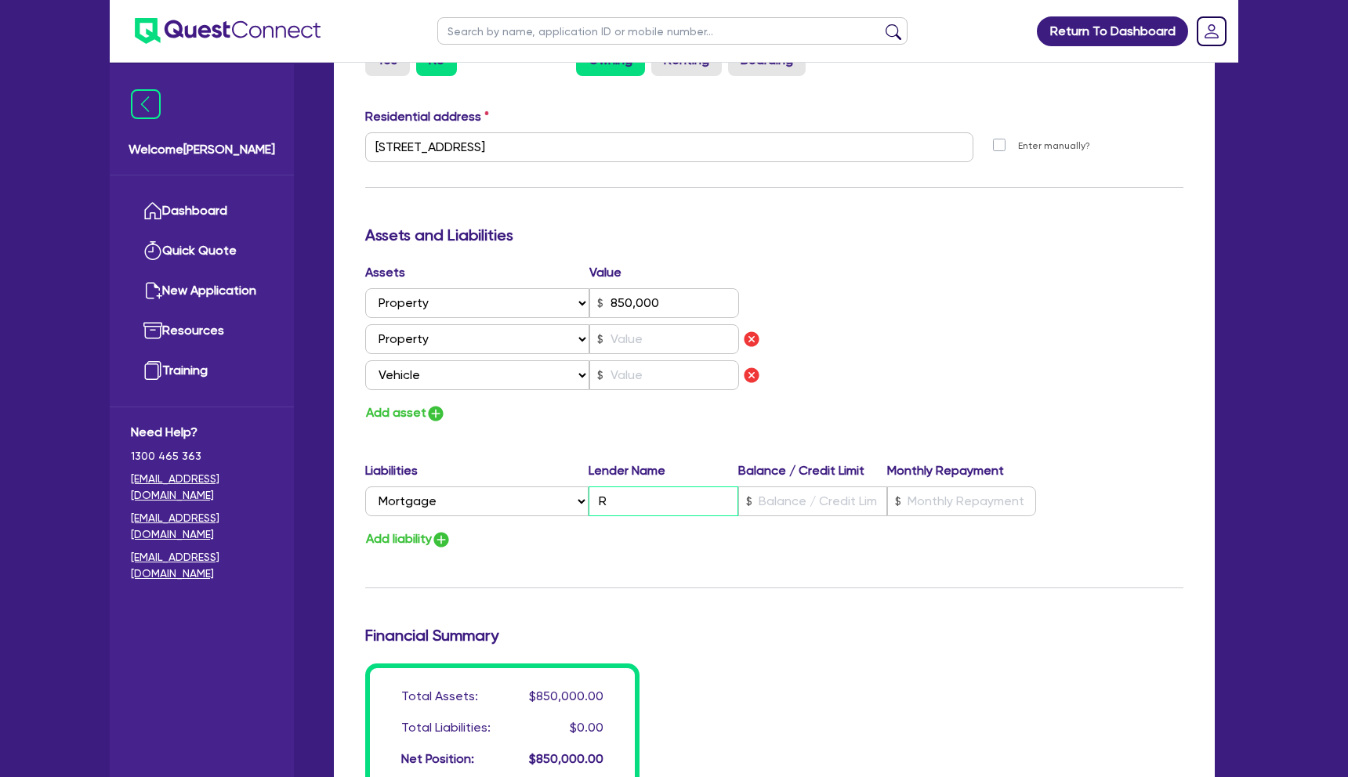
type input "1"
type input "0413 439 05"
type input "850,000"
type input "Re"
type input "1"
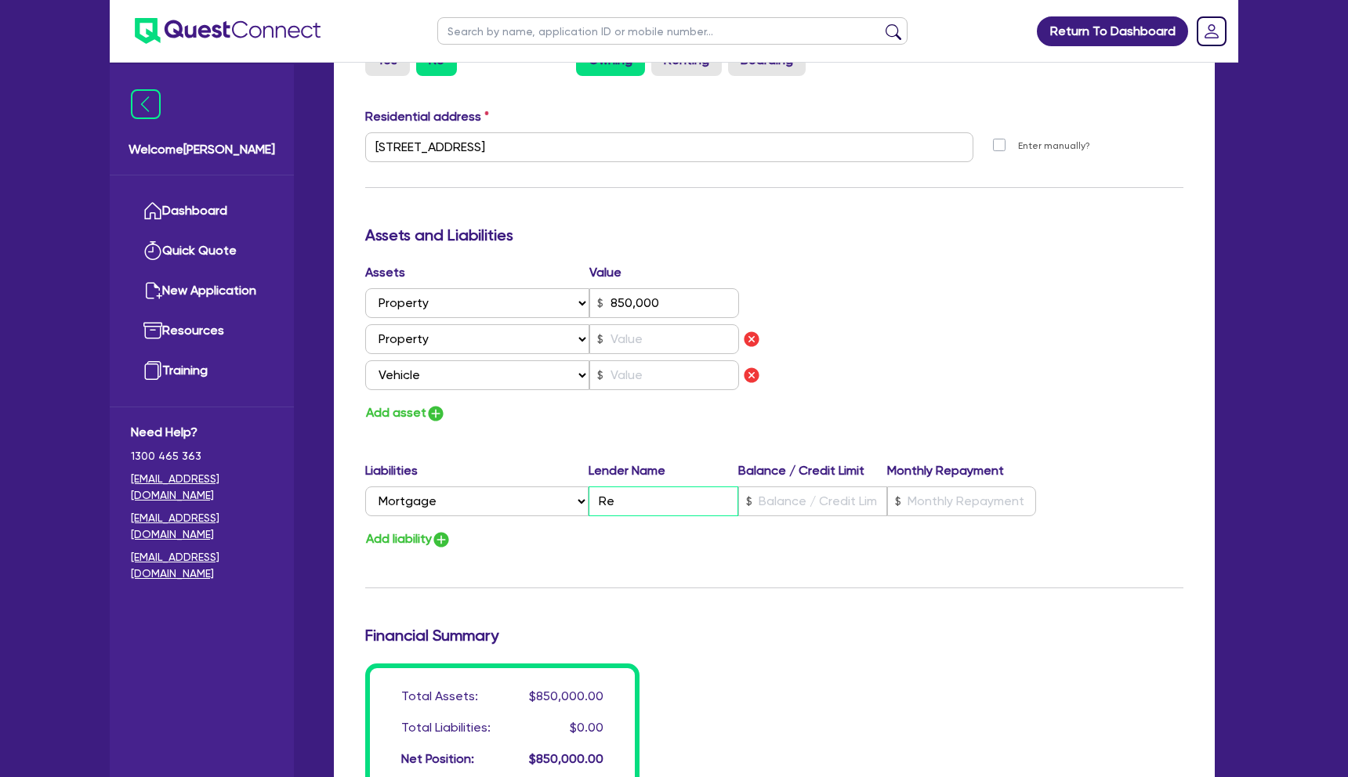
type input "0413 439 05"
type input "850,000"
type input "Red"
type input "1"
type input "0413 439 05"
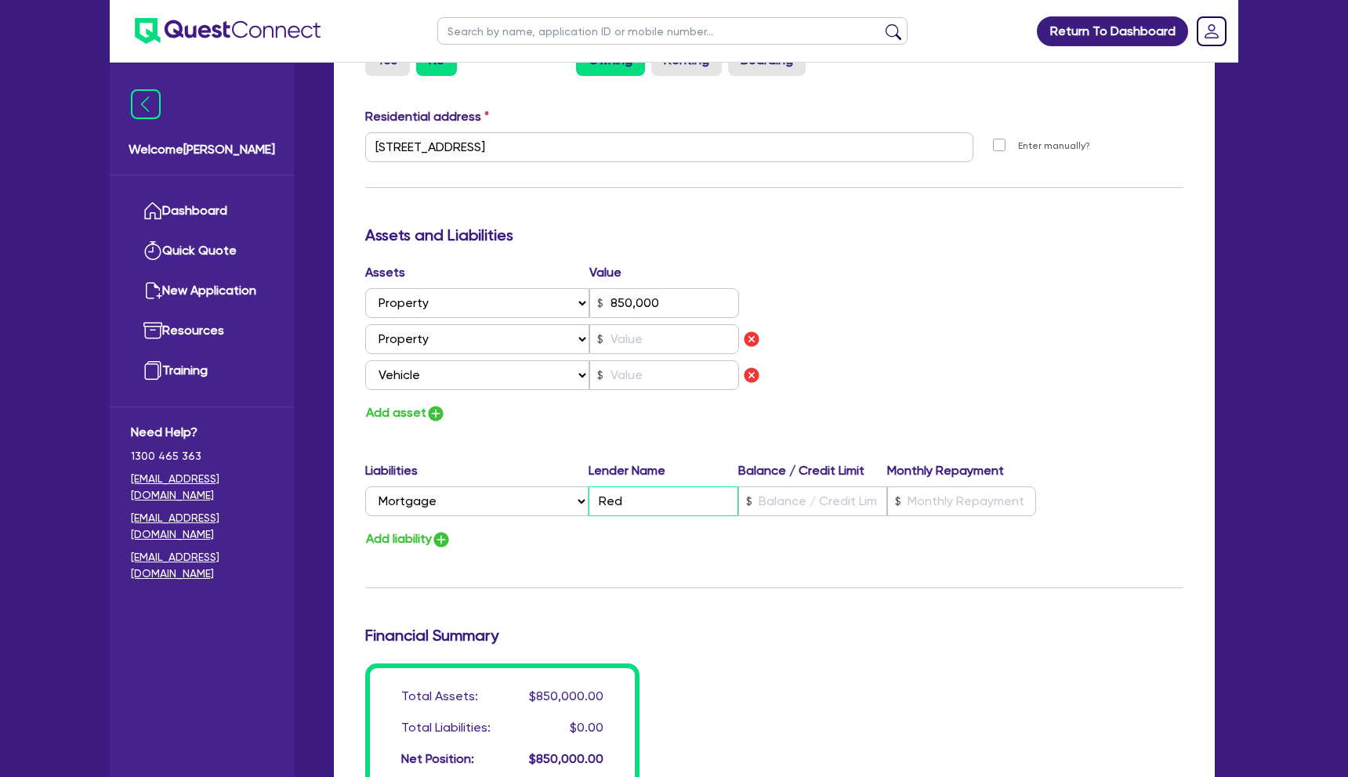
type input "850,000"
type input "Redz"
type input "1"
type input "0413 439 05"
type input "850,000"
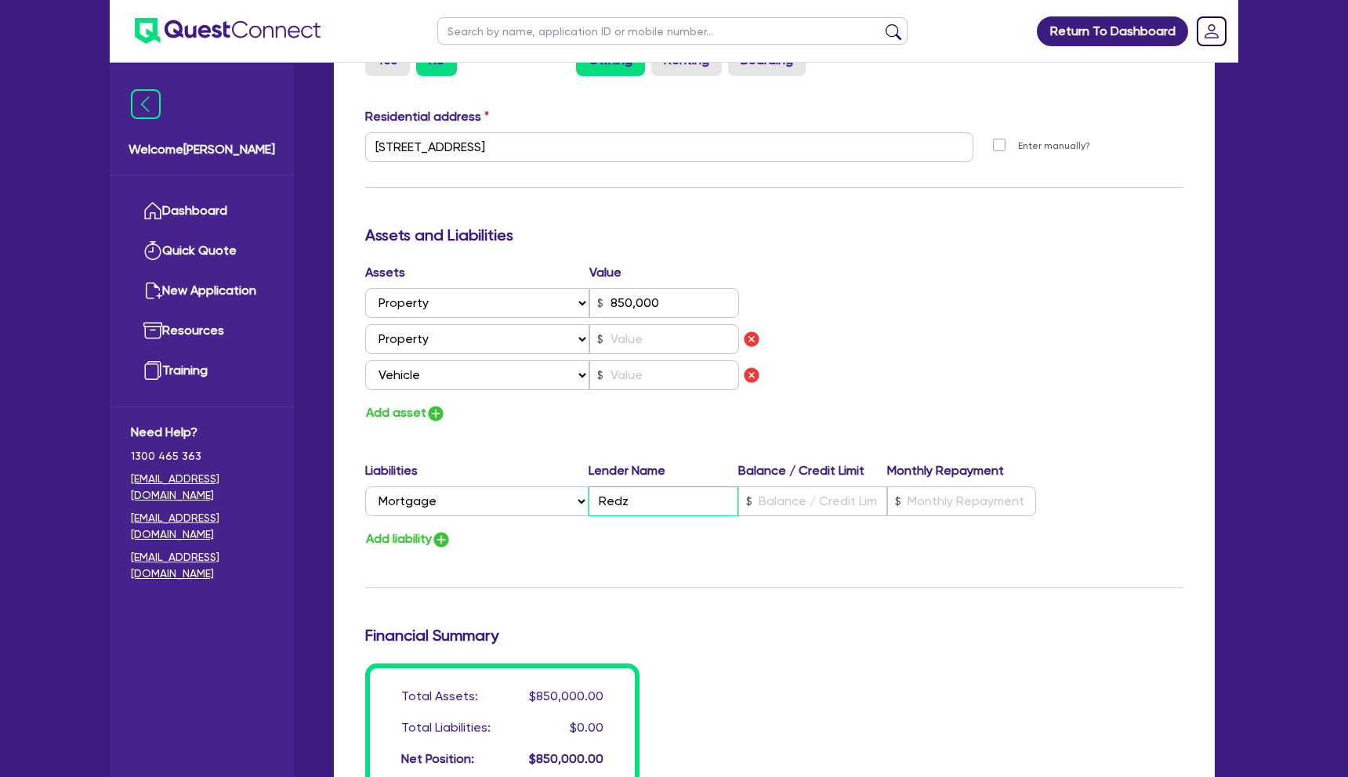
type input "Redze"
type input "1"
type input "0413 439 05"
type input "850,000"
type input "Redzes"
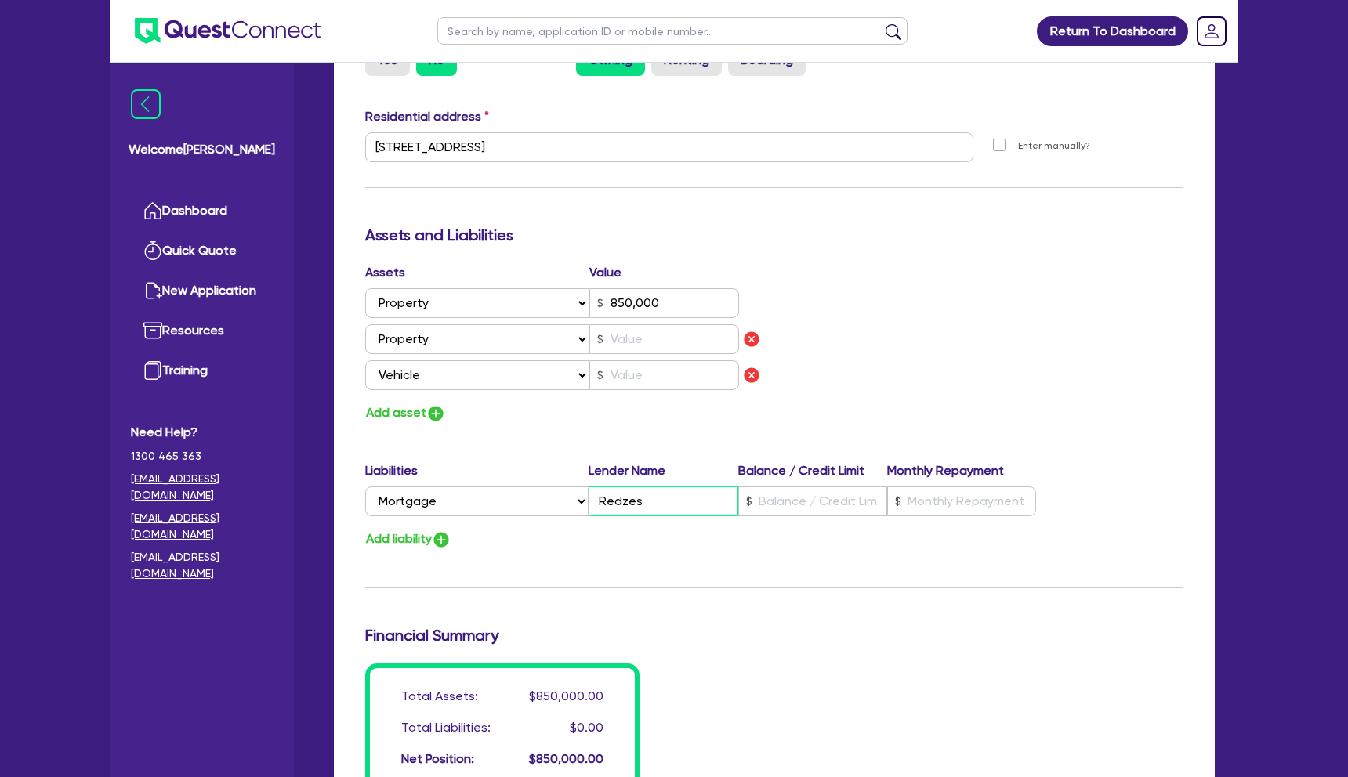
type input "1"
type input "0413 439 05"
type input "850,000"
type input "Redzes"
type input "1"
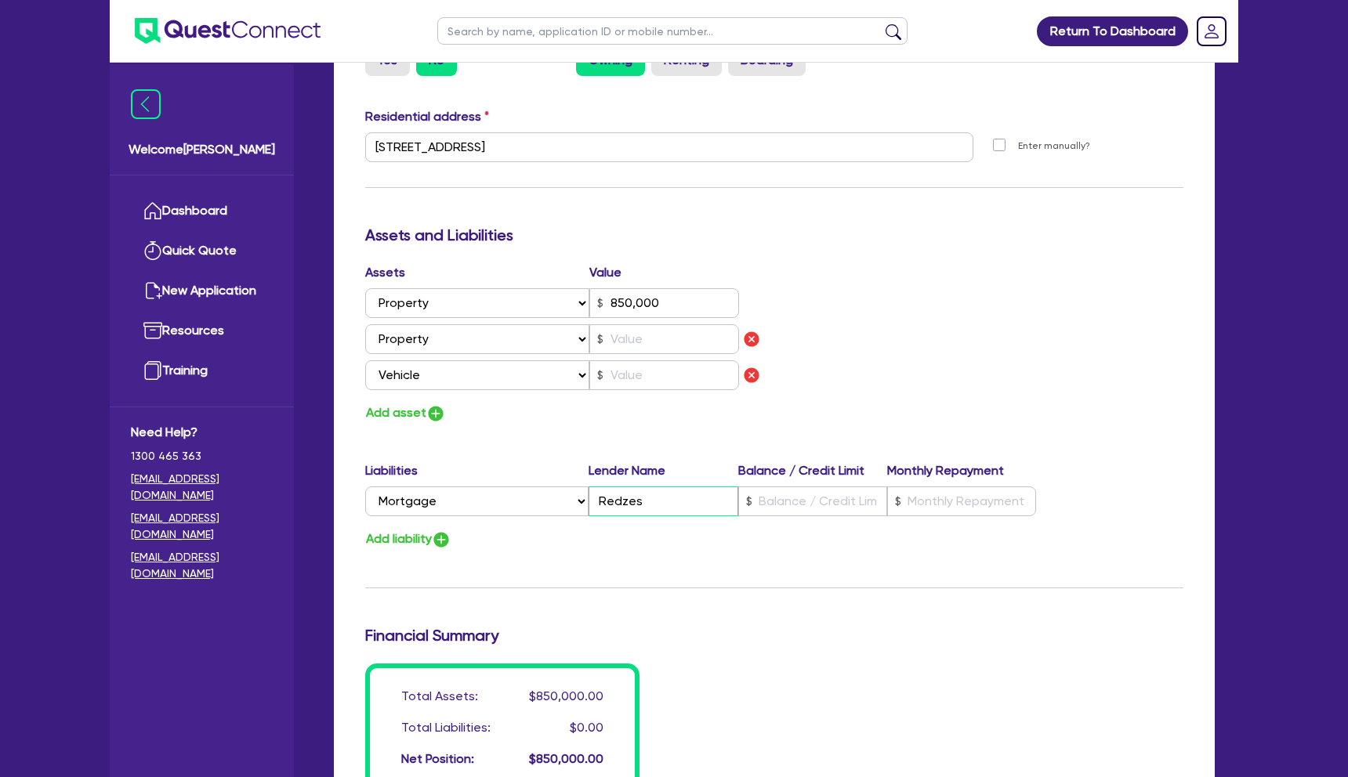
type input "0413 439 05"
type input "850,000"
type input "1"
type input "0413 439 05"
type input "850,000"
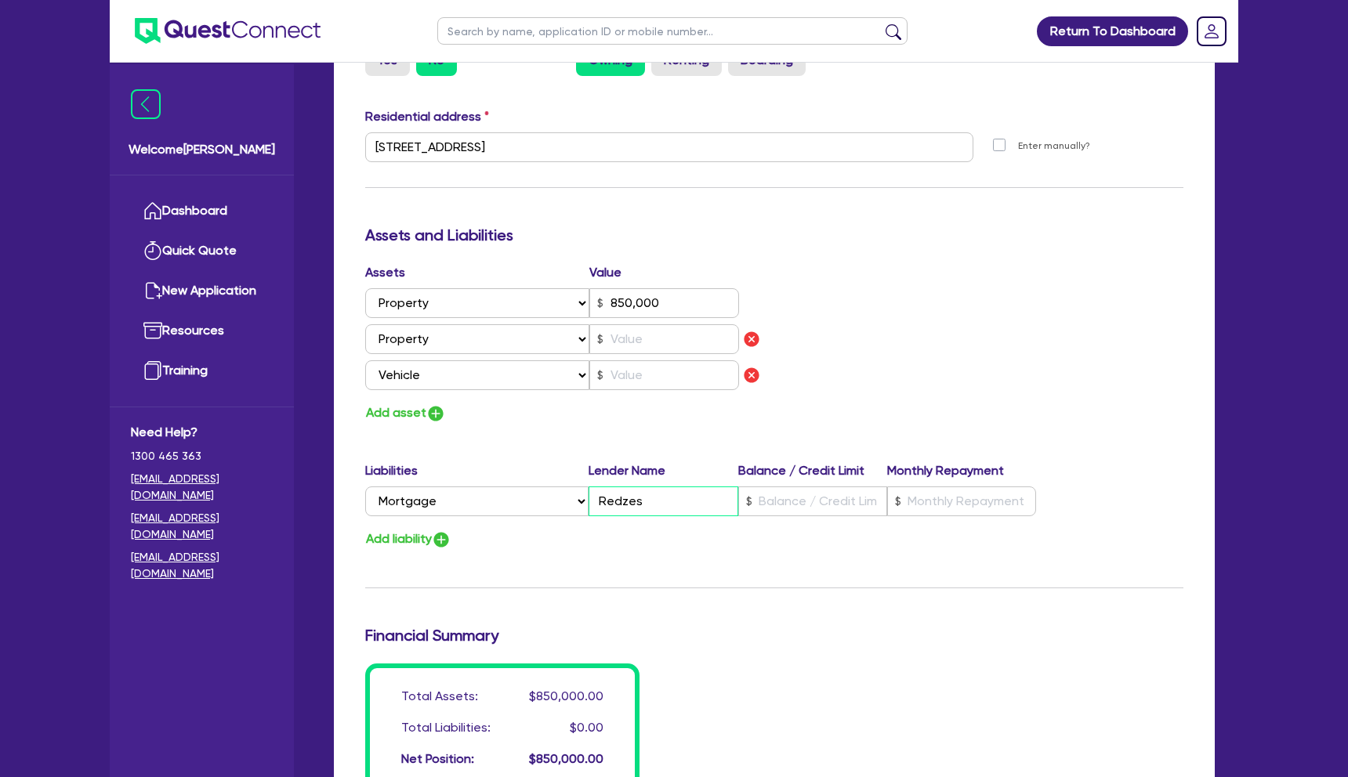
type input "Redze"
type input "1"
type input "0413 439 05"
type input "850,000"
type input "Redzex"
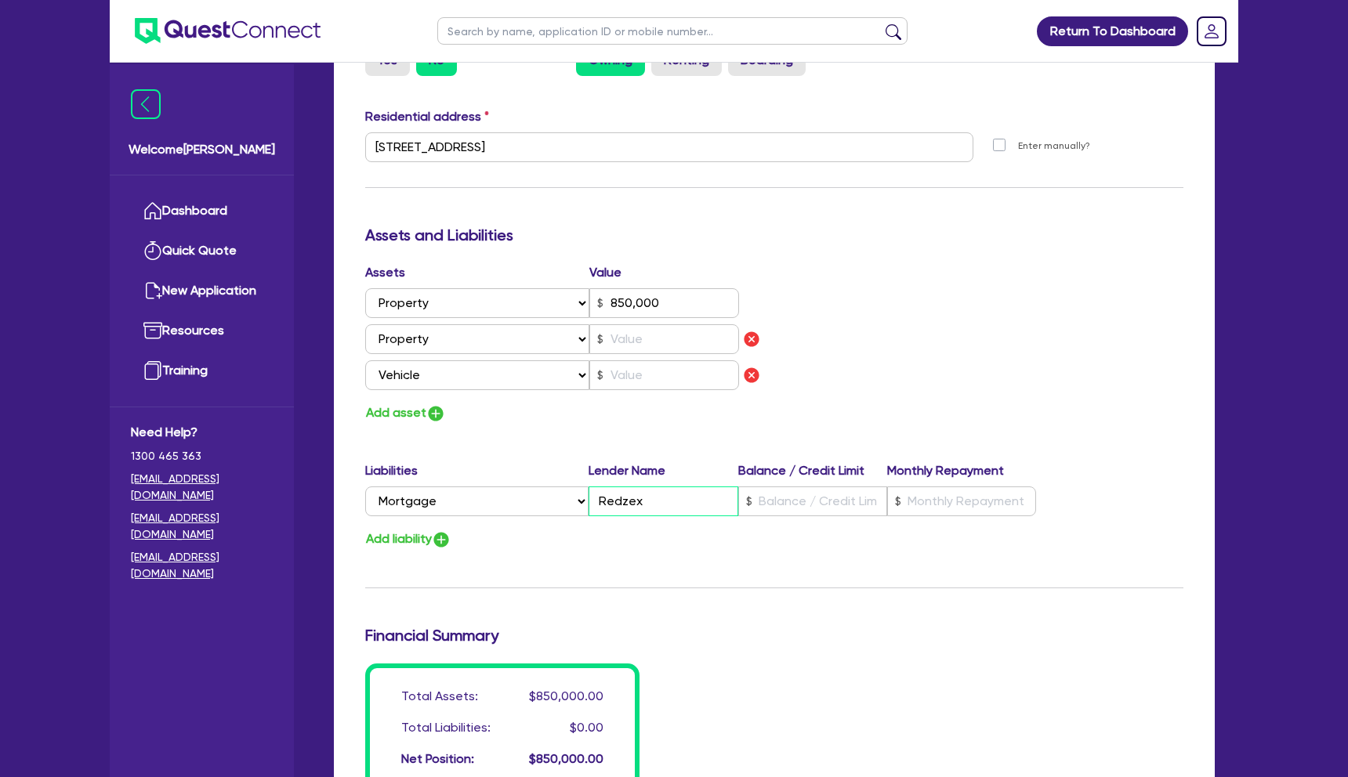
type input "1"
type input "0413 439 05"
type input "850,000"
type input "Redze"
type input "1"
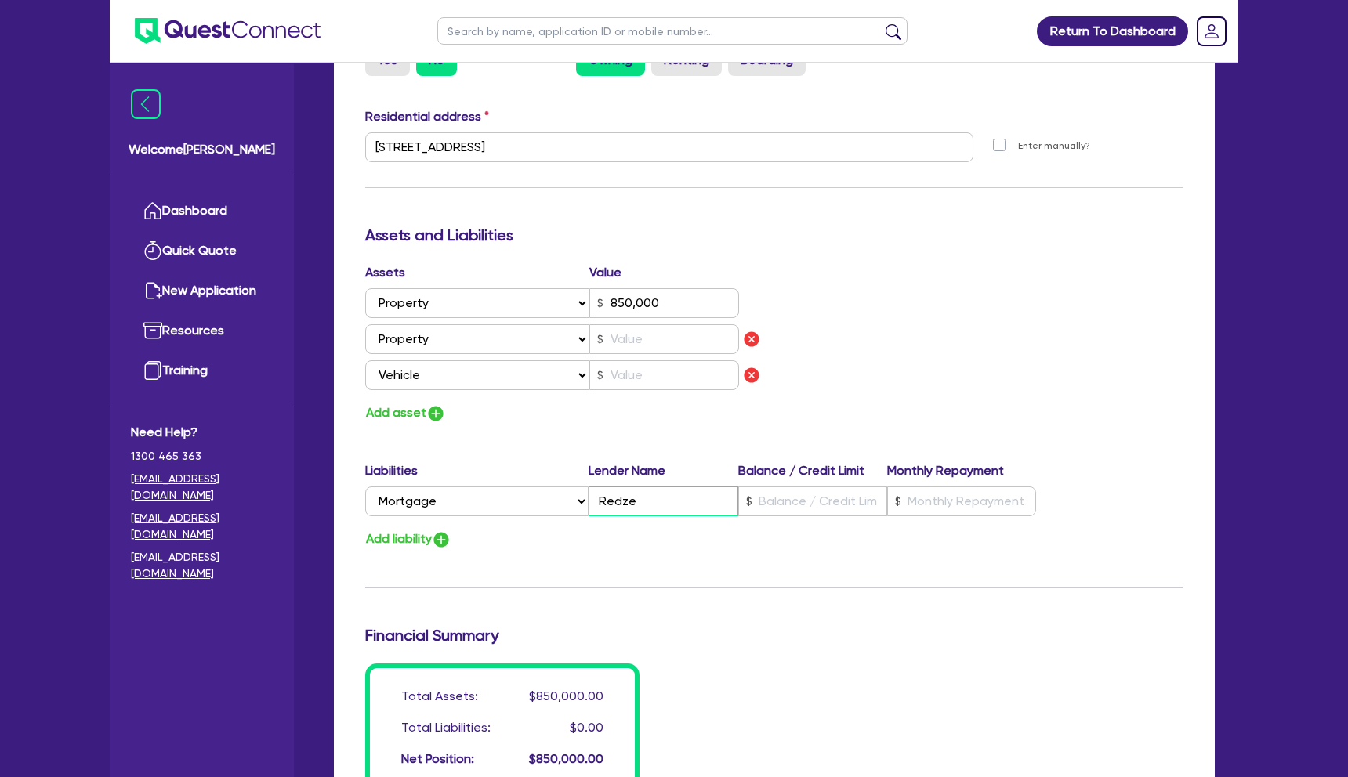
type input "0413 439 05"
type input "850,000"
type input "Redzed"
click at [793, 499] on input "text" at bounding box center [812, 502] width 149 height 30
type input "1"
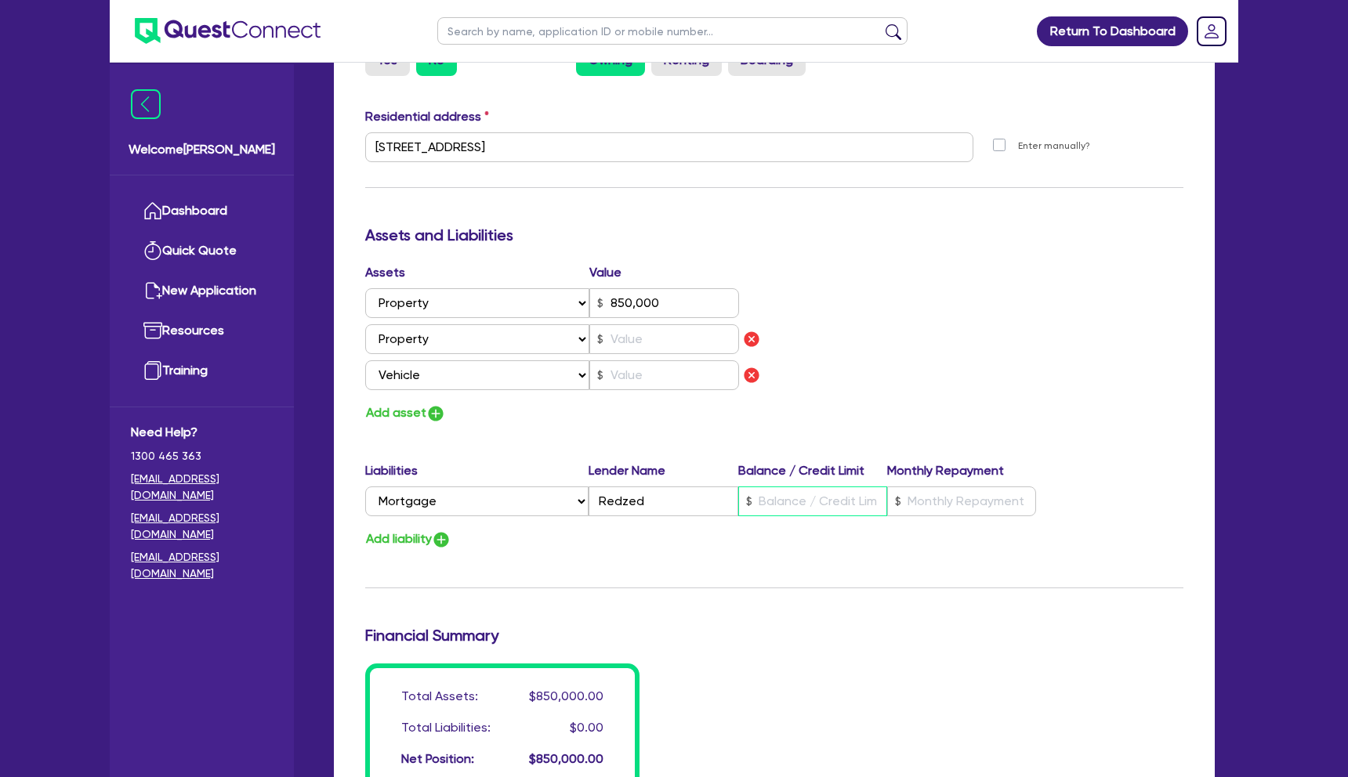
type input "0413 439 05"
type input "850,000"
type input "4"
type input "1"
type input "0413 439 05"
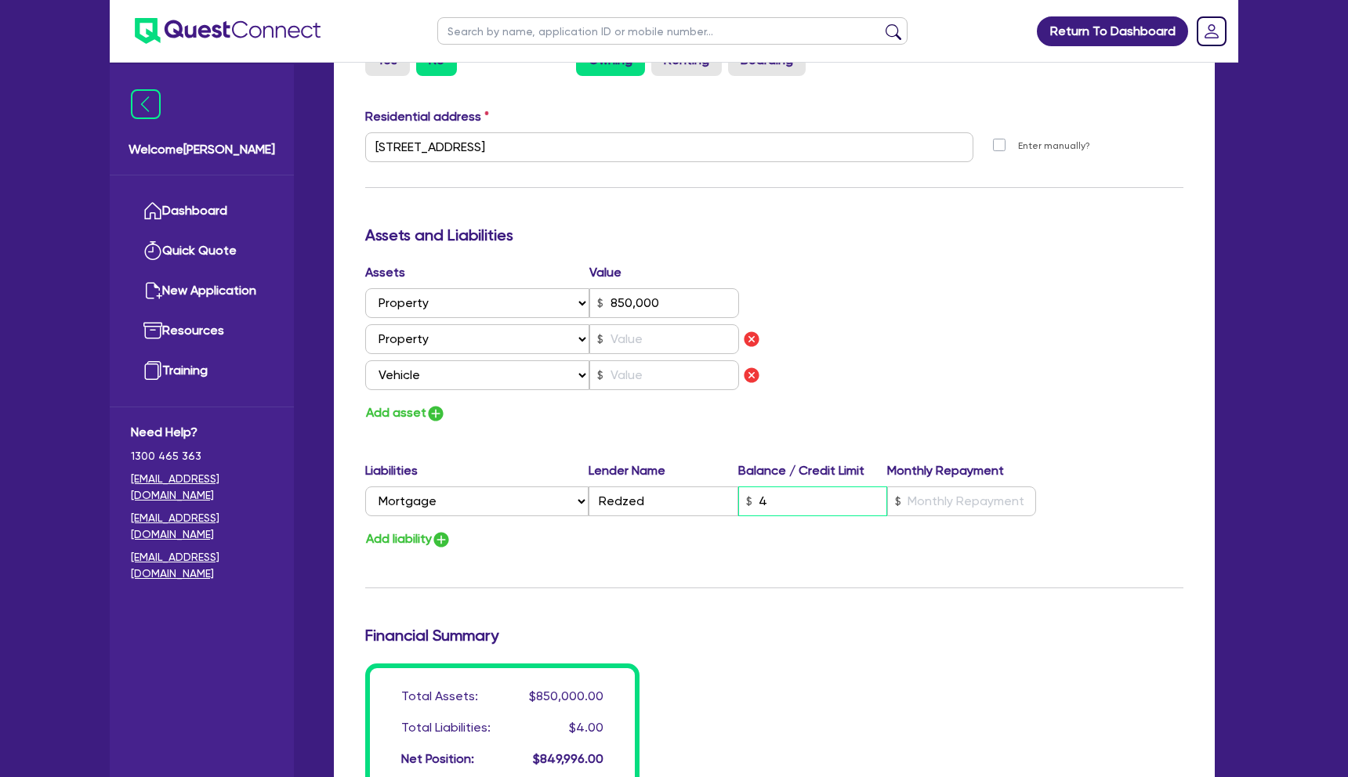
type input "850,000"
type input "47"
type input "1"
type input "0413 439 05"
type input "850,000"
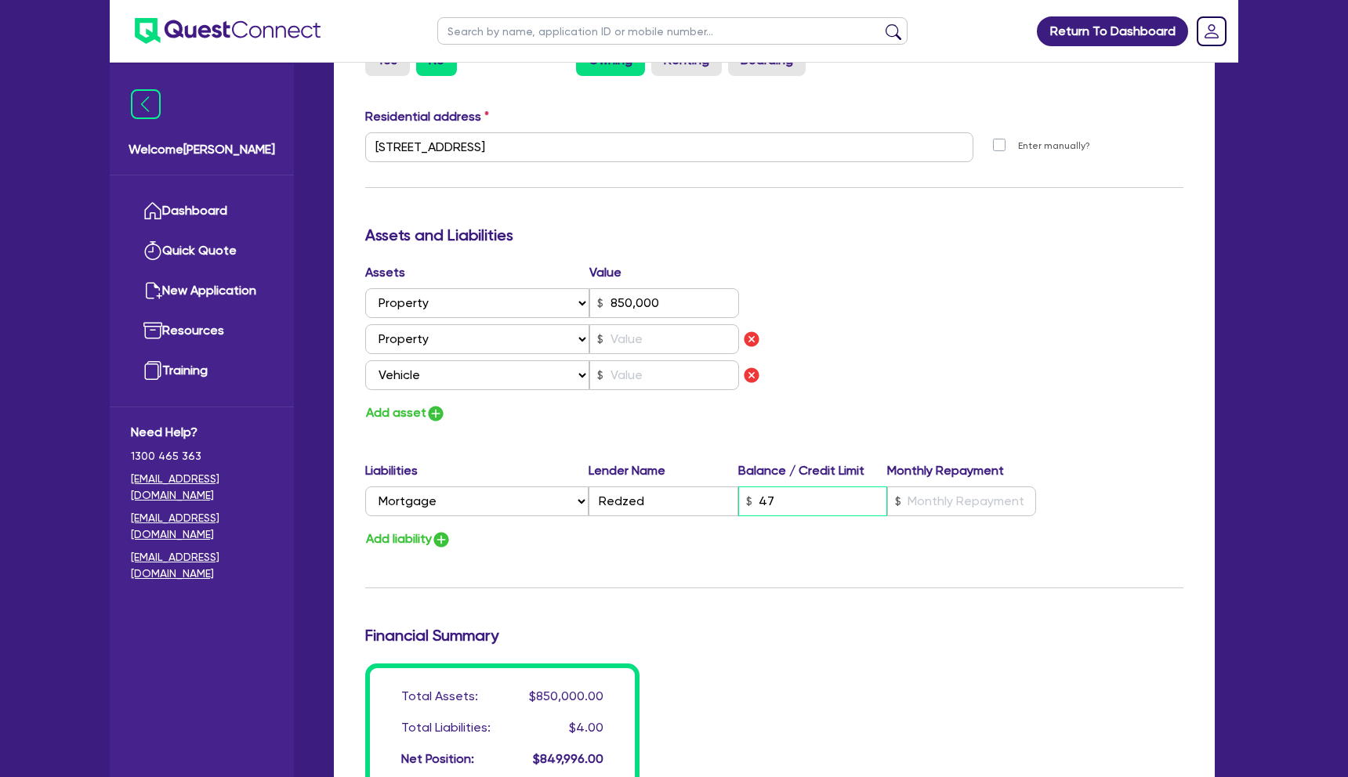
type input "470"
type input "1"
type input "0413 439 05"
type input "850,000"
type input "4,700"
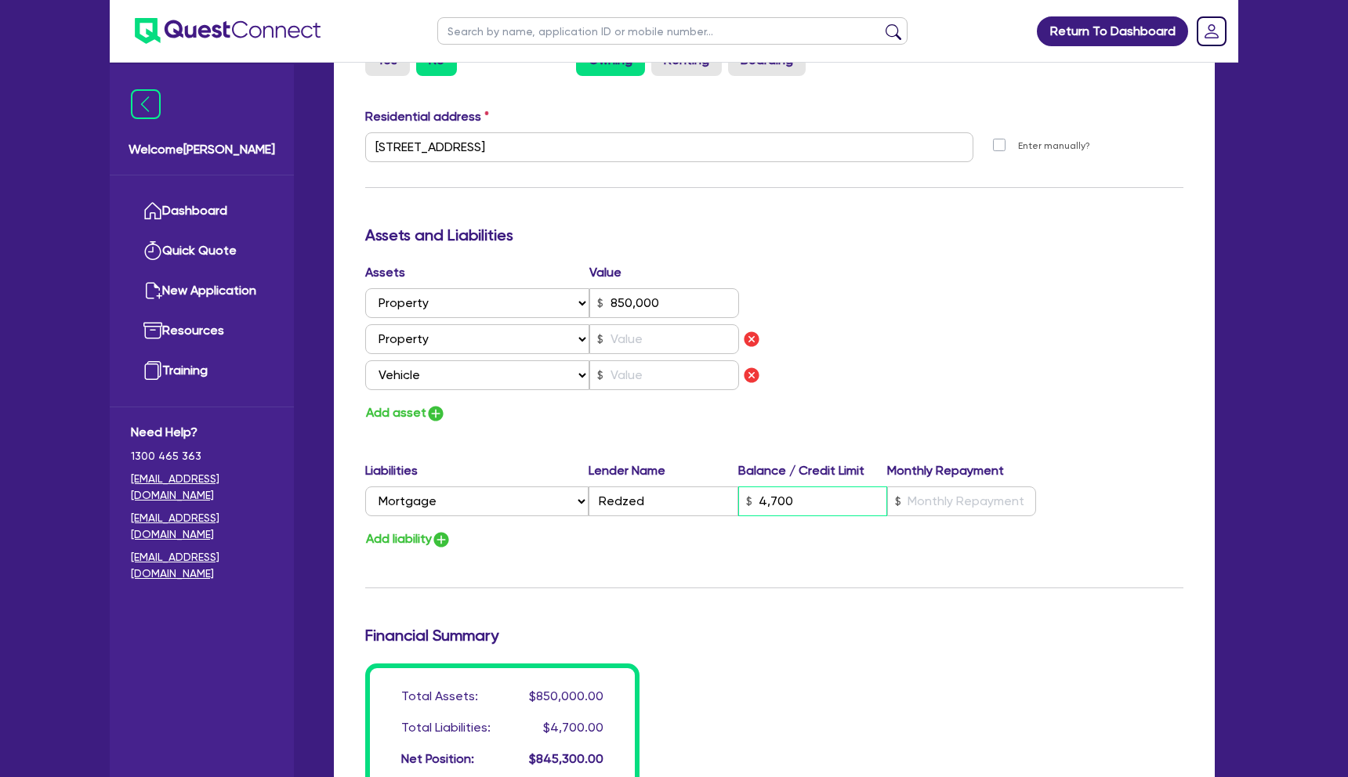
type input "1"
type input "0413 439 05"
type input "850,000"
type input "47,000"
type input "1"
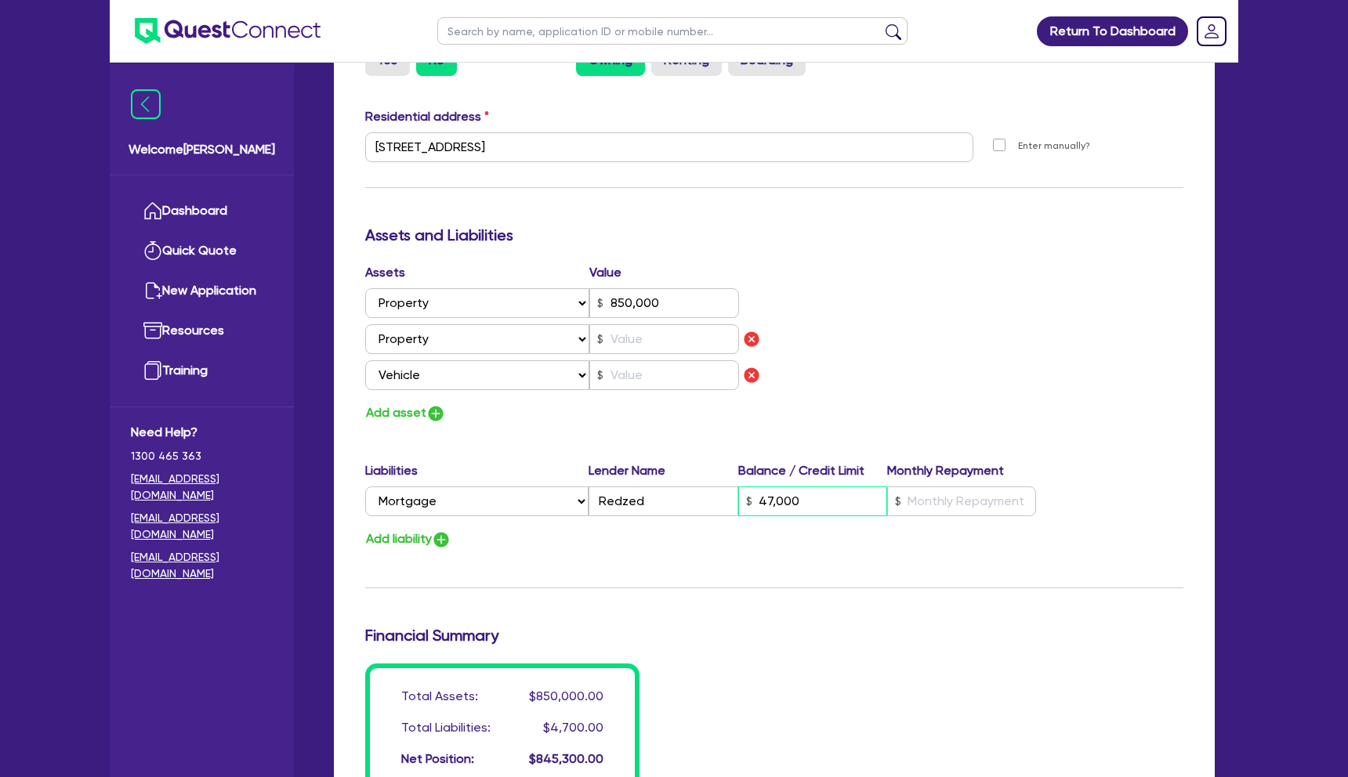
type input "0413 439 05"
type input "850,000"
type input "470,000"
click at [767, 543] on div "Add liability" at bounding box center [773, 539] width 841 height 21
click at [442, 543] on img "button" at bounding box center [441, 539] width 19 height 19
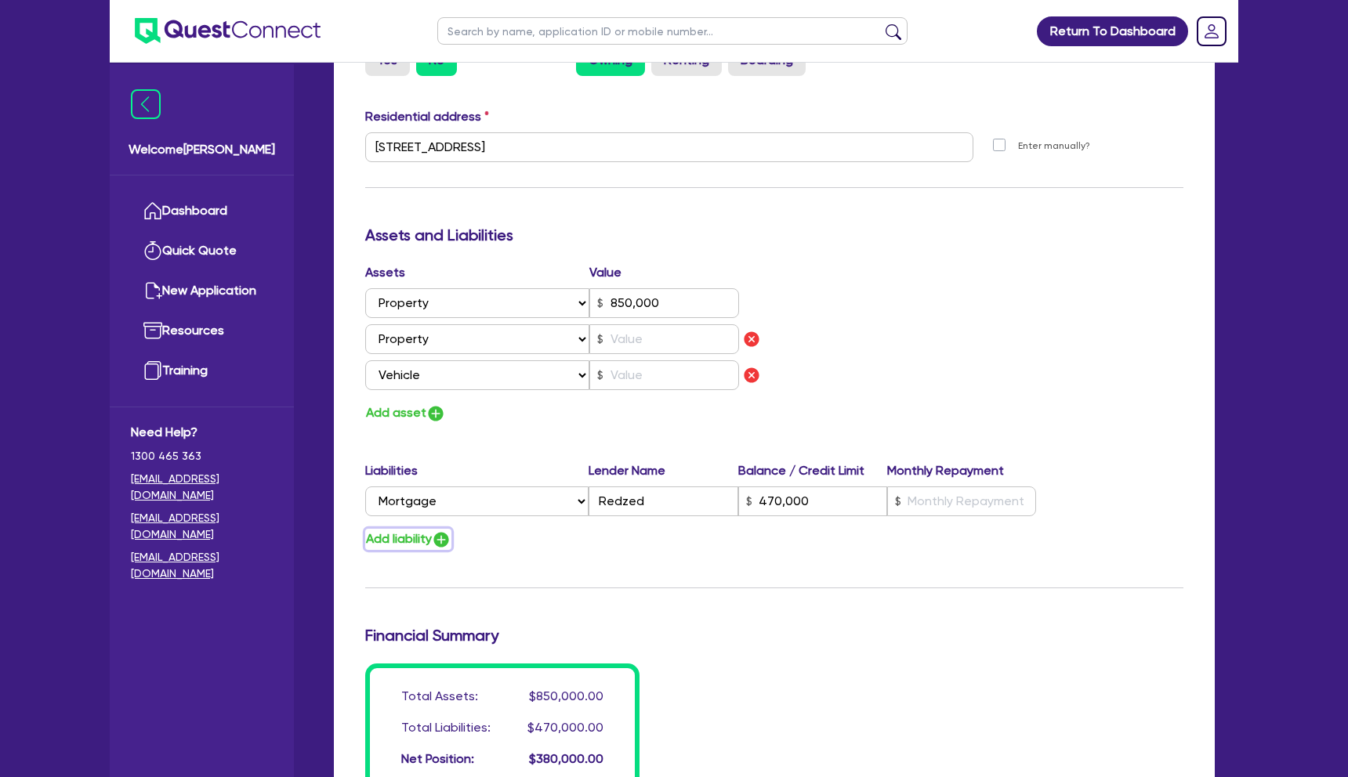
type input "1"
type input "0413 439 05"
type input "850,000"
type input "470,000"
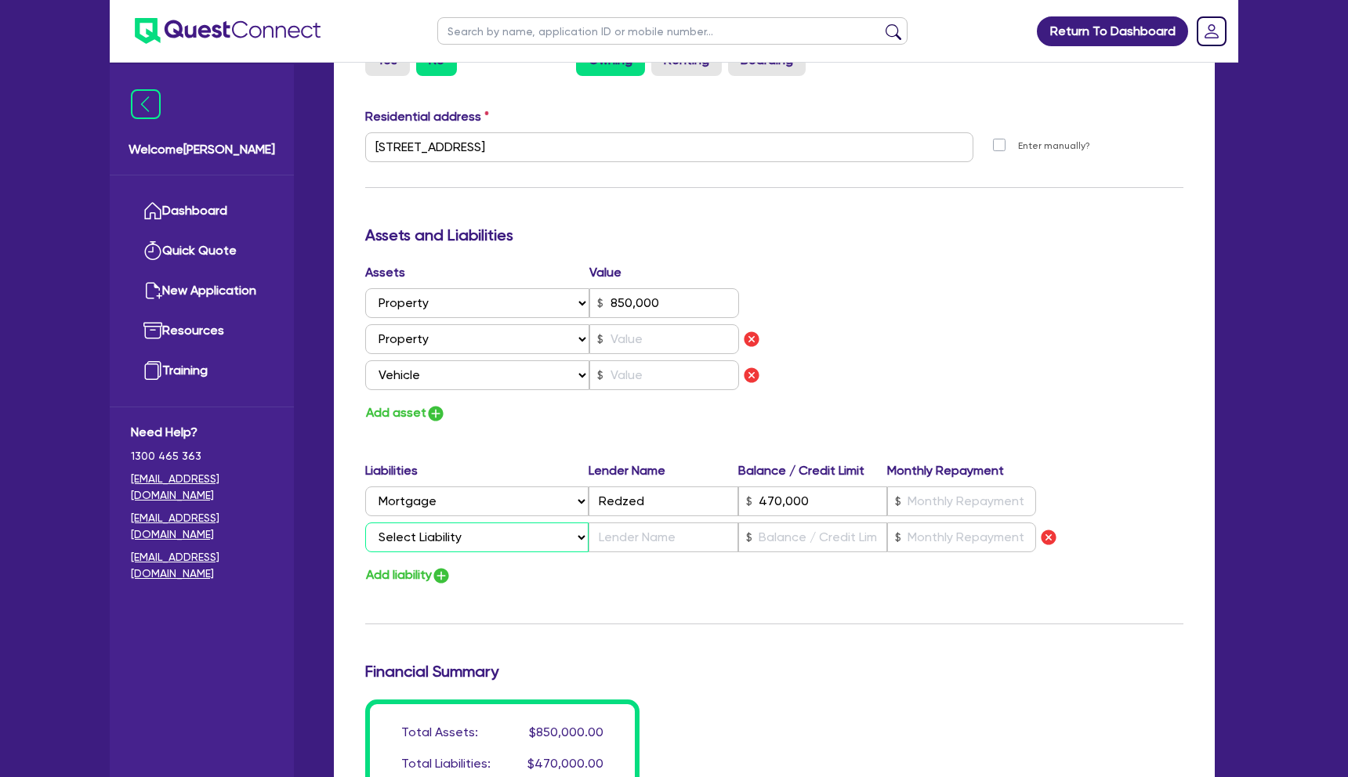
click at [465, 545] on select "Select Liability Credit card Mortgage Investment property loan Vehicle loan Tru…" at bounding box center [476, 538] width 223 height 30
select select "VEHICLE_LOAN"
click at [365, 523] on select "Select Liability Credit card Mortgage Investment property loan Vehicle loan Tru…" at bounding box center [476, 538] width 223 height 30
type input "1"
type input "0413 439 05"
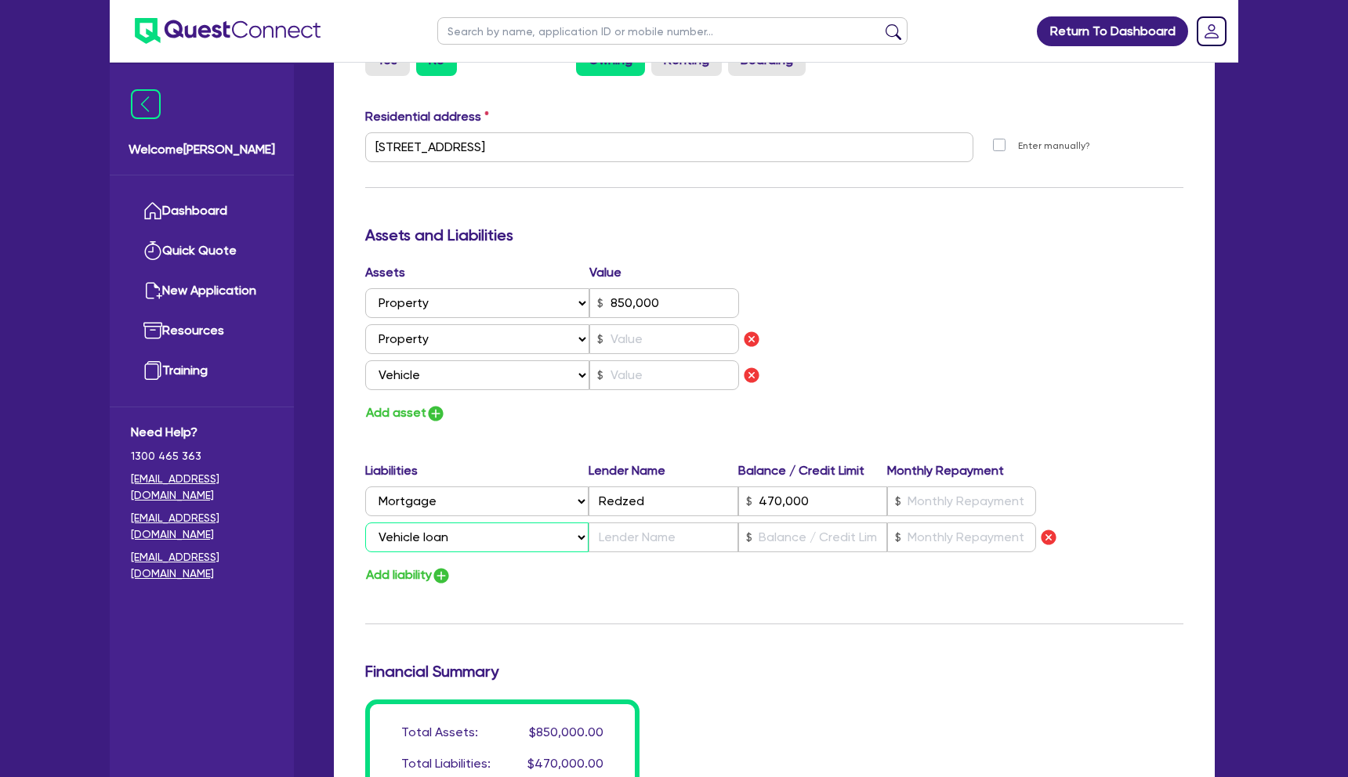
type input "850,000"
type input "470,000"
click at [685, 542] on input "text" at bounding box center [662, 538] width 149 height 30
type input "1"
type input "0413 439 05"
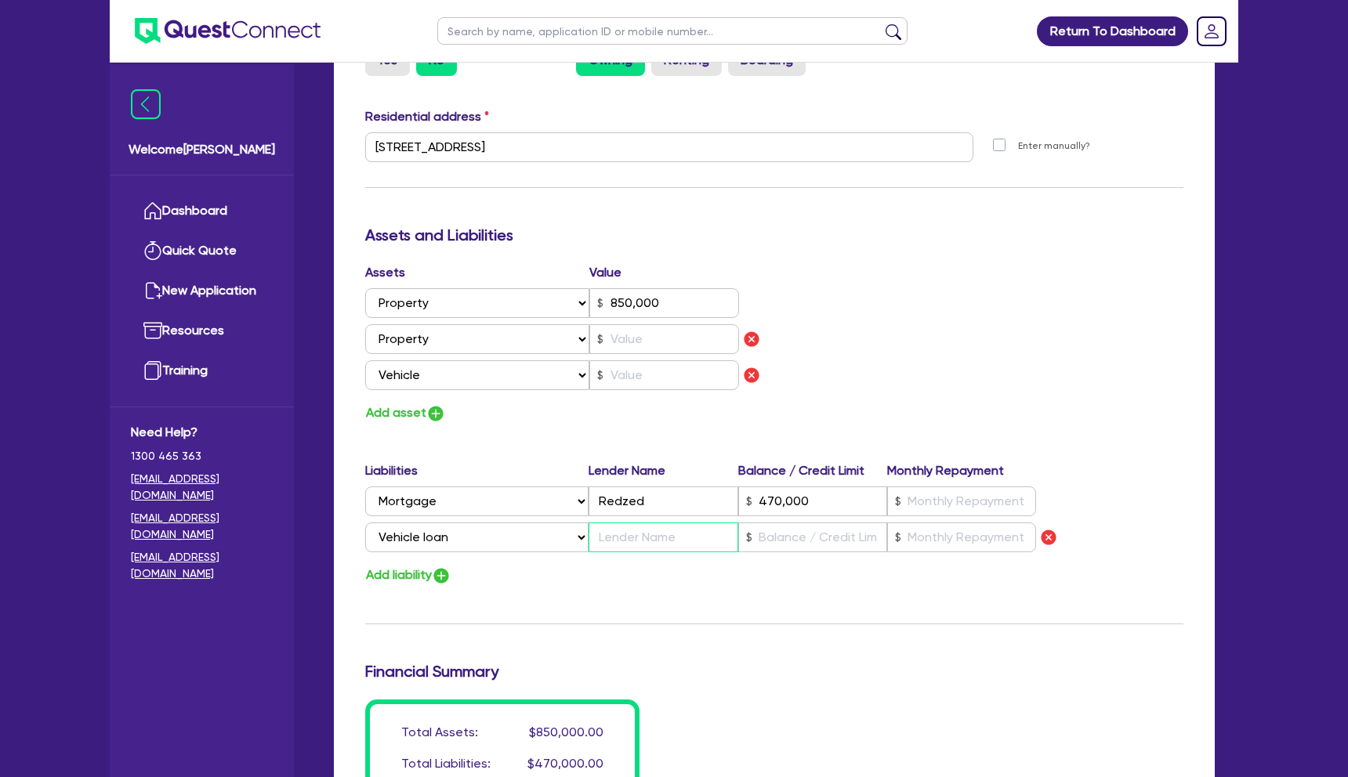
type input "850,000"
click at [845, 545] on input "text" at bounding box center [812, 538] width 149 height 30
click at [961, 578] on div "Add liability" at bounding box center [773, 575] width 841 height 21
click at [950, 545] on input "text" at bounding box center [961, 538] width 149 height 30
click at [686, 385] on input "text" at bounding box center [664, 375] width 150 height 30
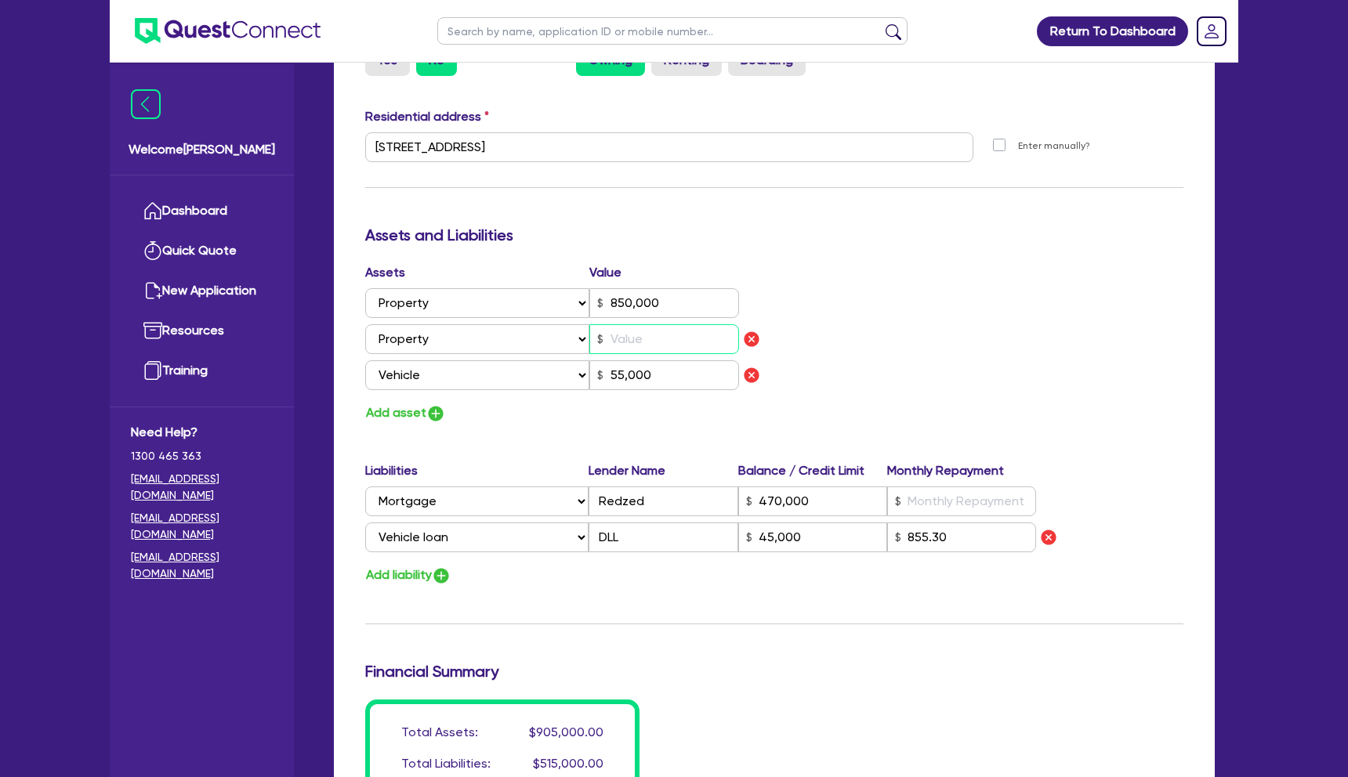
click at [618, 338] on input "text" at bounding box center [664, 339] width 150 height 30
click at [854, 336] on div "Assets Value Select Asset Cash Property Investment property Vehicle Truck Trail…" at bounding box center [773, 343] width 841 height 161
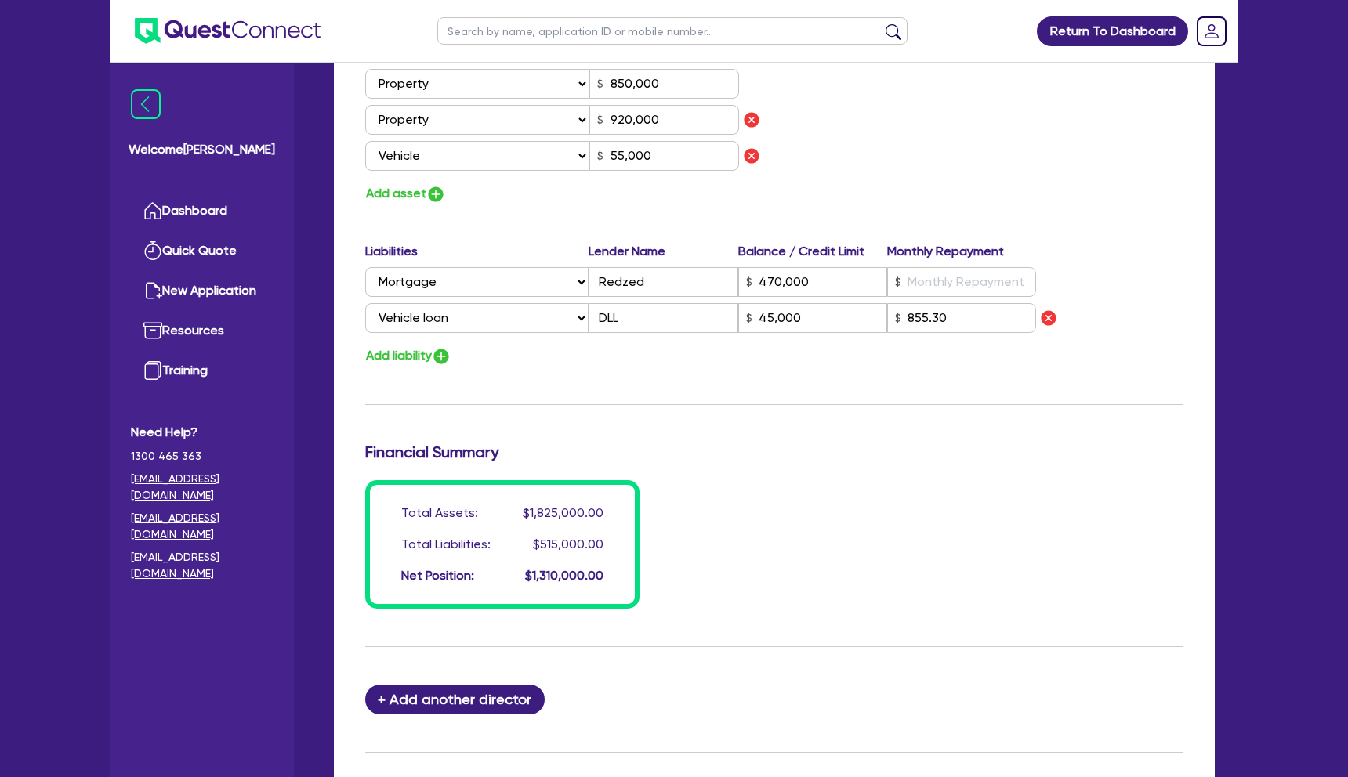
scroll to position [932, 0]
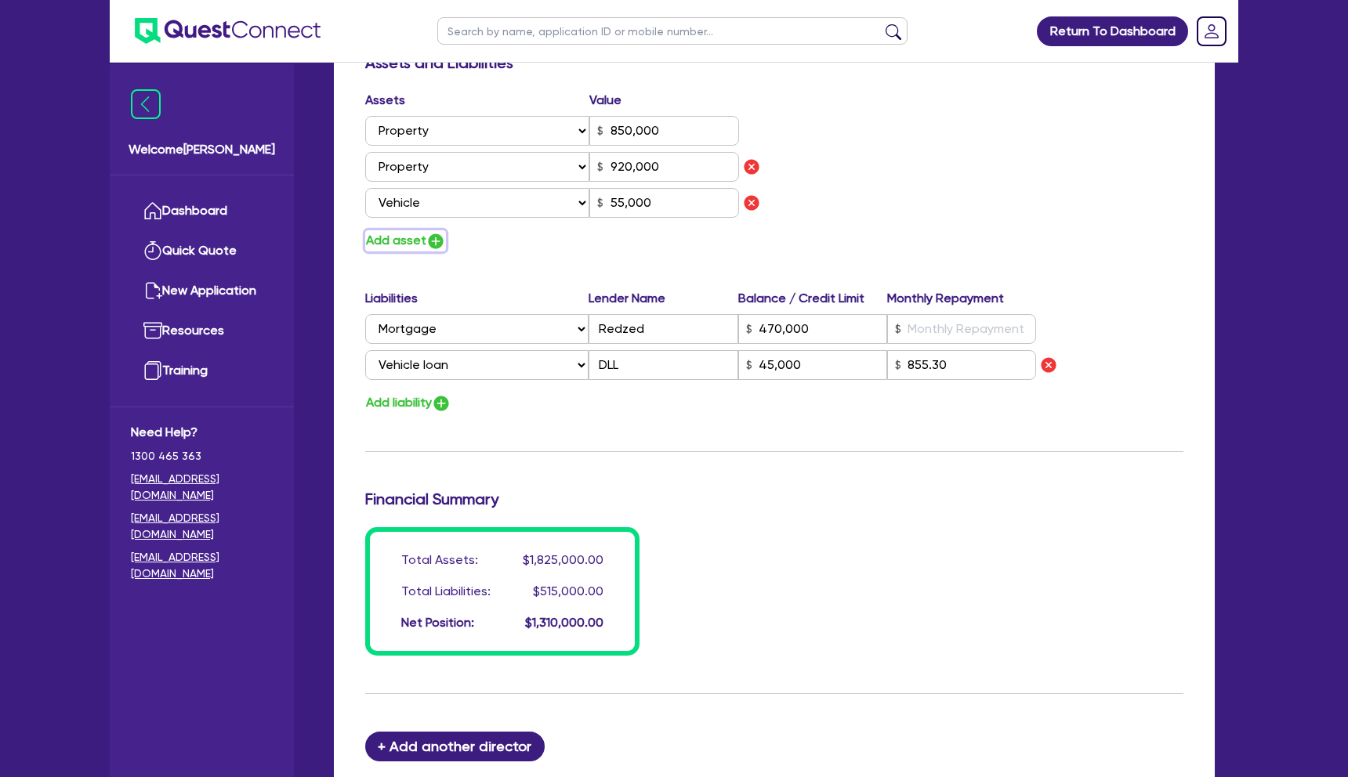
click at [435, 241] on img "button" at bounding box center [435, 241] width 19 height 19
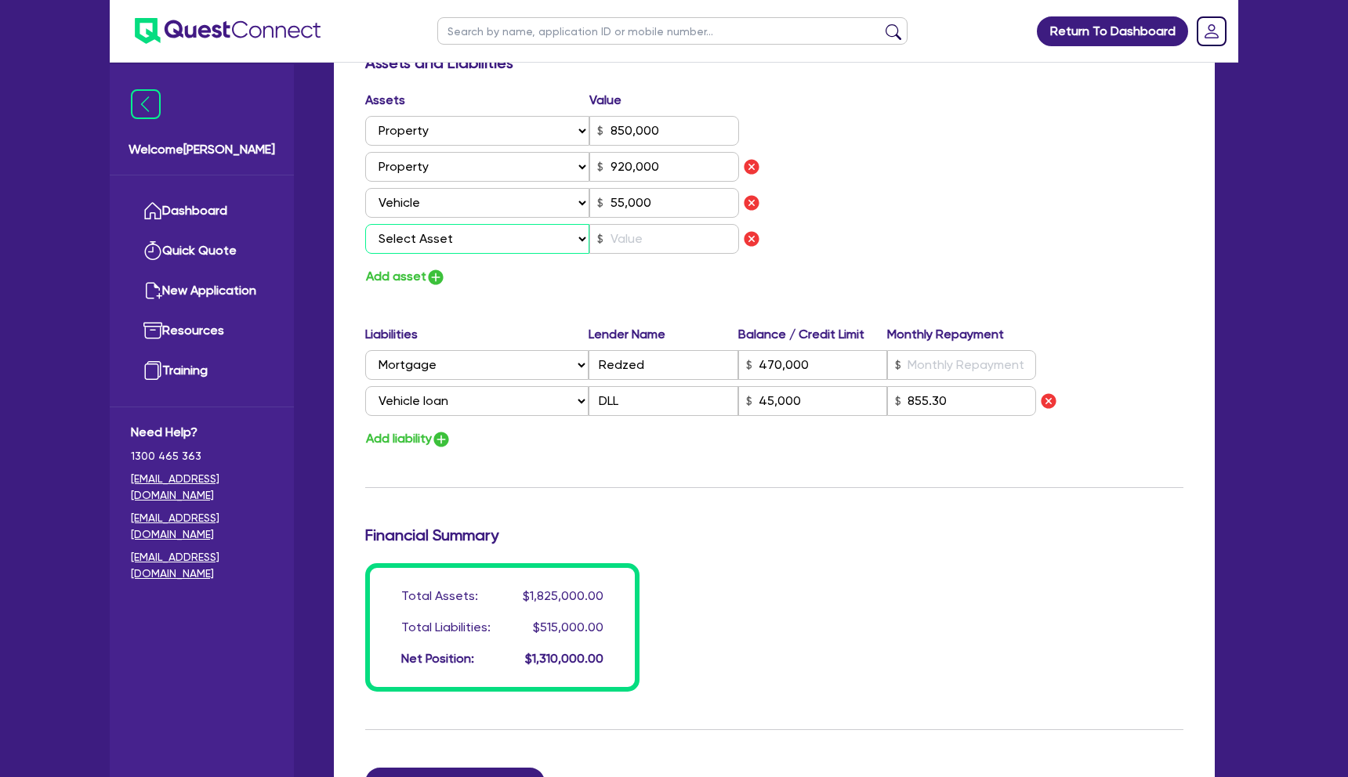
click at [448, 243] on select "Select Asset Cash Property Investment property Vehicle Truck Trailer Equipment …" at bounding box center [477, 239] width 224 height 30
click at [365, 224] on select "Select Asset Cash Property Investment property Vehicle Truck Trailer Equipment …" at bounding box center [477, 239] width 224 height 30
click at [613, 240] on input "text" at bounding box center [664, 239] width 150 height 30
click at [678, 240] on input "900,000" at bounding box center [664, 239] width 150 height 30
click at [718, 571] on div "Total Assets: $1,915,000.00 Total Liabilities: $515,000.00 Net Position: $1,400…" at bounding box center [773, 627] width 841 height 128
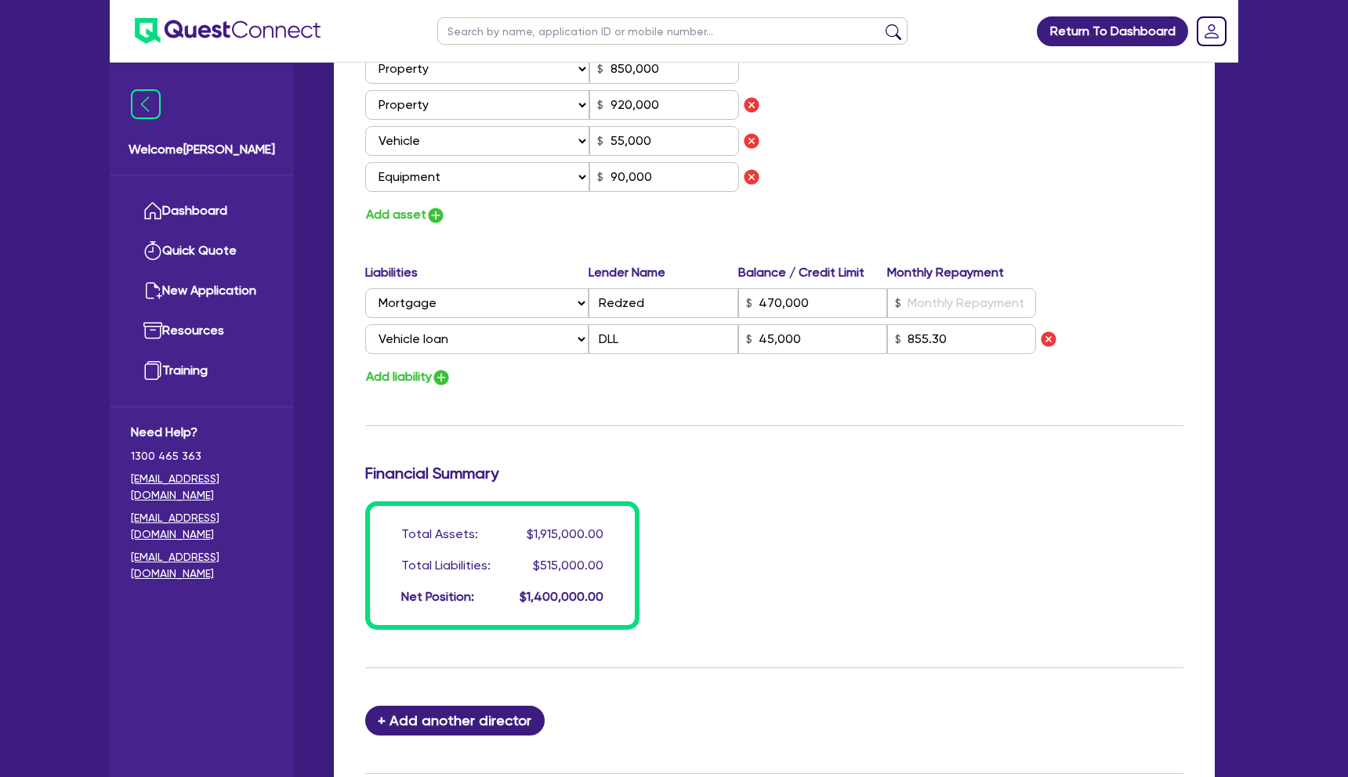
scroll to position [990, 0]
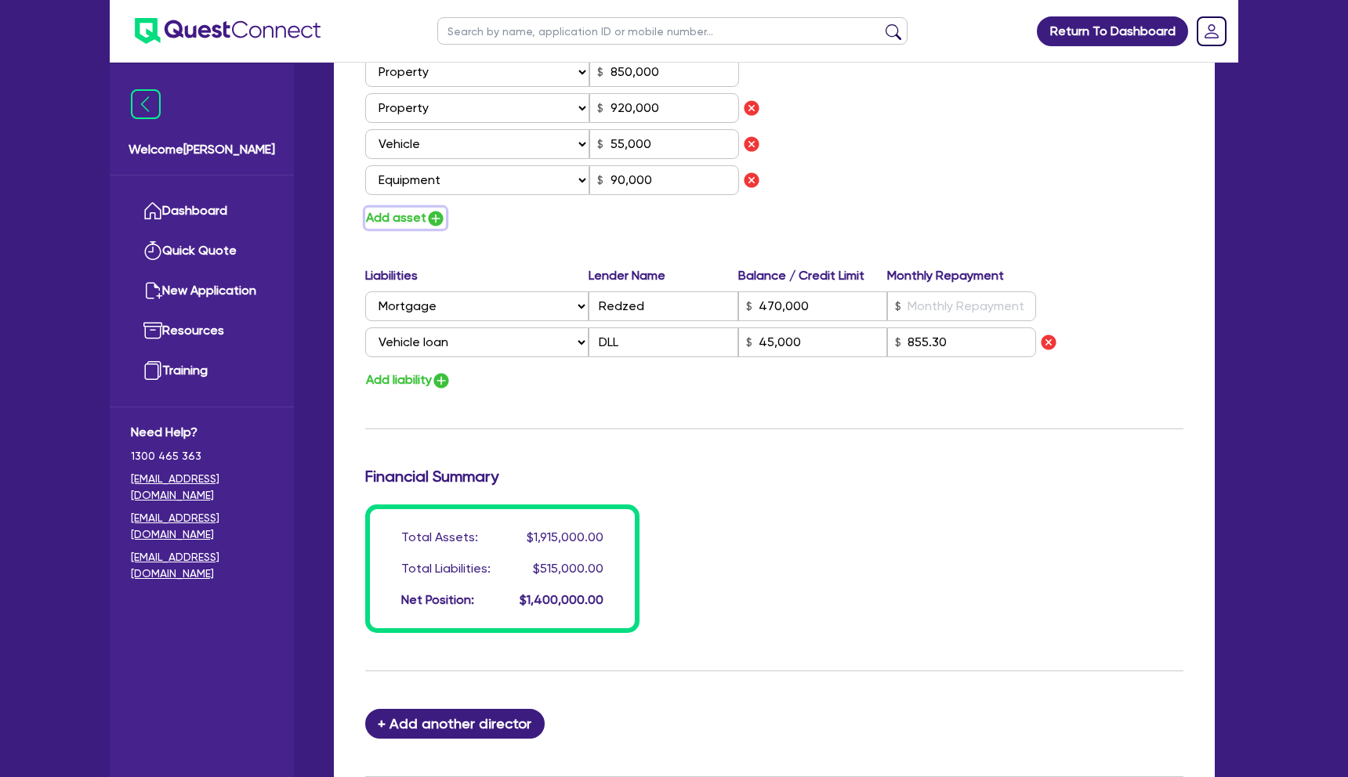
click at [434, 225] on img "button" at bounding box center [435, 218] width 19 height 19
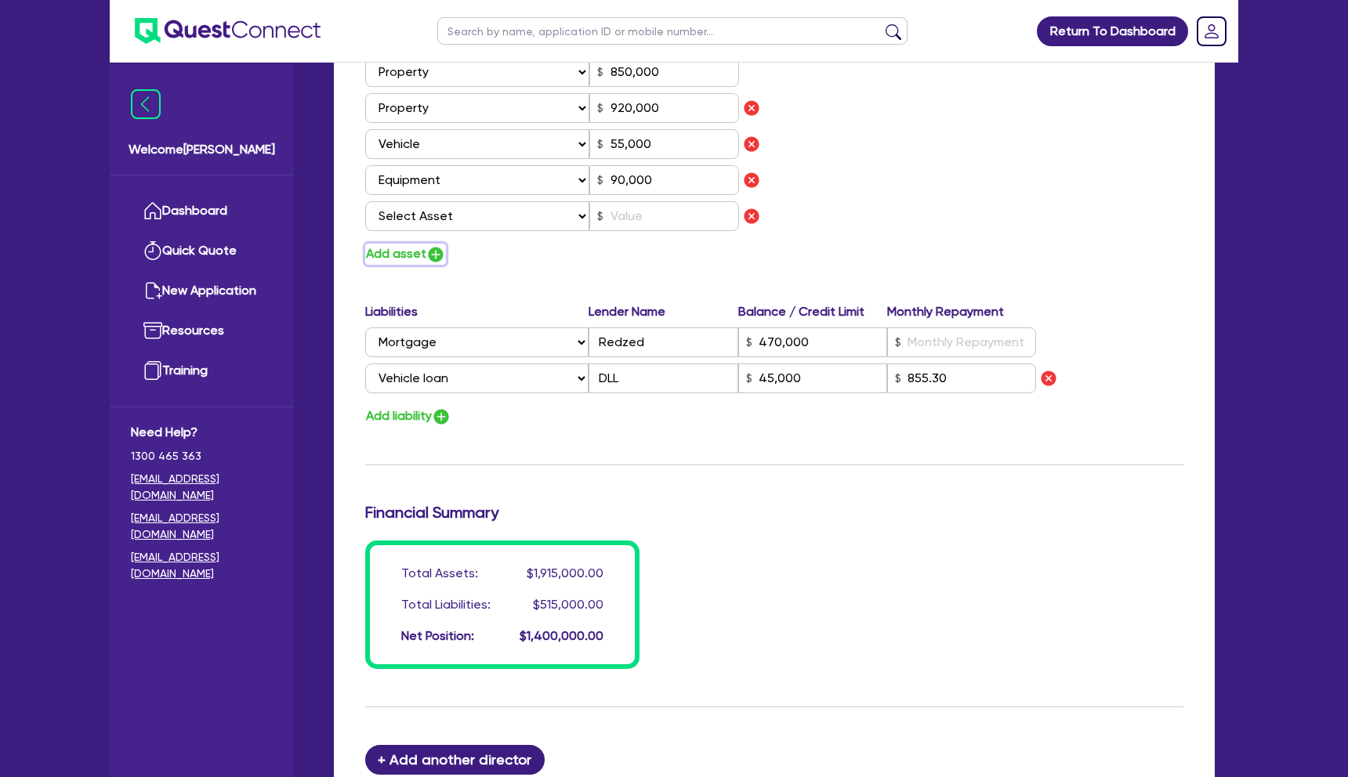
click at [432, 254] on img "button" at bounding box center [435, 254] width 19 height 19
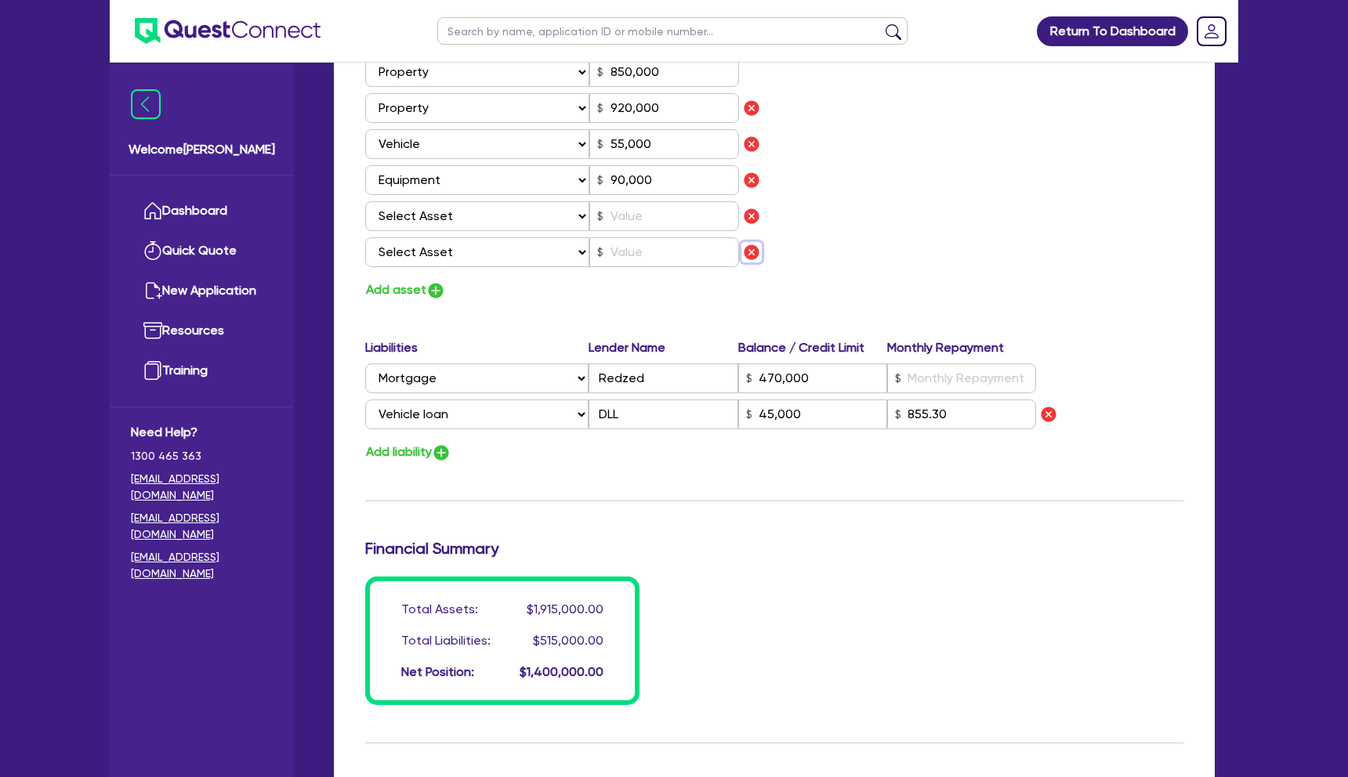
click at [756, 253] on img "button" at bounding box center [751, 252] width 19 height 19
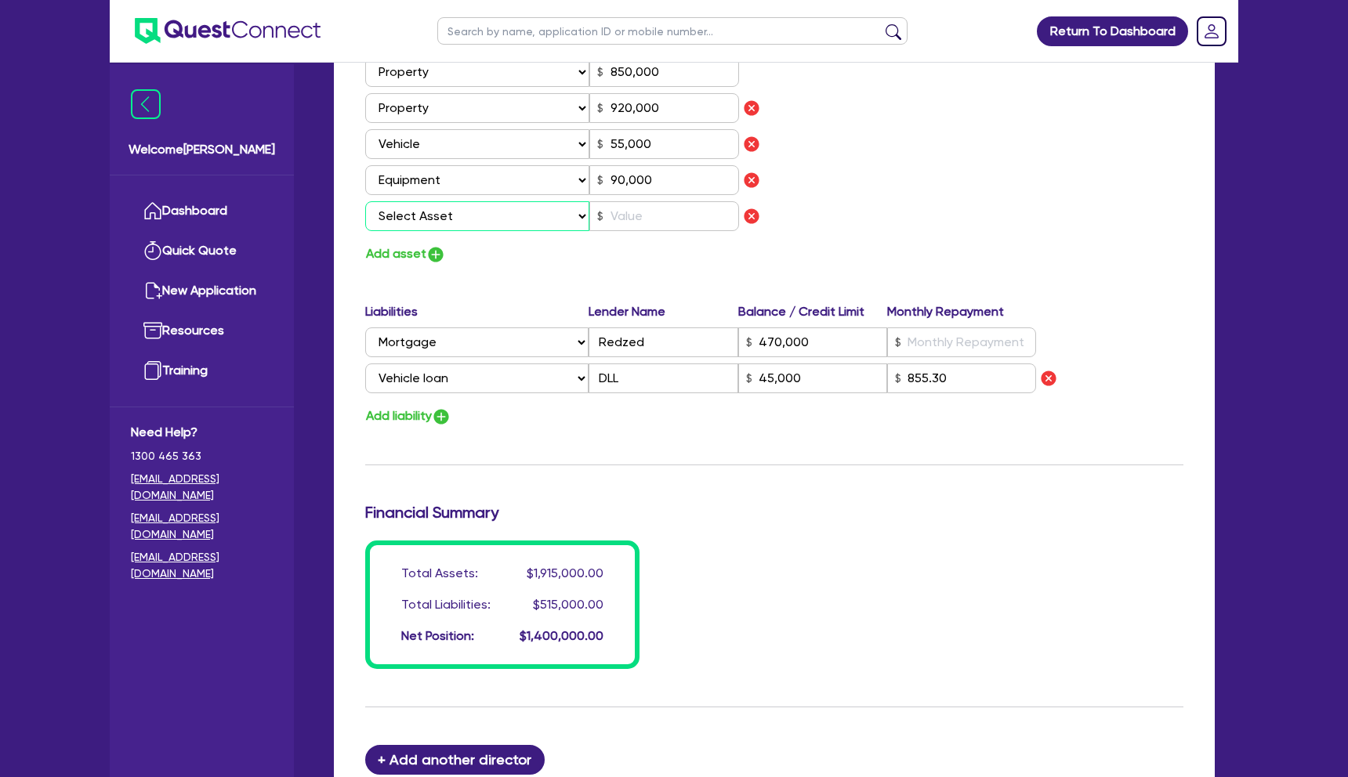
click at [577, 218] on select "Select Asset Cash Property Investment property Vehicle Truck Trailer Equipment …" at bounding box center [477, 216] width 224 height 30
click at [365, 201] on select "Select Asset Cash Property Investment property Vehicle Truck Trailer Equipment …" at bounding box center [477, 216] width 224 height 30
click at [638, 226] on input "text" at bounding box center [664, 216] width 150 height 30
click at [715, 273] on div "Update residential status for Director #1 Boarding is only acceptable when the …" at bounding box center [774, -1] width 818 height 1339
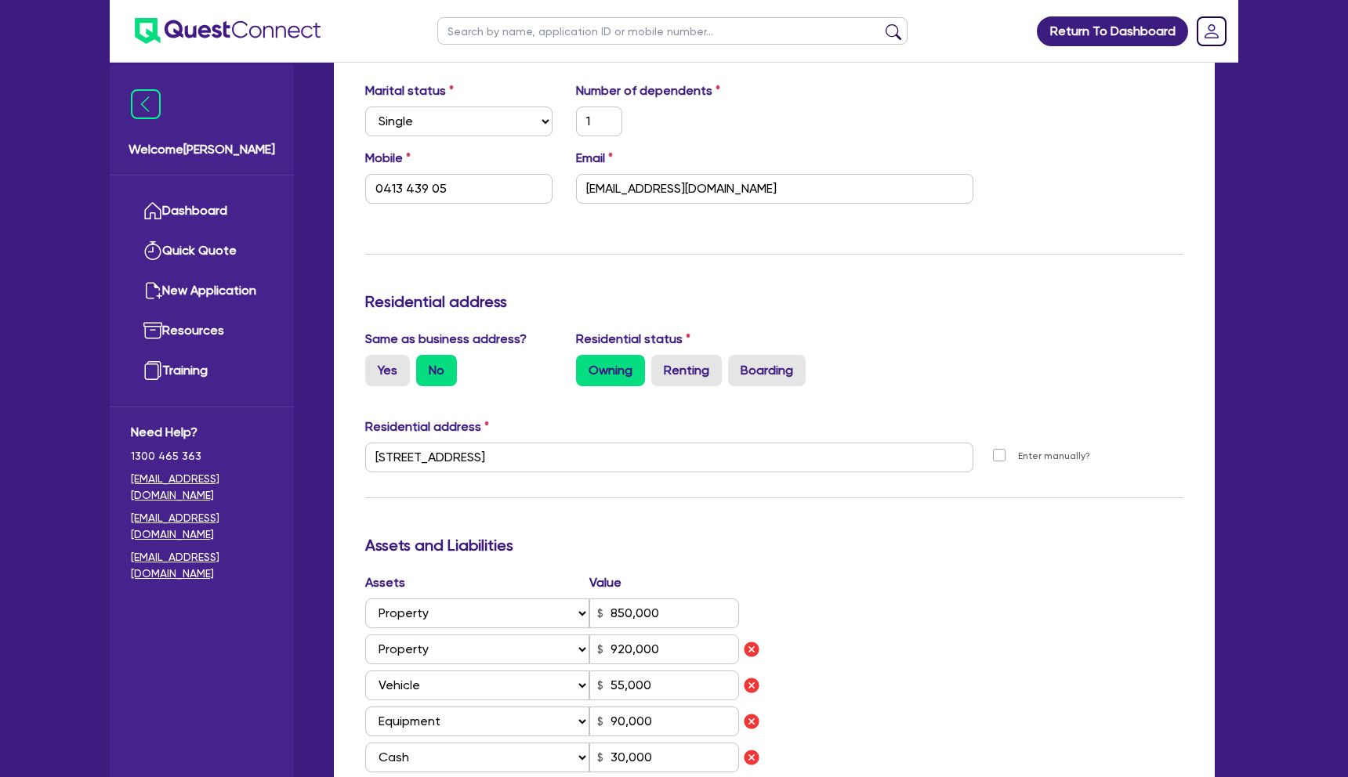
scroll to position [447, 0]
click at [385, 369] on label "Yes" at bounding box center [387, 371] width 45 height 31
click at [375, 367] on input "Yes" at bounding box center [370, 361] width 10 height 10
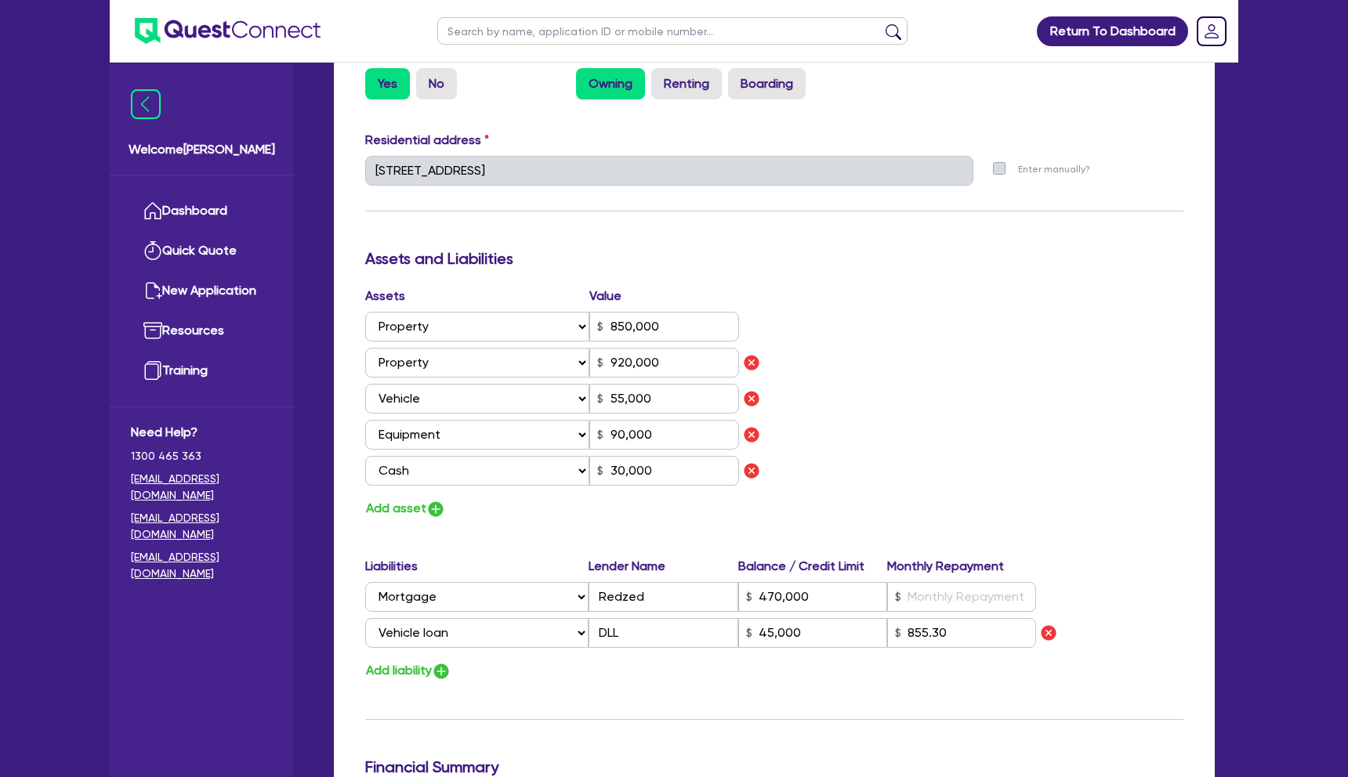
scroll to position [1221, 0]
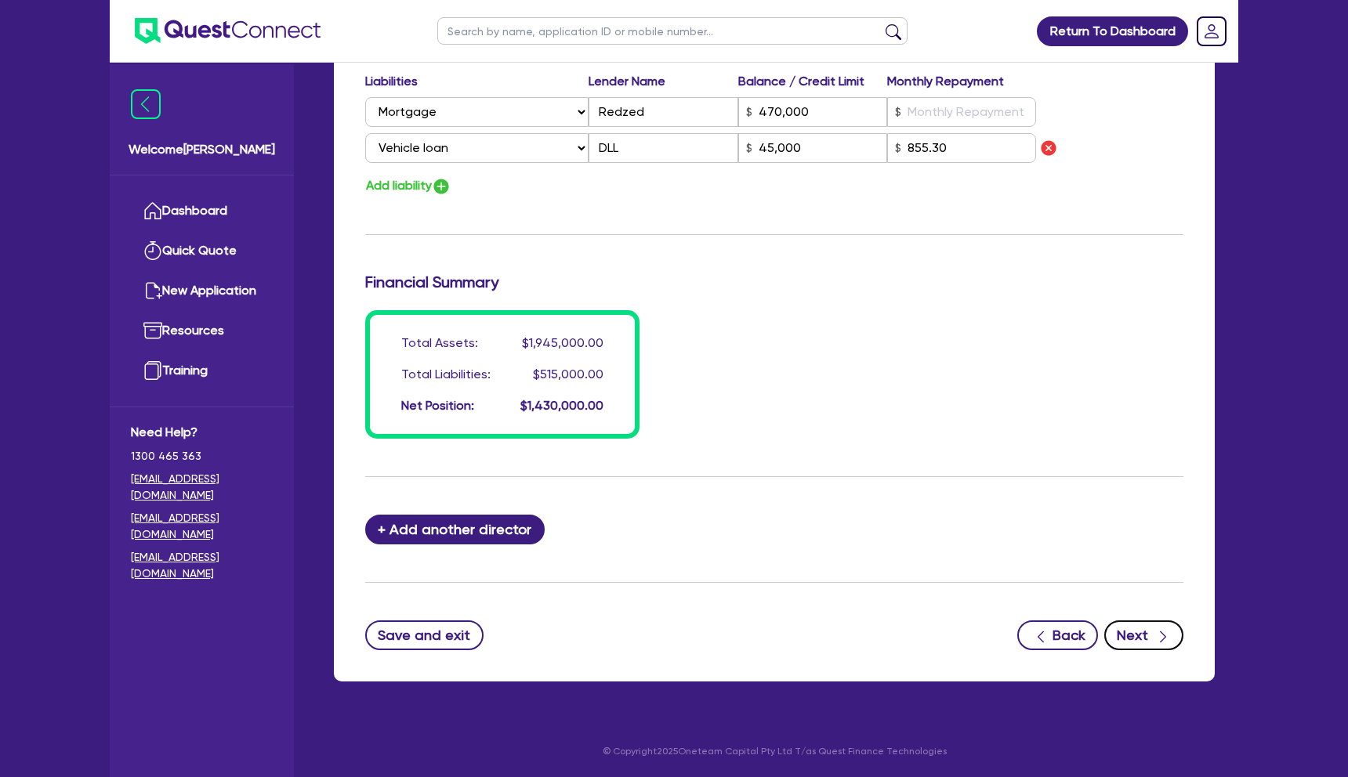
click at [1134, 636] on button "Next" at bounding box center [1143, 636] width 79 height 30
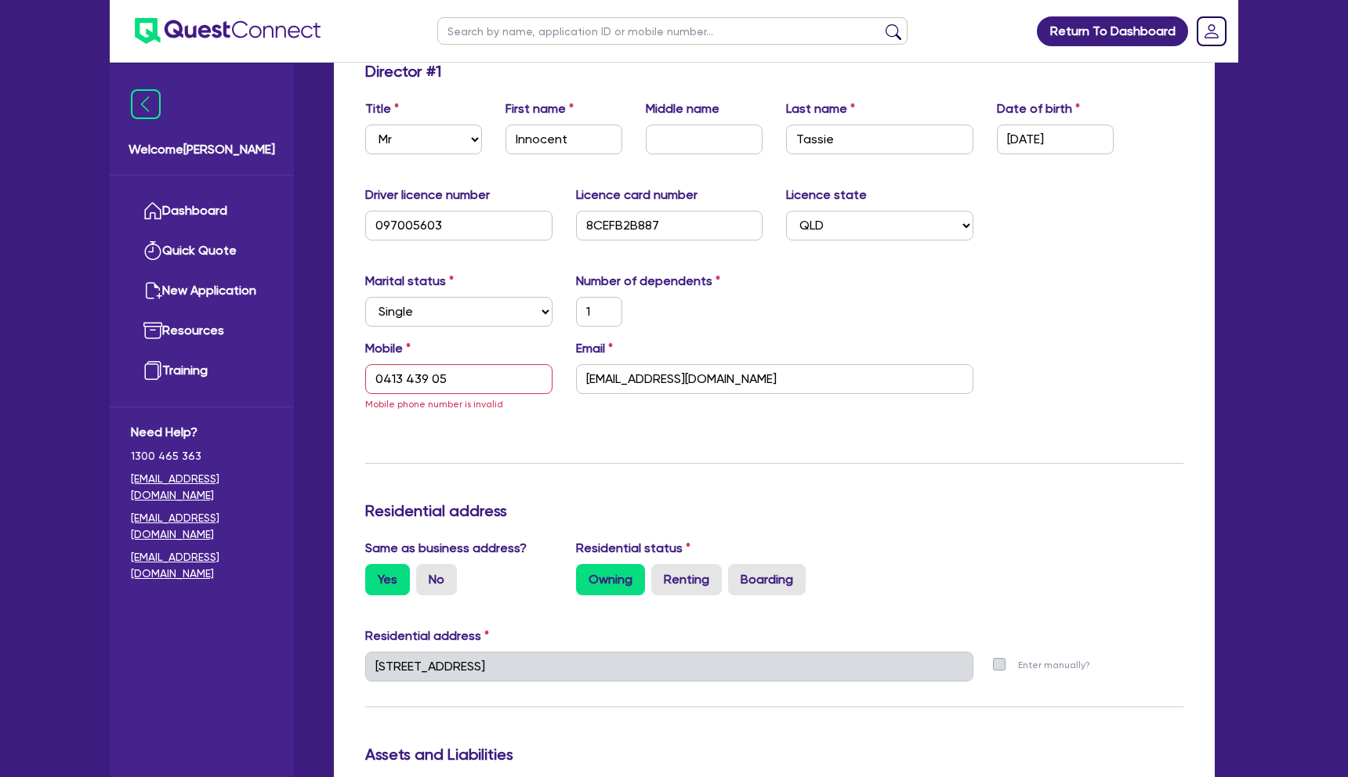
scroll to position [256, 0]
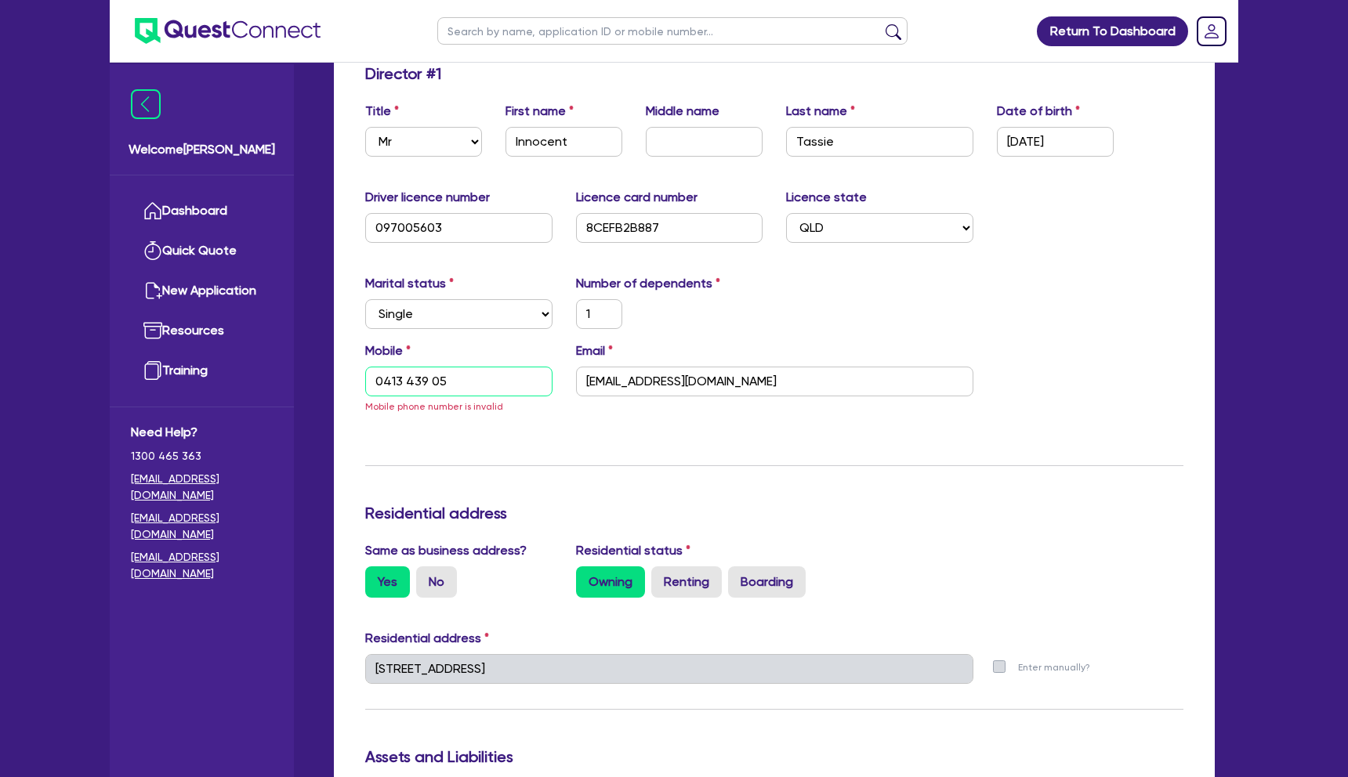
click at [454, 384] on input "0413 439 05" at bounding box center [458, 382] width 187 height 30
click at [461, 377] on input "0413 439 05" at bounding box center [458, 382] width 187 height 30
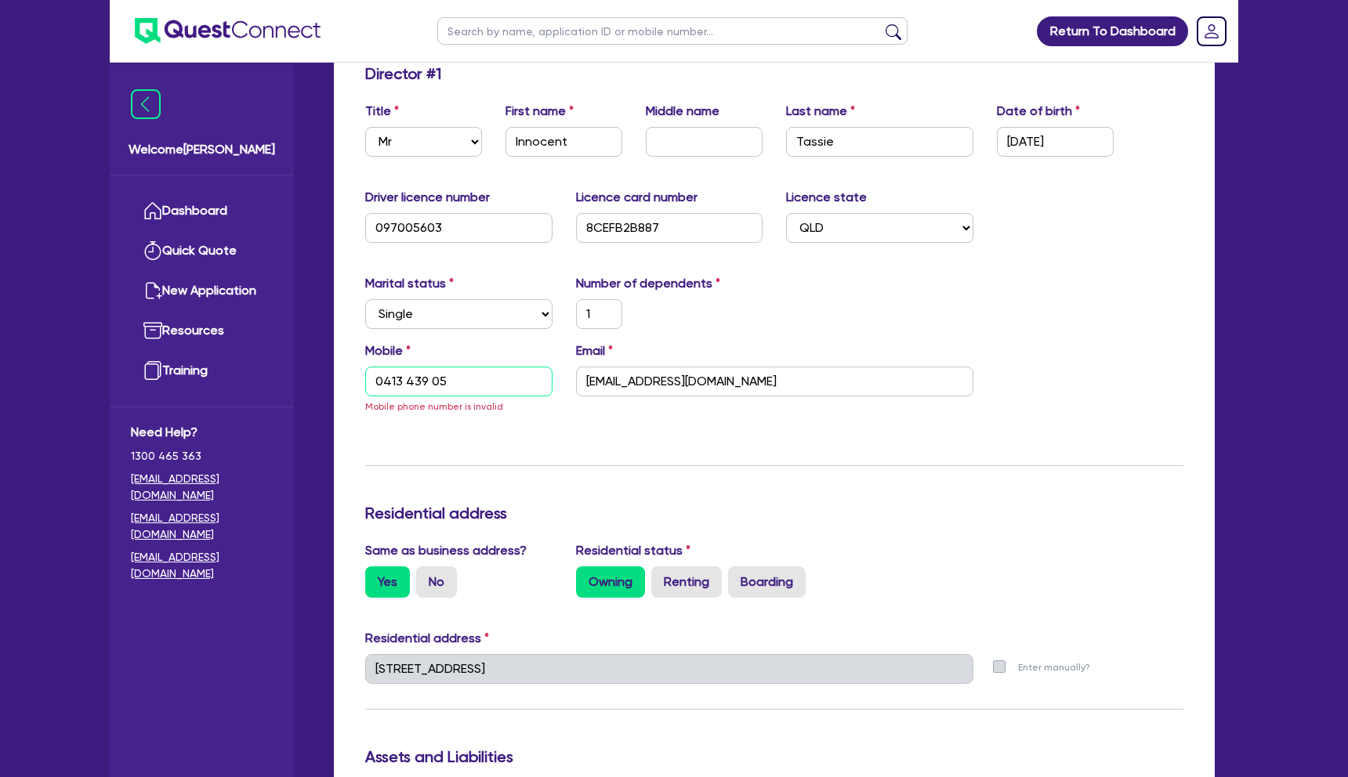
click at [461, 377] on input "0413 439 05" at bounding box center [458, 382] width 187 height 30
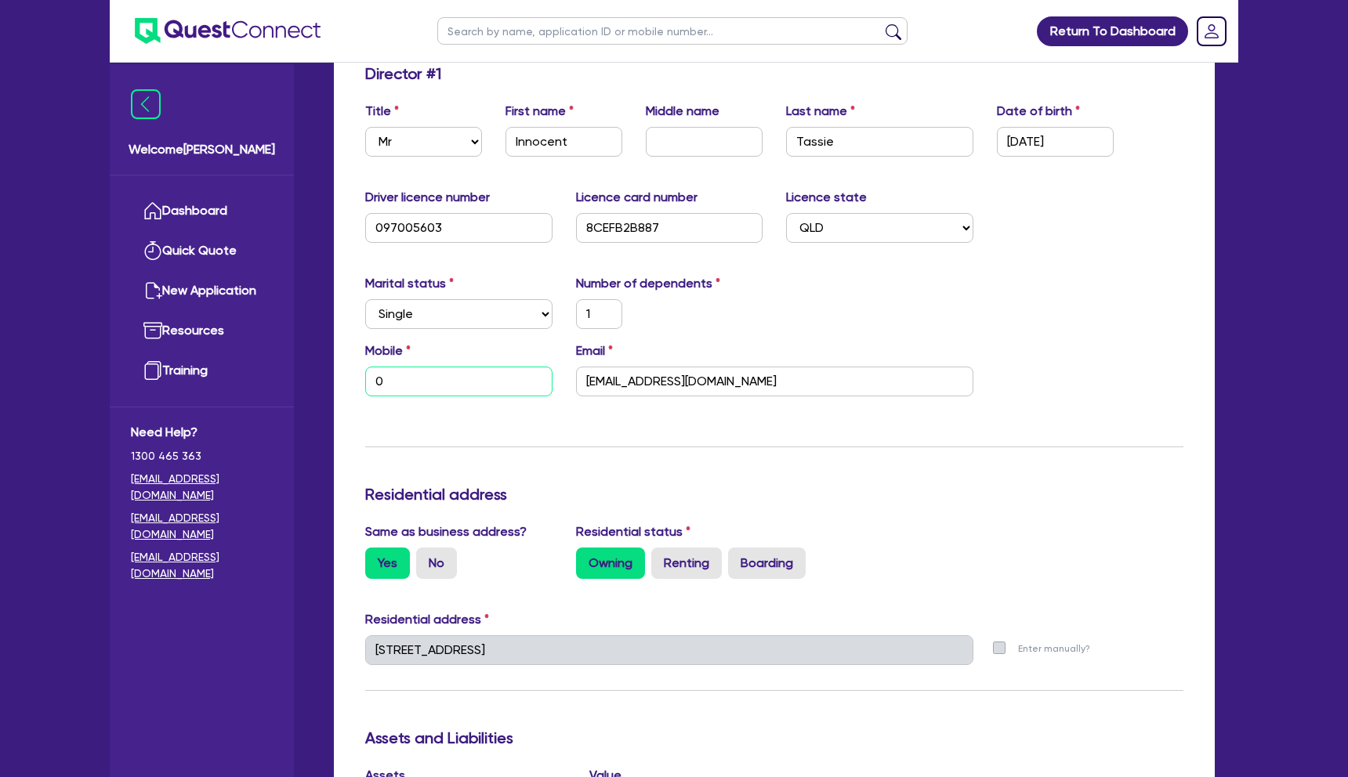
paste input "413 439 050"
click at [724, 427] on div "Update residential status for Director #1 Boarding is only acceptable when the …" at bounding box center [774, 733] width 818 height 1339
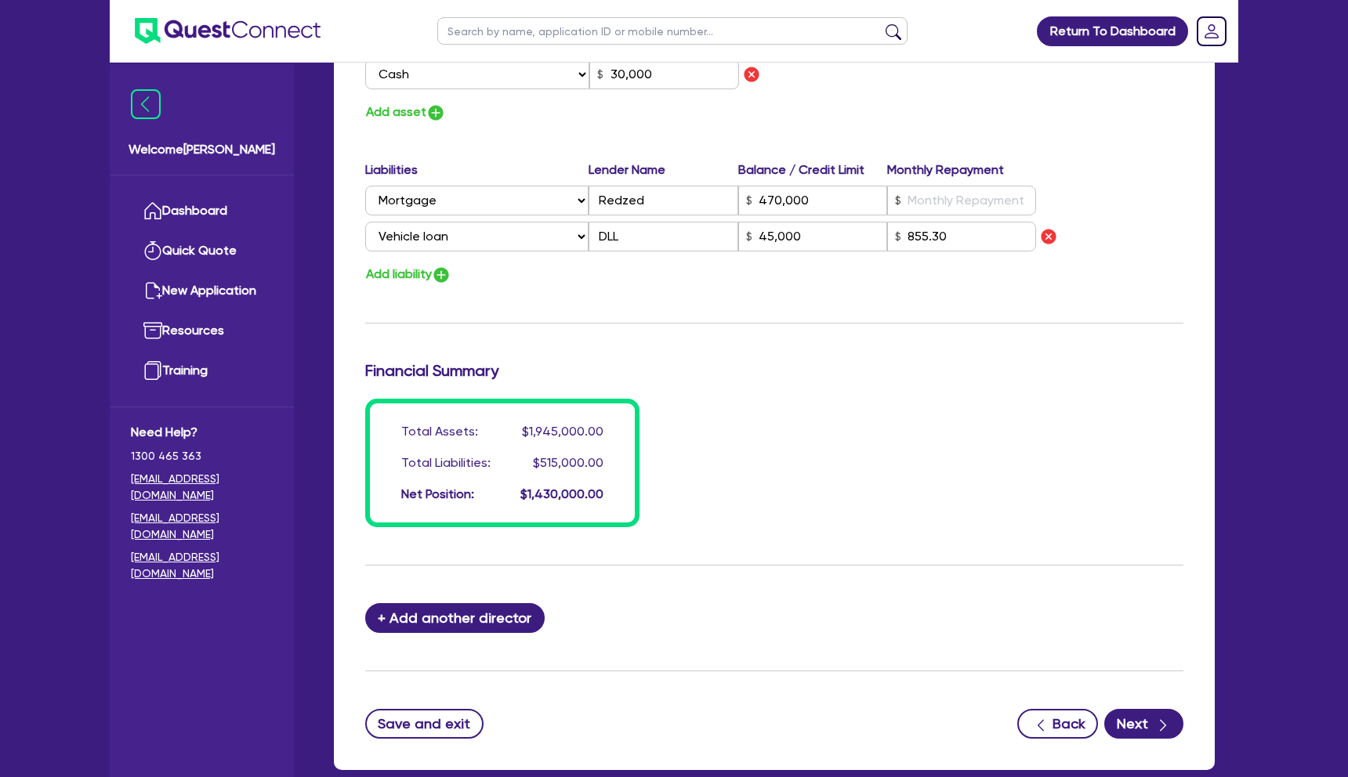
scroll to position [1221, 0]
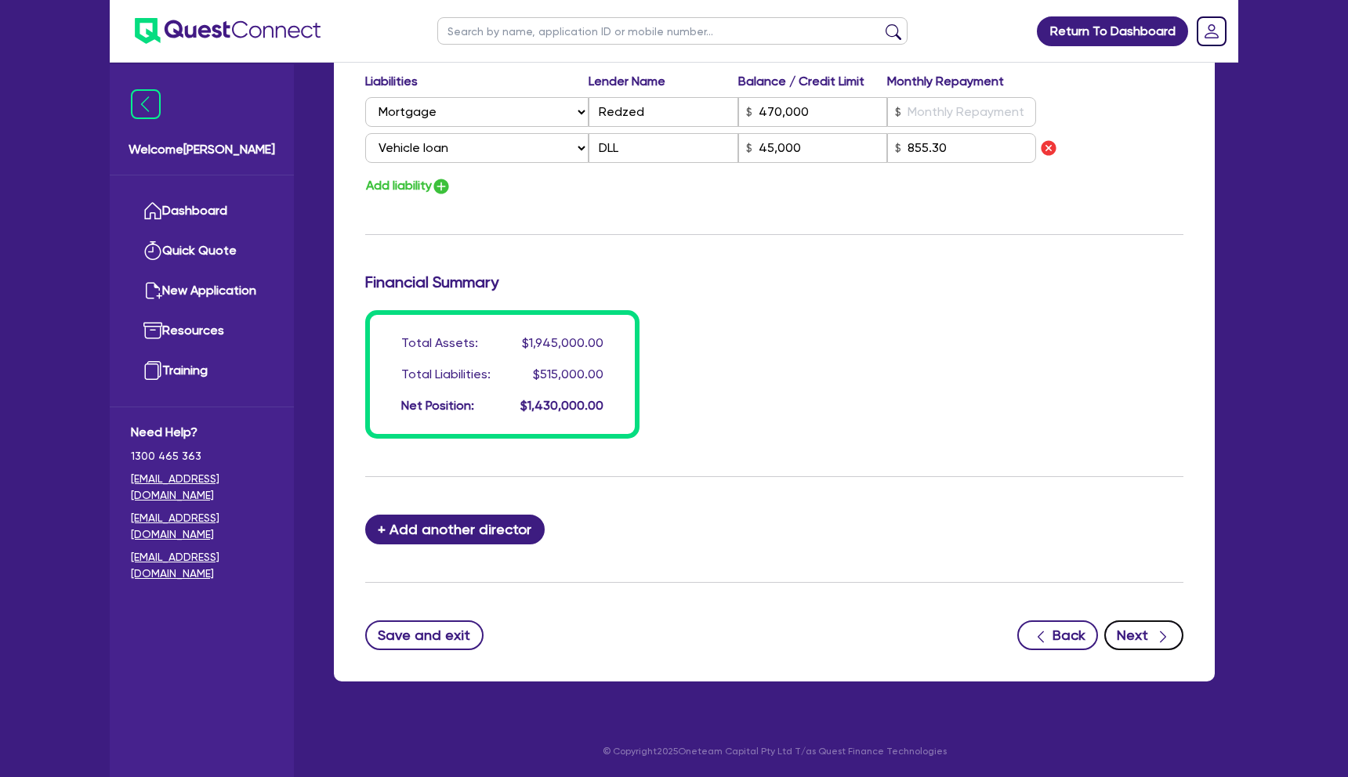
click at [1140, 642] on button "Next" at bounding box center [1143, 636] width 79 height 30
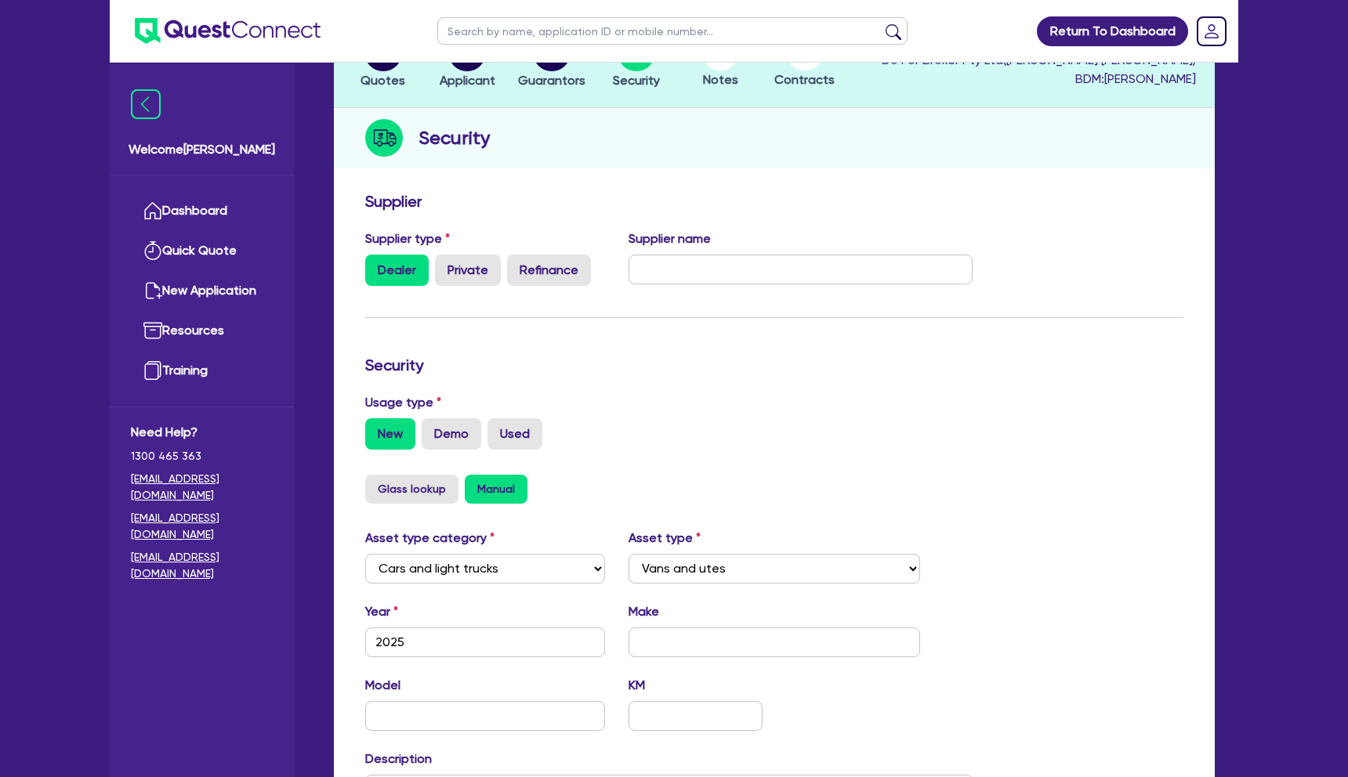
scroll to position [141, 0]
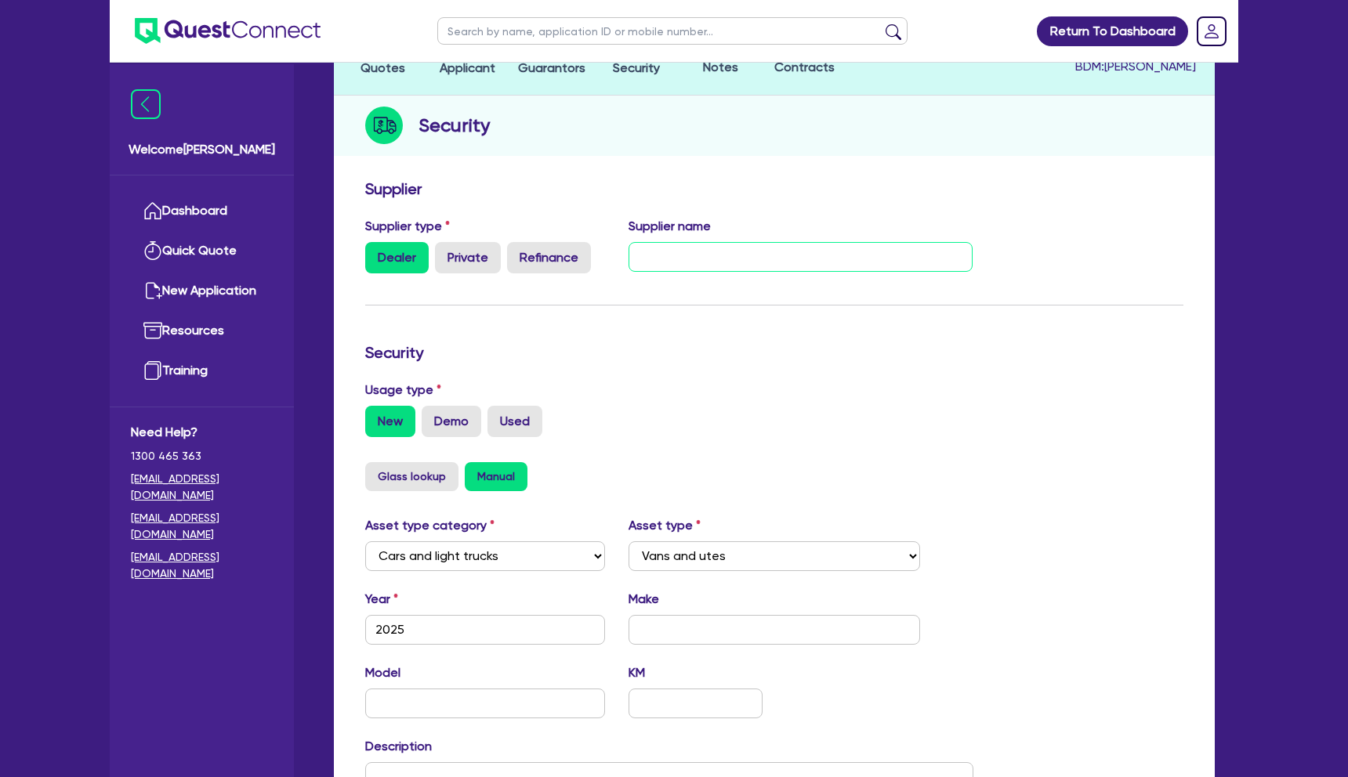
click at [754, 253] on input "text" at bounding box center [800, 257] width 345 height 30
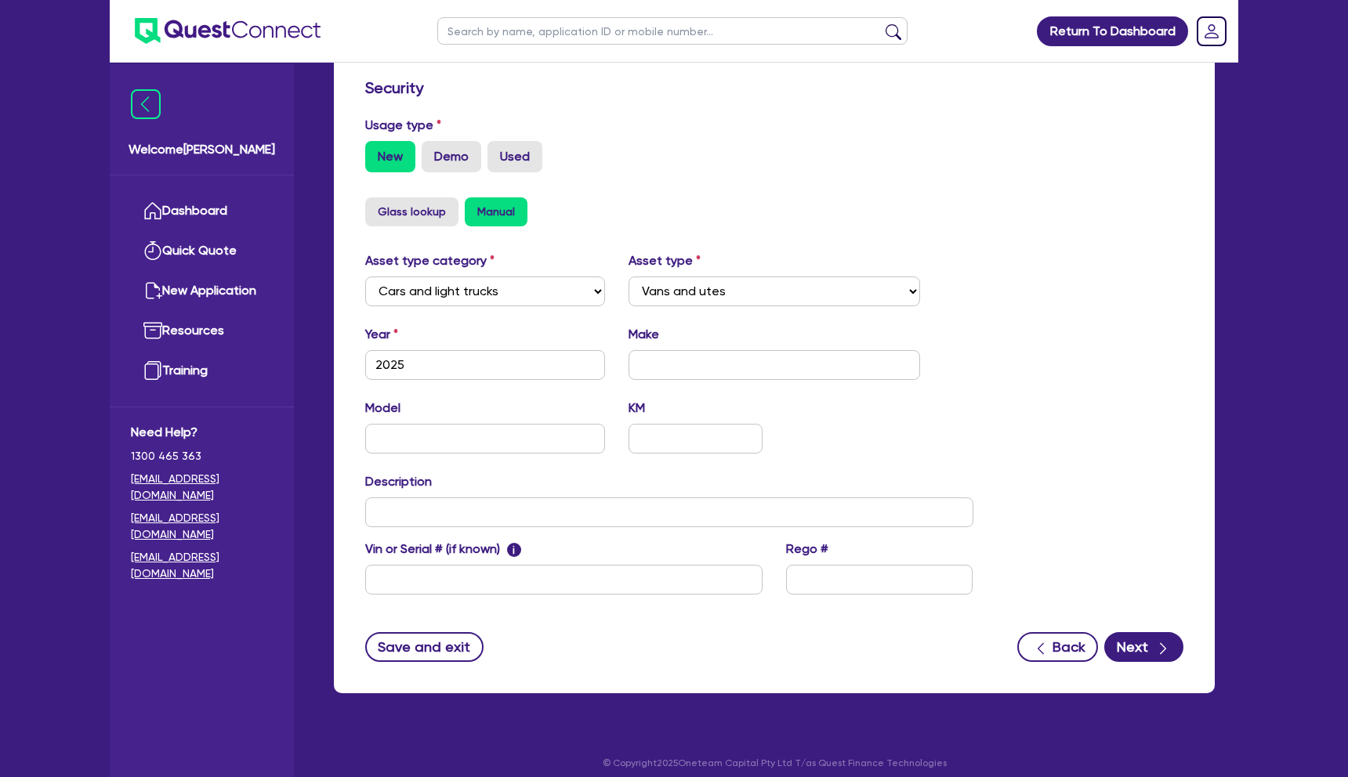
scroll to position [413, 0]
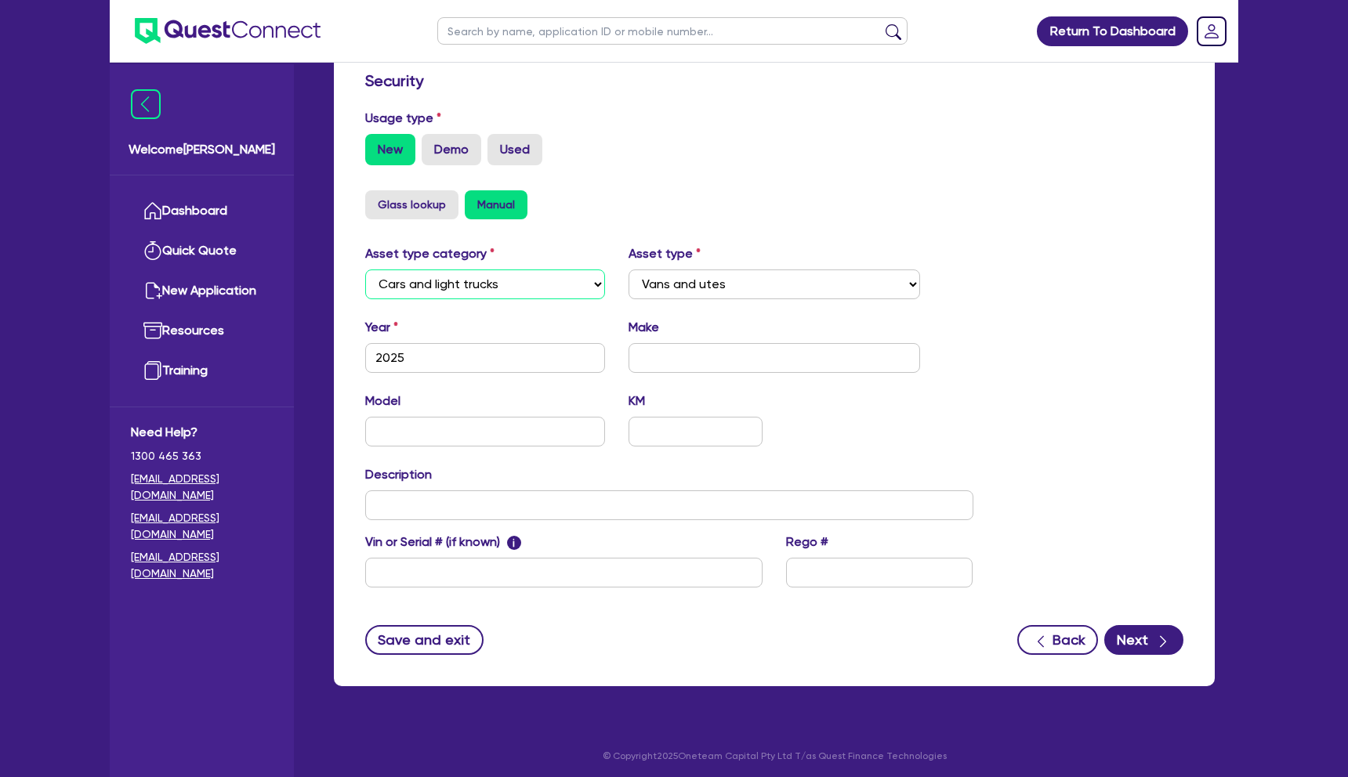
click at [570, 289] on select "Select Cars and light trucks Primary assets Secondary assets Tertiary assets" at bounding box center [485, 285] width 240 height 30
click at [365, 270] on select "Select Cars and light trucks Primary assets Secondary assets Tertiary assets" at bounding box center [485, 285] width 240 height 30
click at [671, 358] on input "text" at bounding box center [774, 358] width 292 height 30
click at [534, 428] on input "text" at bounding box center [485, 432] width 240 height 30
click at [1117, 641] on button "Next" at bounding box center [1143, 640] width 79 height 30
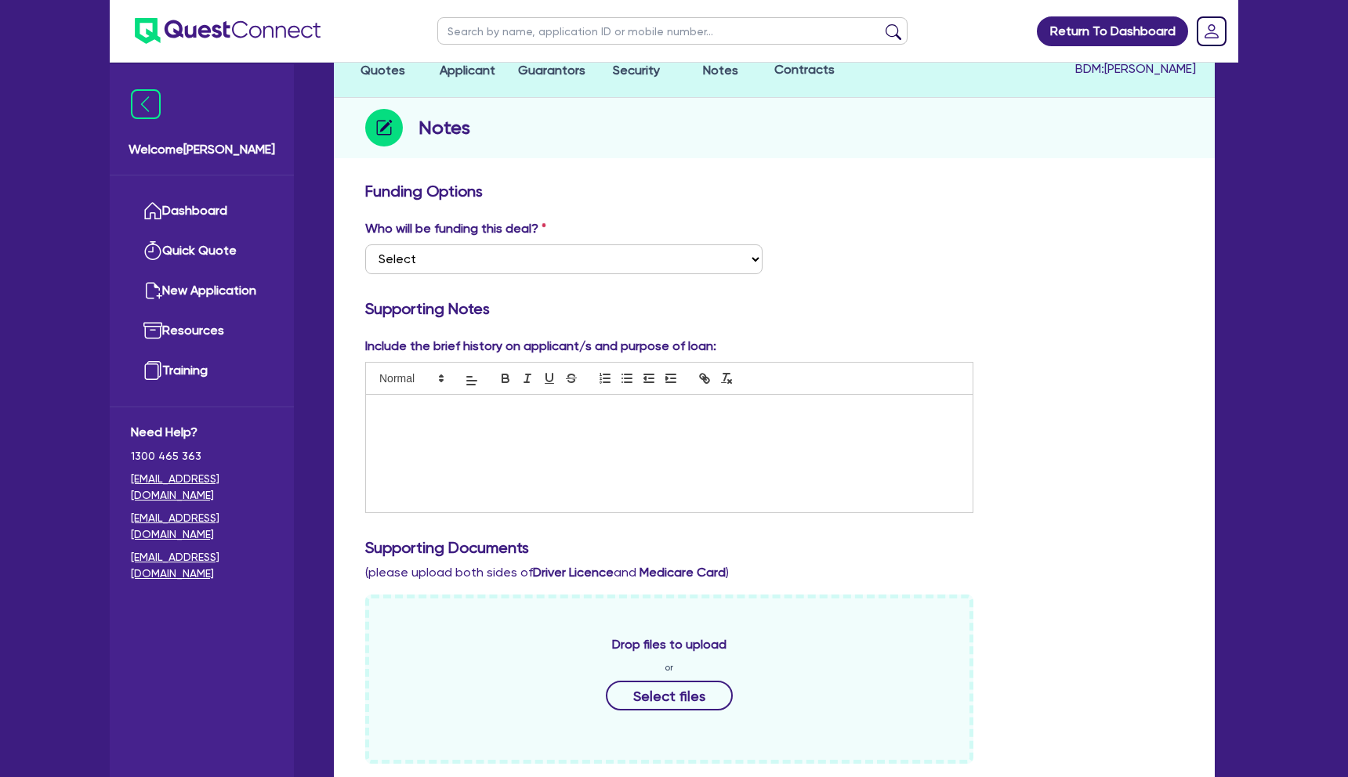
scroll to position [153, 0]
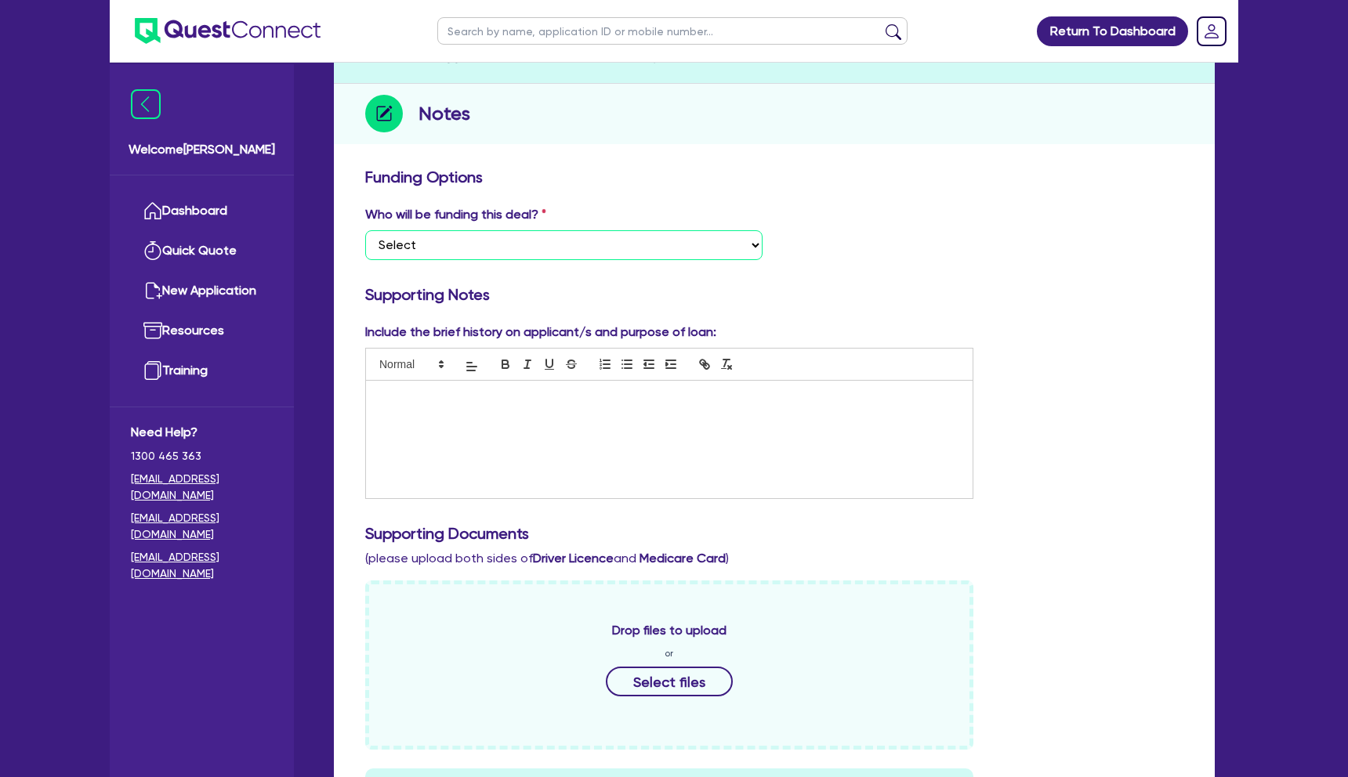
click at [664, 244] on select "Select I want Quest to fund 100% I will fund 100% I will co-fund with Quest Oth…" at bounding box center [563, 245] width 397 height 30
click at [365, 230] on select "Select I want Quest to fund 100% I will fund 100% I will co-fund with Quest Oth…" at bounding box center [563, 245] width 397 height 30
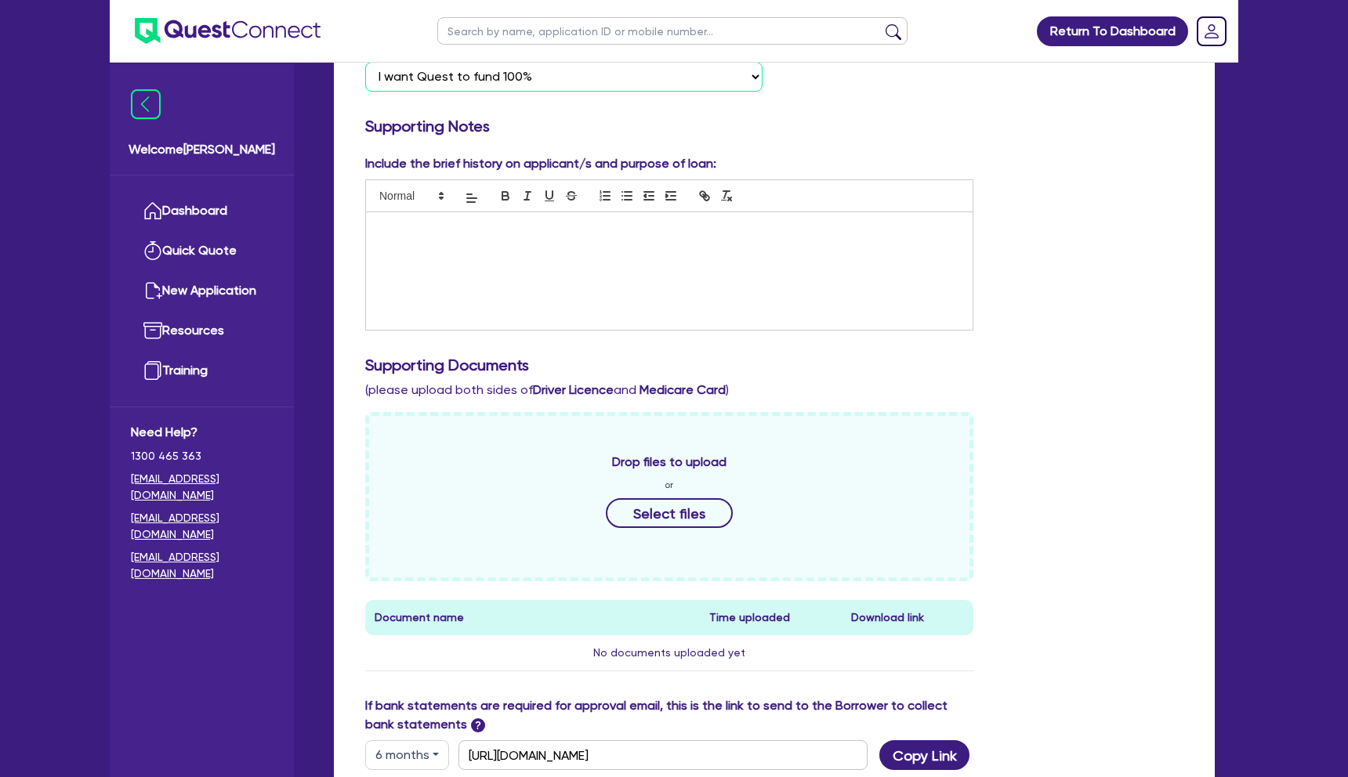
scroll to position [322, 0]
click at [685, 252] on div at bounding box center [669, 271] width 606 height 118
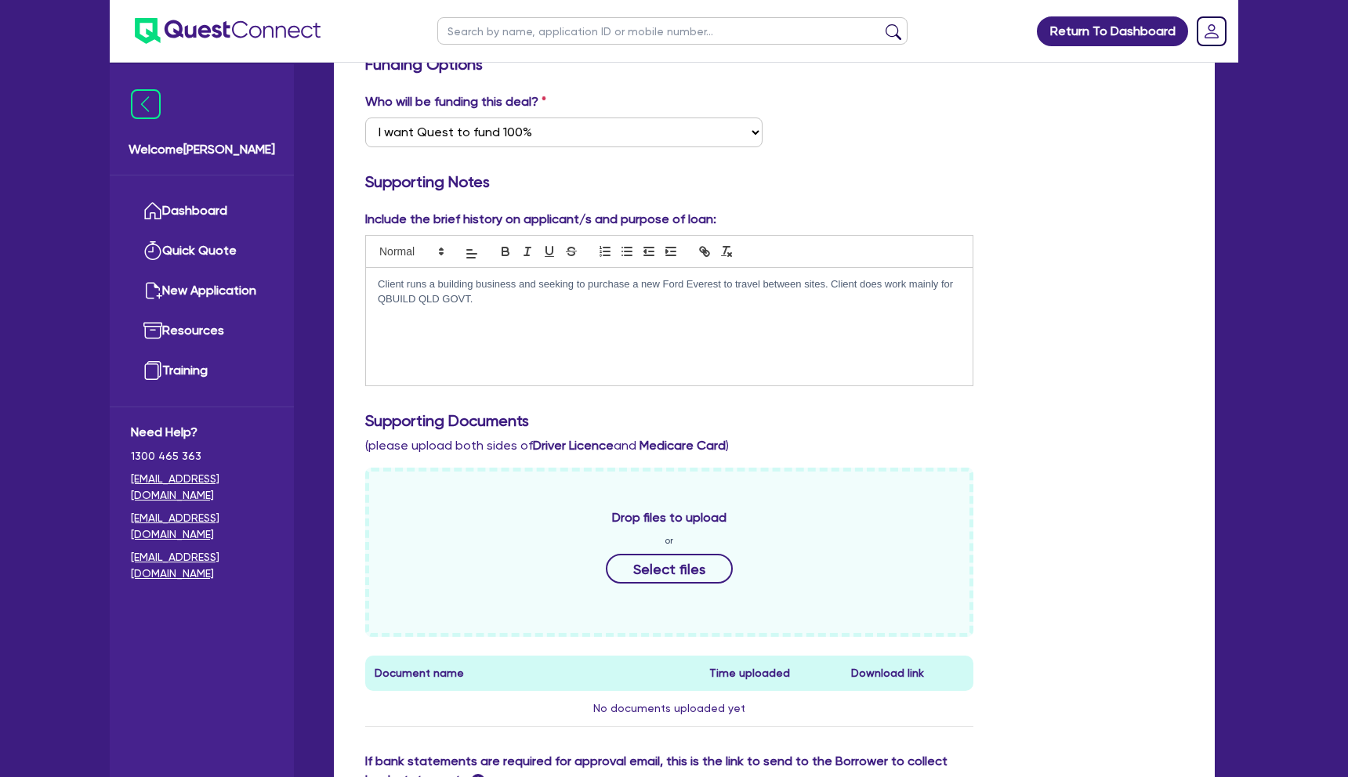
scroll to position [270, 0]
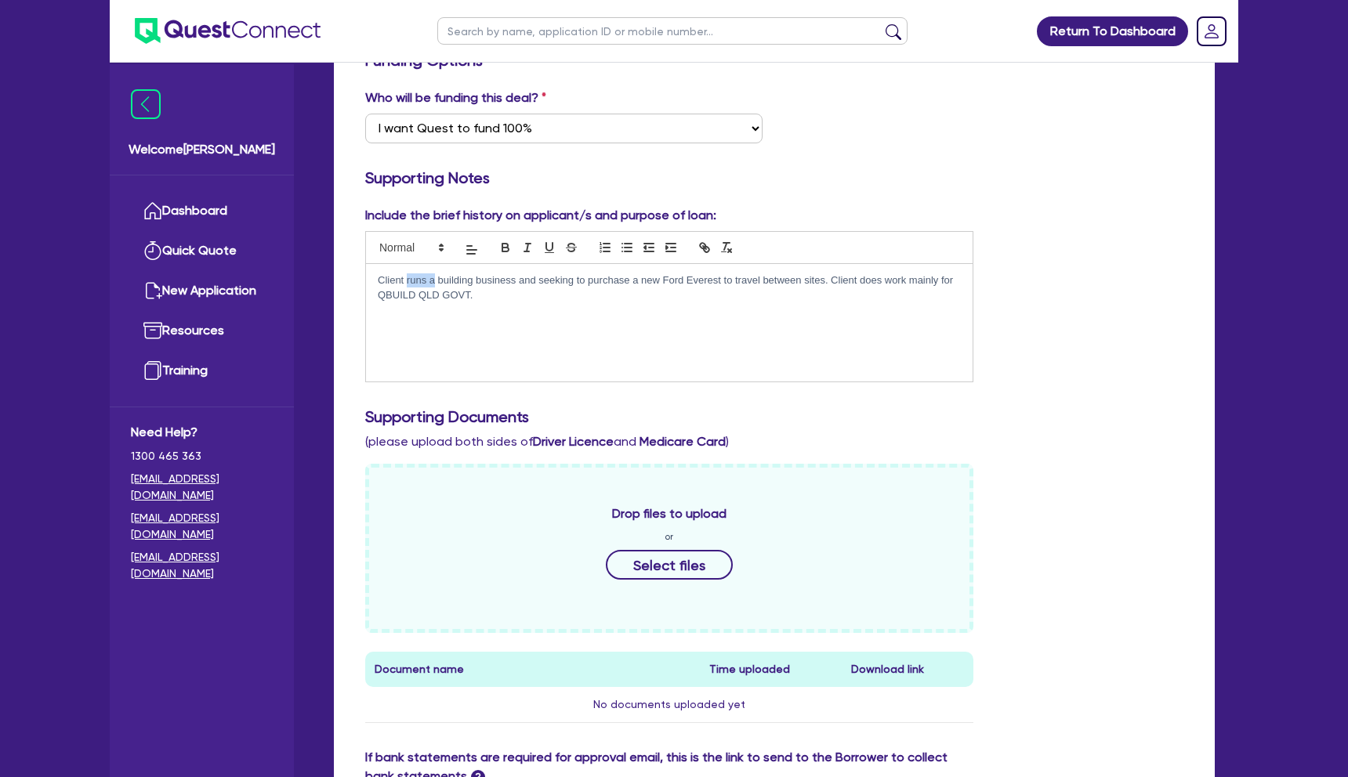
drag, startPoint x: 435, startPoint y: 280, endPoint x: 406, endPoint y: 280, distance: 29.0
click at [406, 280] on p "Client runs a building business and seeking to purchase a new Ford Everest to t…" at bounding box center [669, 287] width 583 height 29
click at [585, 284] on p "Client owns and has run his building business and seeking to purchase a new For…" at bounding box center [669, 287] width 583 height 29
click at [733, 296] on p "Client owns and has run his building business since 2020 and seeking to purchas…" at bounding box center [669, 287] width 583 height 29
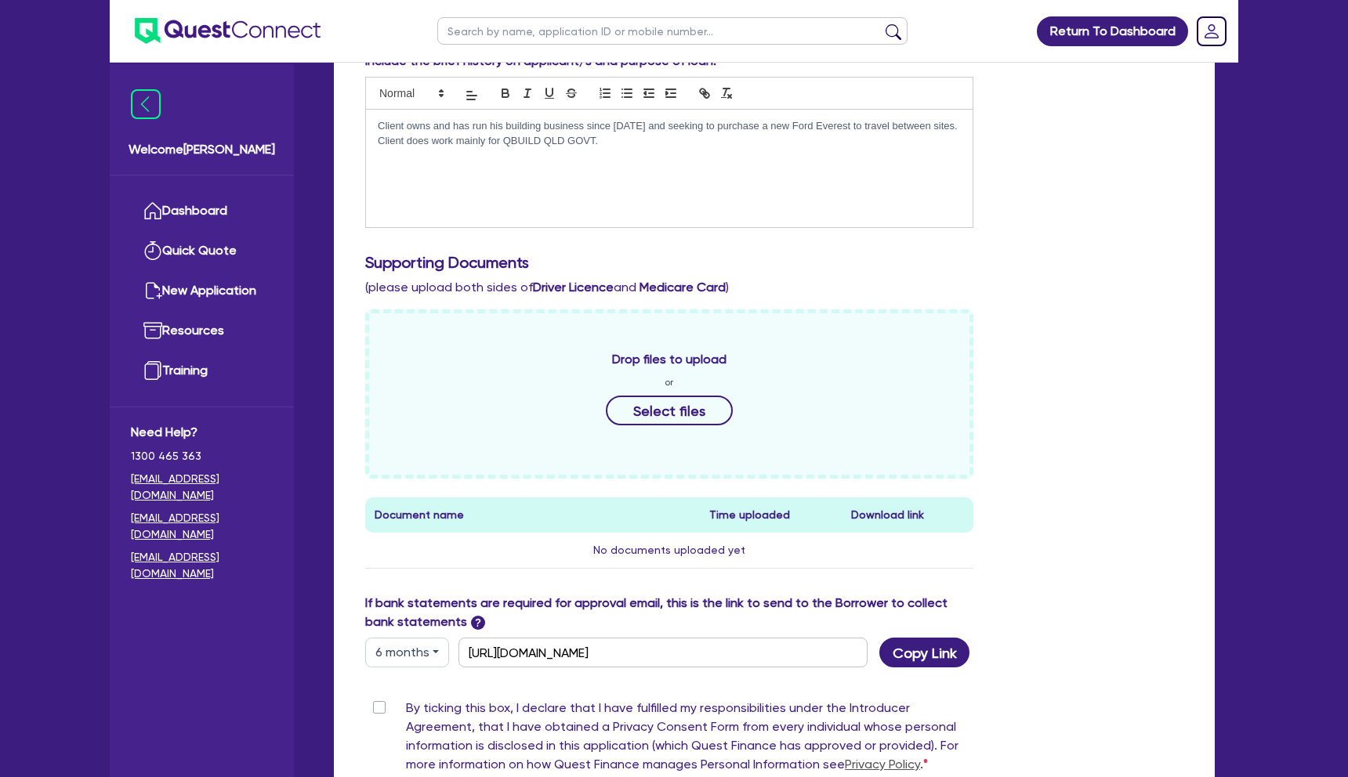
scroll to position [622, 0]
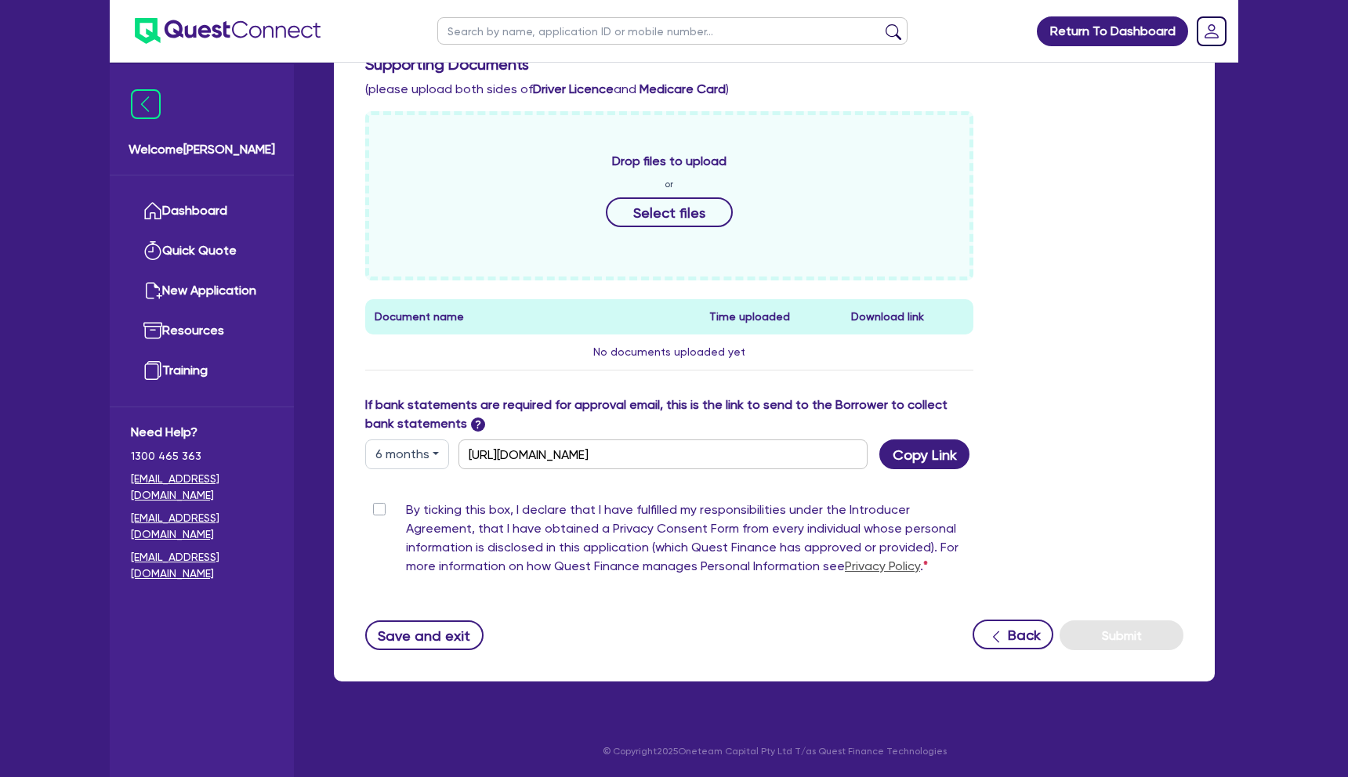
click at [406, 511] on label "By ticking this box, I declare that I have fulfilled my responsibilities under …" at bounding box center [689, 541] width 567 height 81
click at [378, 511] on input "By ticking this box, I declare that I have fulfilled my responsibilities under …" at bounding box center [371, 508] width 13 height 15
click at [637, 215] on button "Select files" at bounding box center [669, 212] width 127 height 30
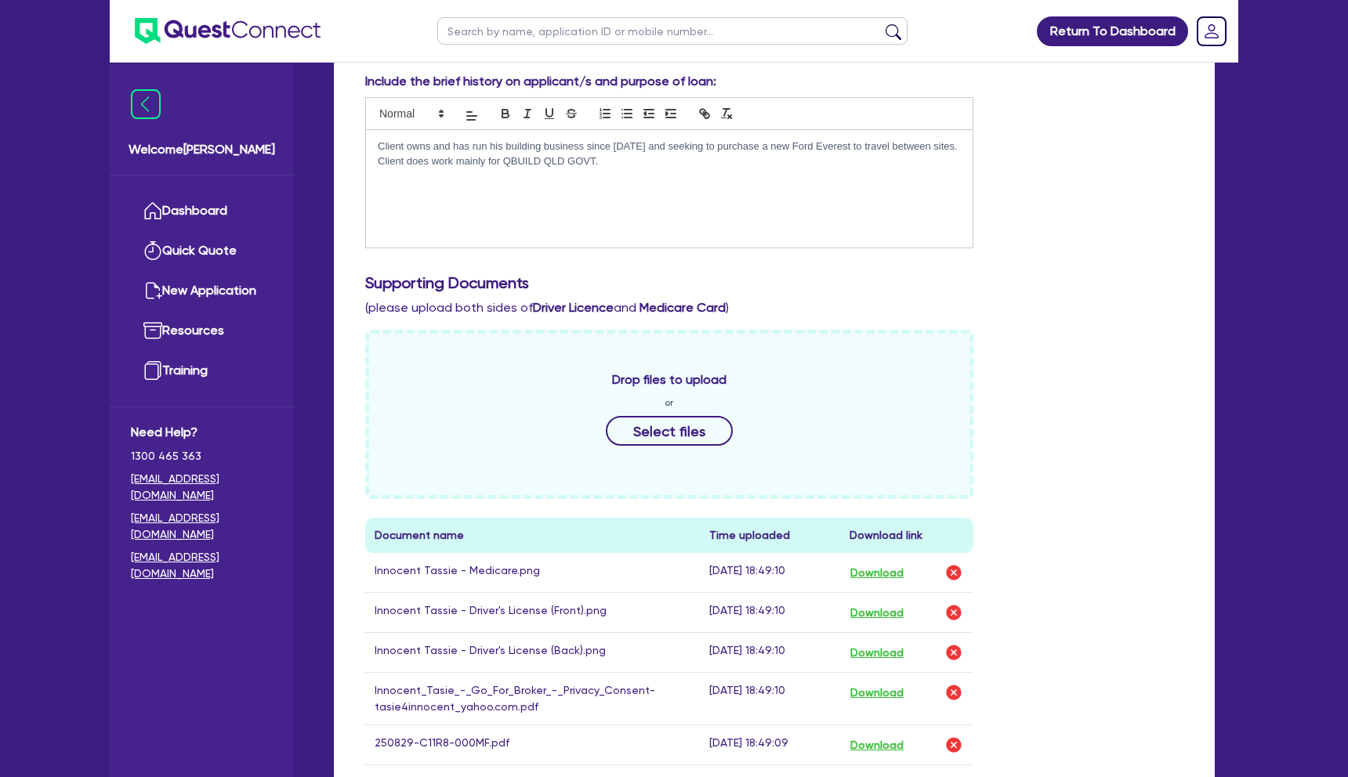
scroll to position [399, 0]
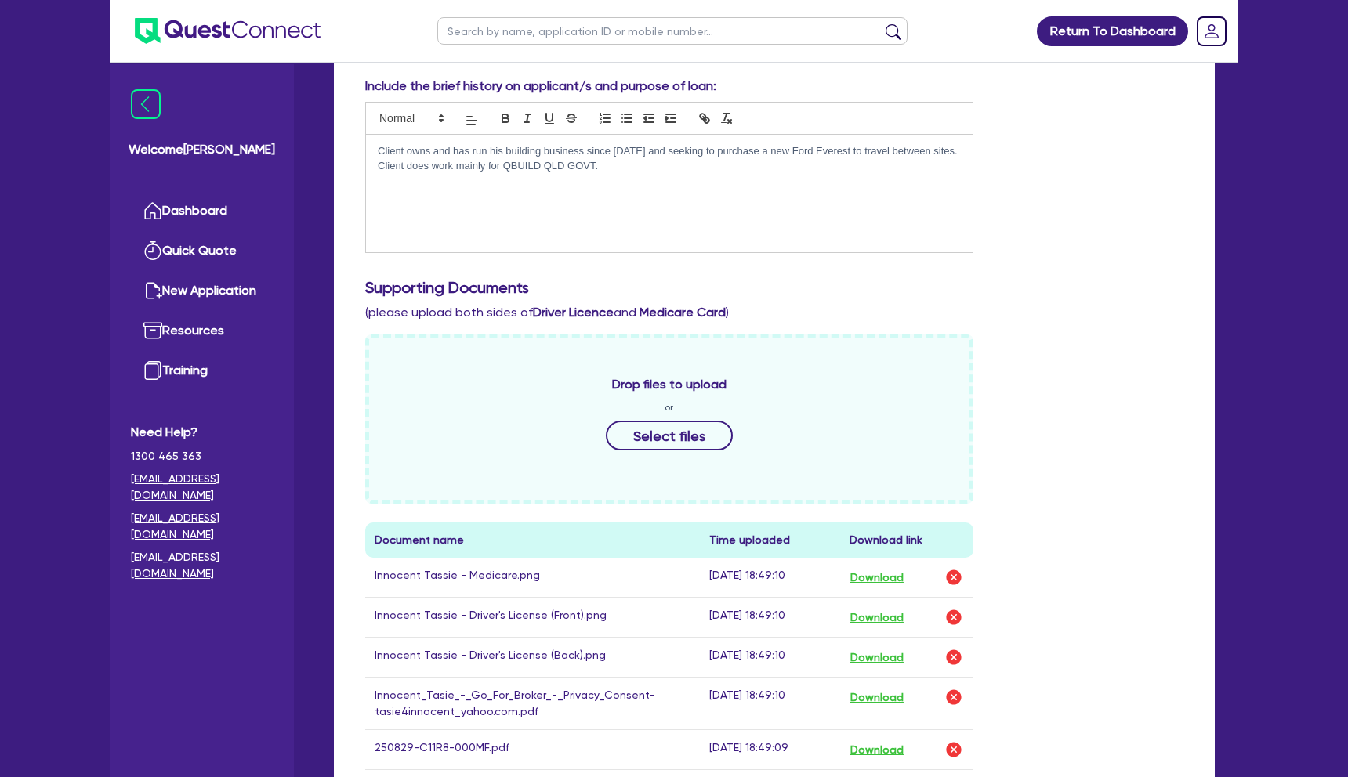
click at [733, 172] on p "Client owns and has run his building business since 2020 and seeking to purchas…" at bounding box center [669, 158] width 583 height 29
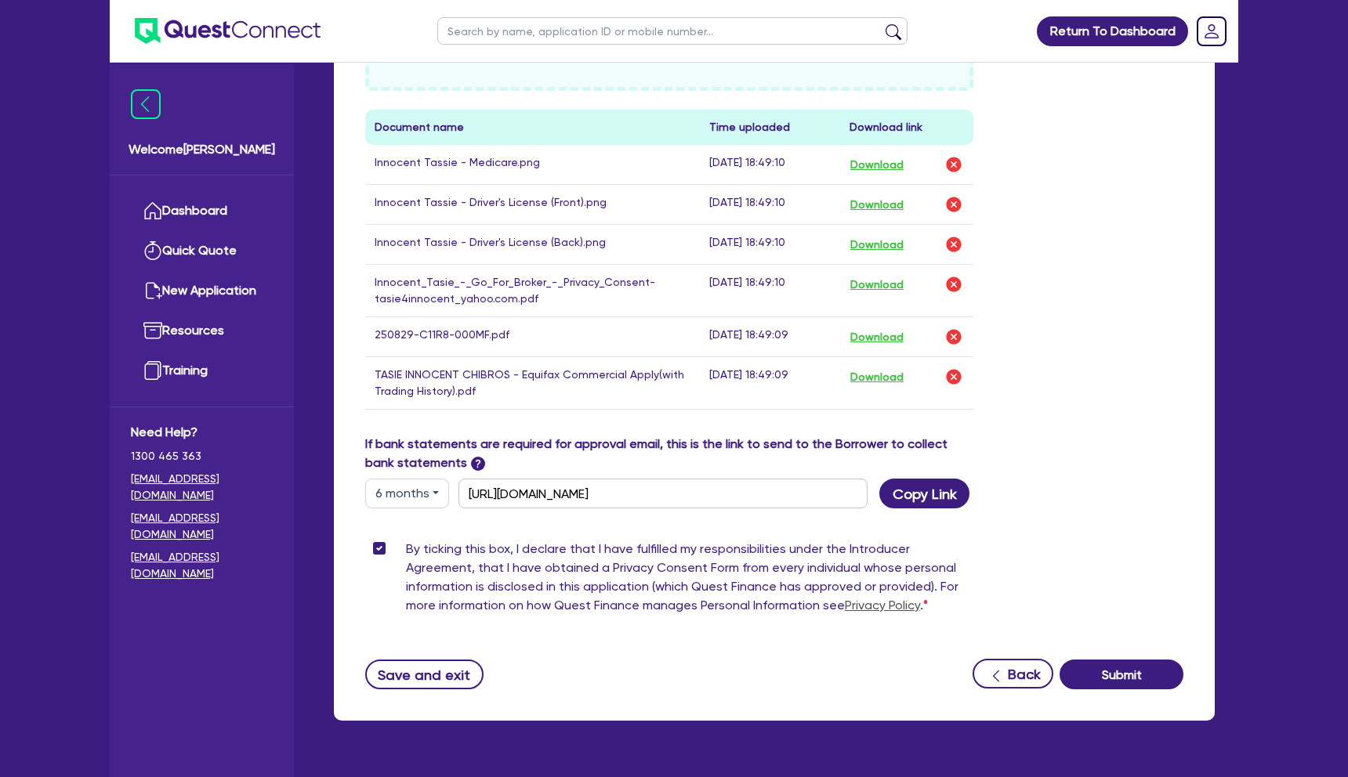
scroll to position [851, 0]
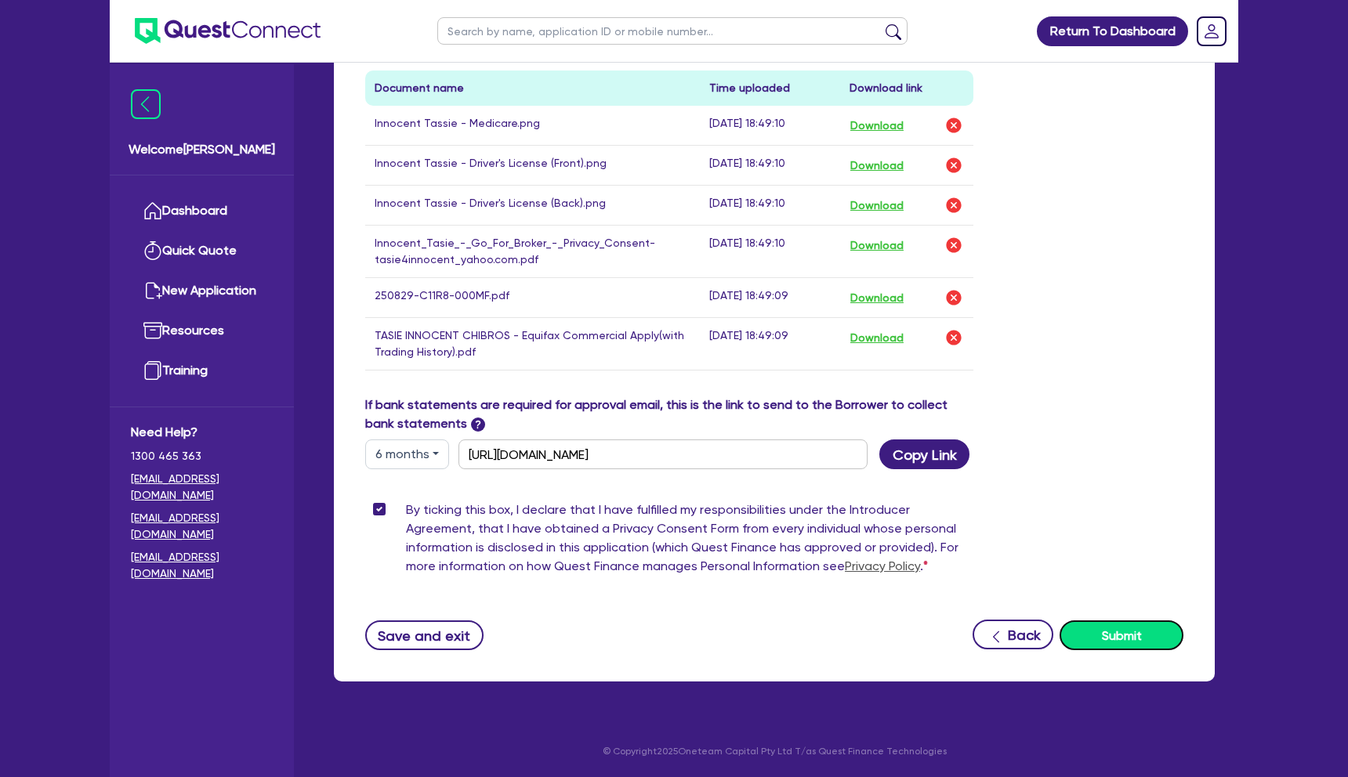
click at [1100, 639] on button "Submit" at bounding box center [1121, 636] width 124 height 30
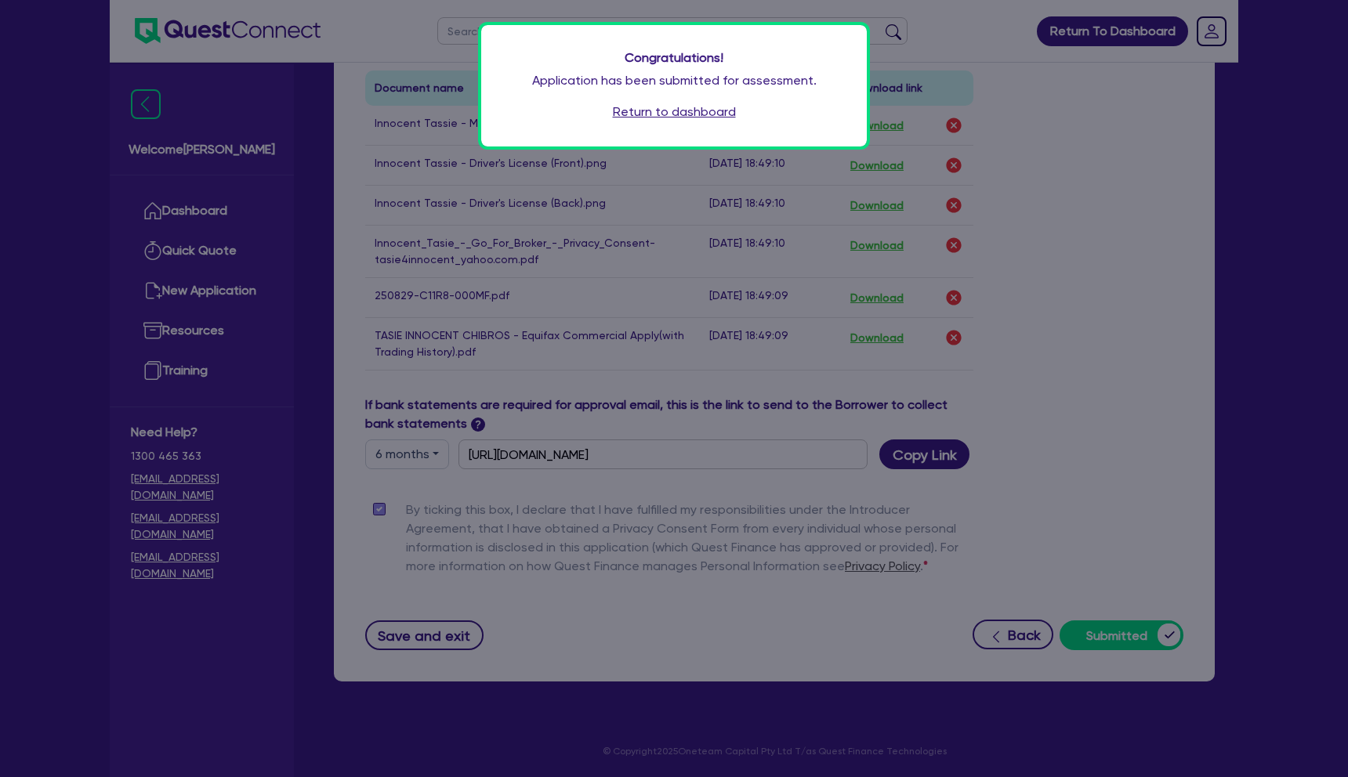
click at [1044, 211] on div "Congratulations! Application has been submitted for assessment. Return to dashb…" at bounding box center [674, 388] width 1348 height 777
click at [708, 109] on link "Return to dashboard" at bounding box center [674, 112] width 123 height 19
